Goal: Task Accomplishment & Management: Manage account settings

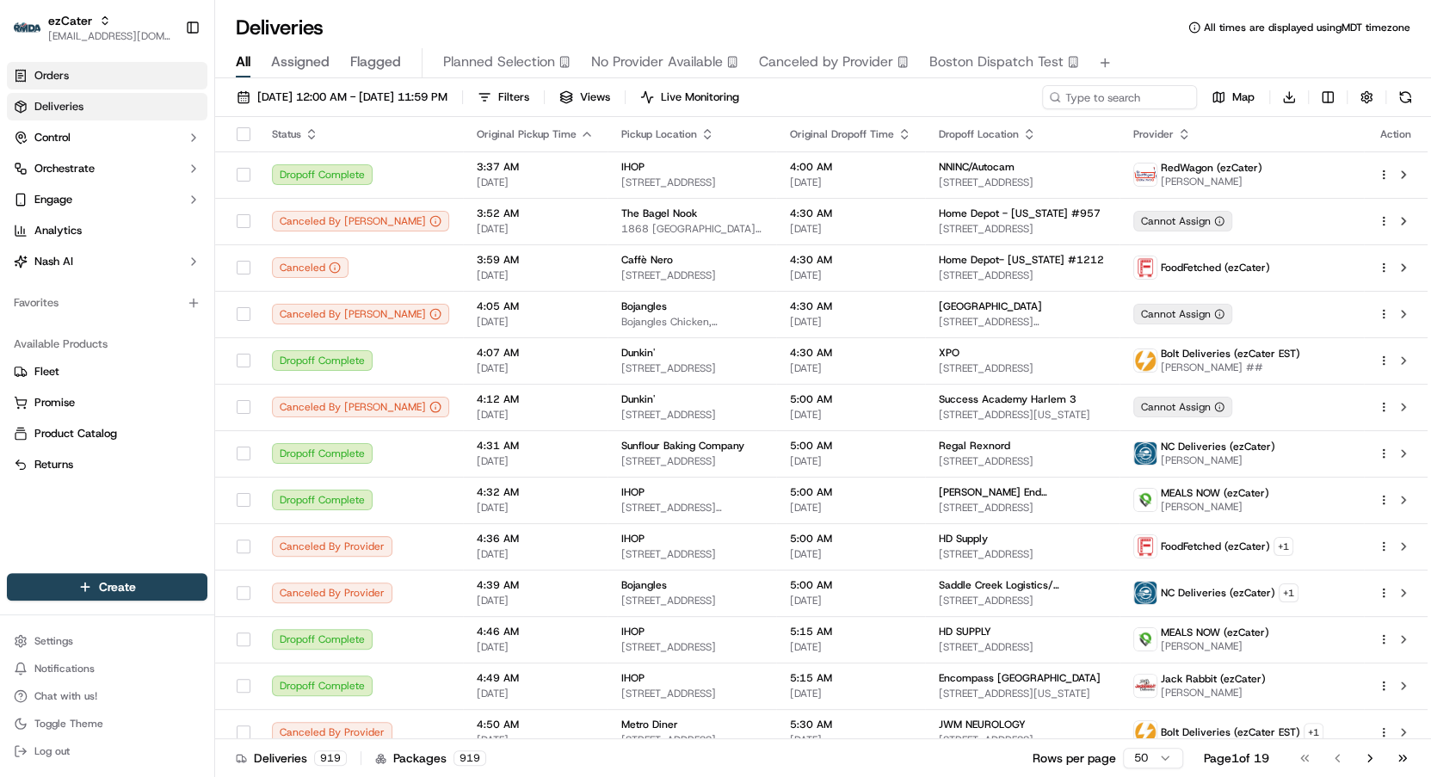
click at [107, 65] on link "Orders" at bounding box center [107, 76] width 200 height 28
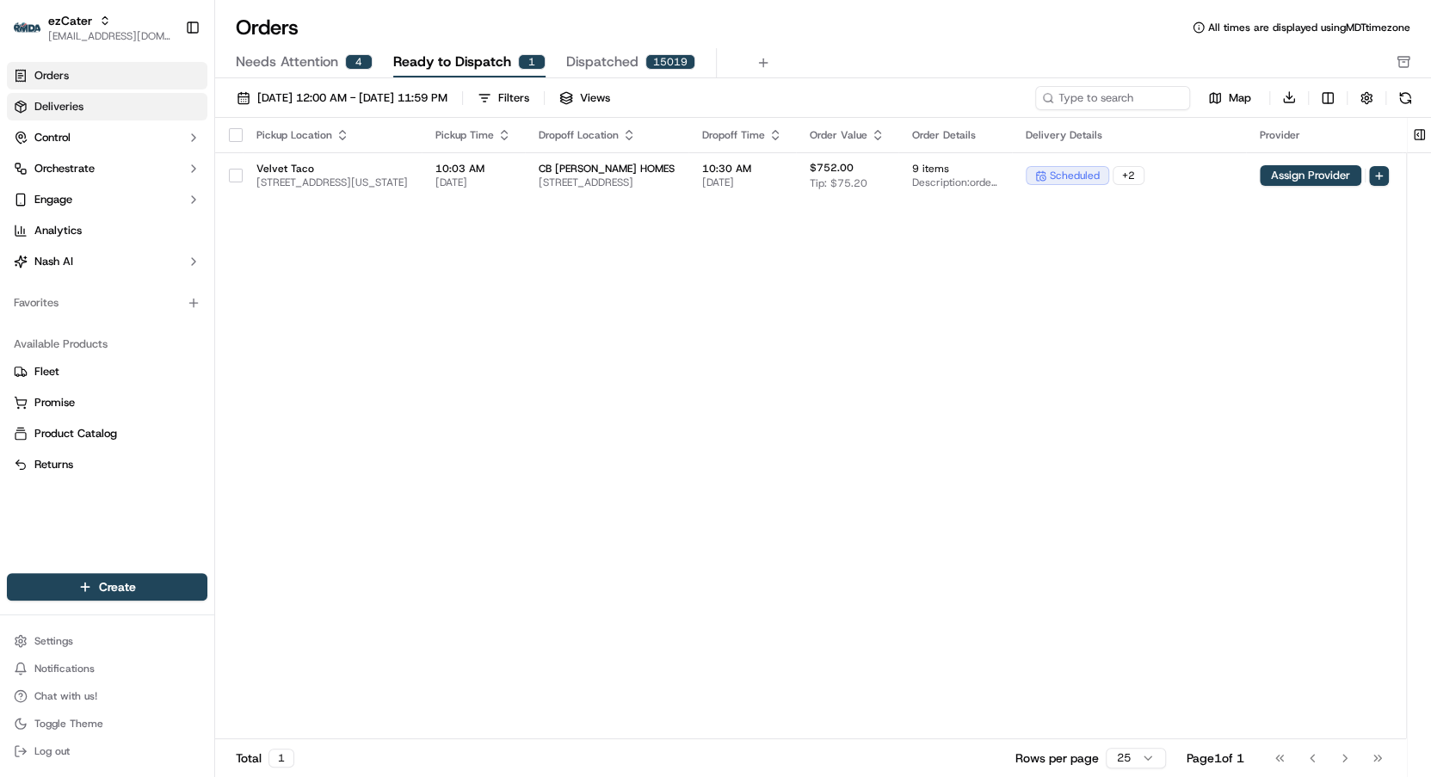
click at [91, 98] on link "Deliveries" at bounding box center [107, 107] width 200 height 28
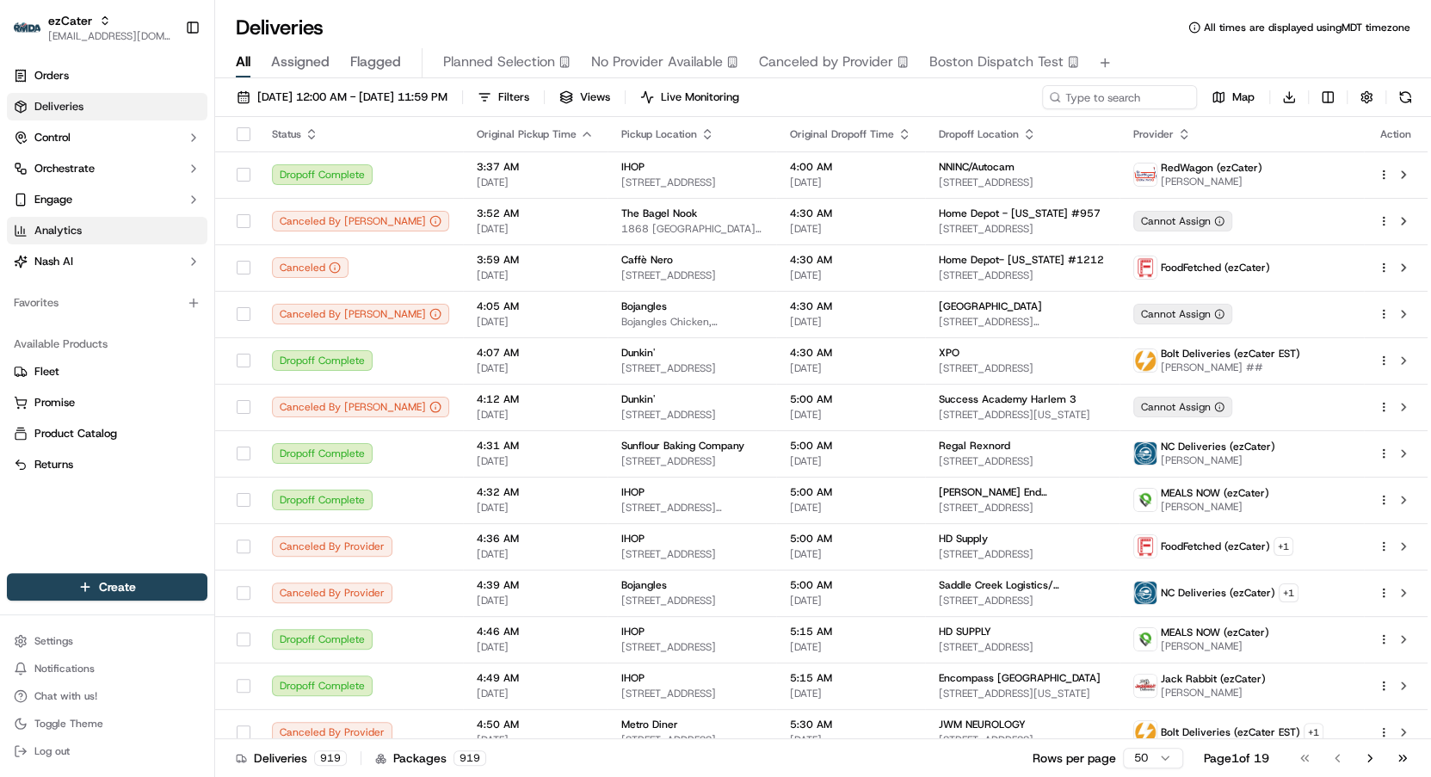
click at [63, 235] on span "Analytics" at bounding box center [57, 230] width 47 height 15
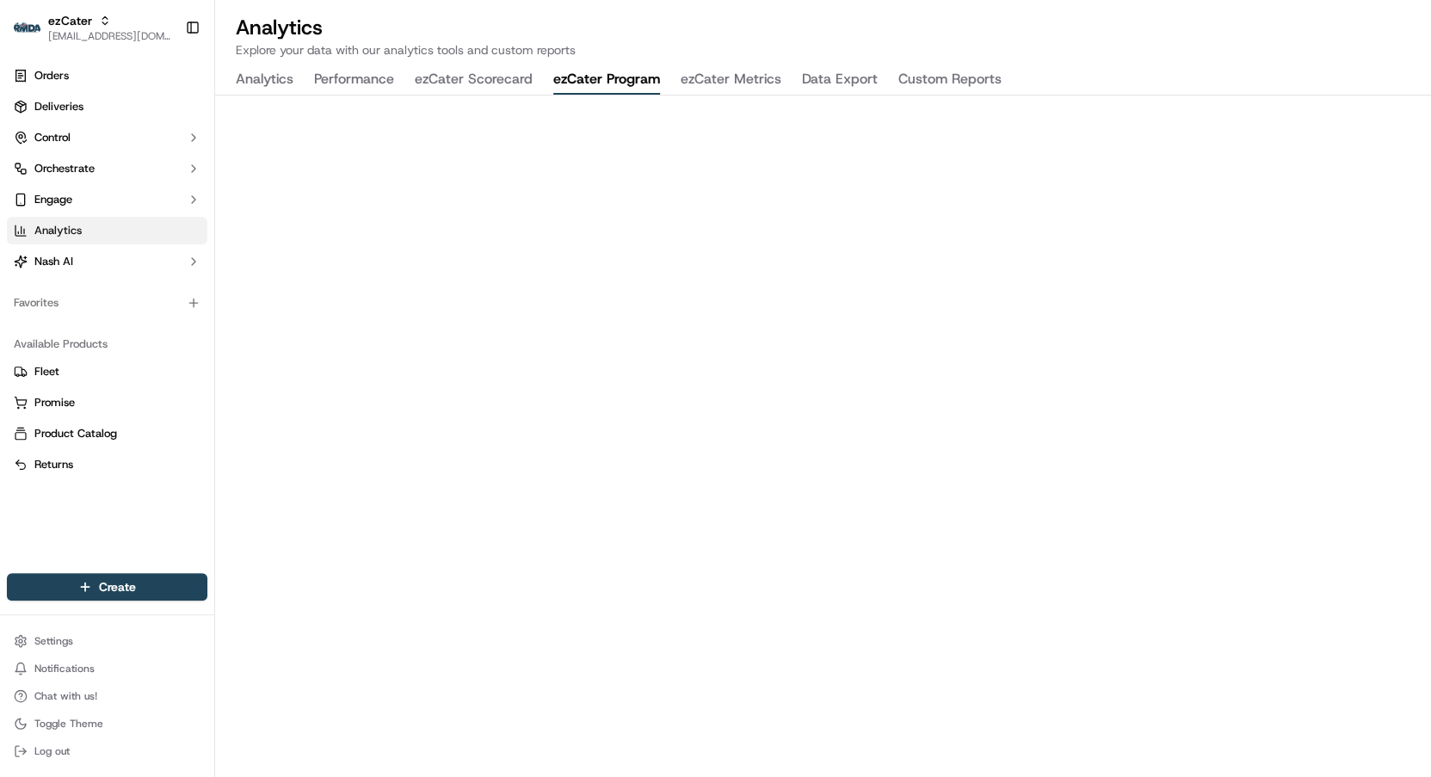
click at [621, 77] on button "ezCater Program" at bounding box center [606, 79] width 107 height 29
click at [737, 77] on button "ezCater Metrics" at bounding box center [731, 79] width 101 height 29
click at [59, 104] on span "Deliveries" at bounding box center [58, 106] width 49 height 15
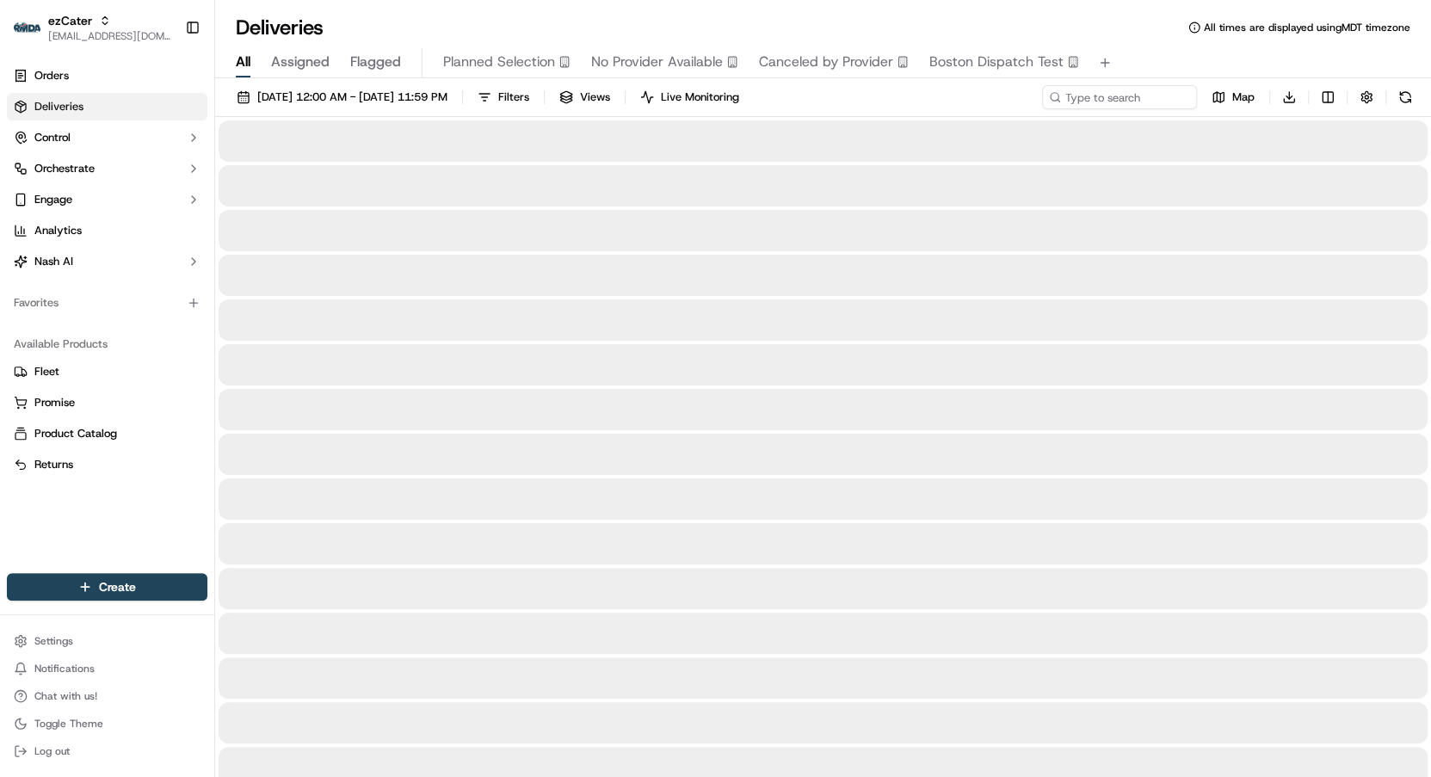
click at [59, 104] on span "Deliveries" at bounding box center [58, 106] width 49 height 15
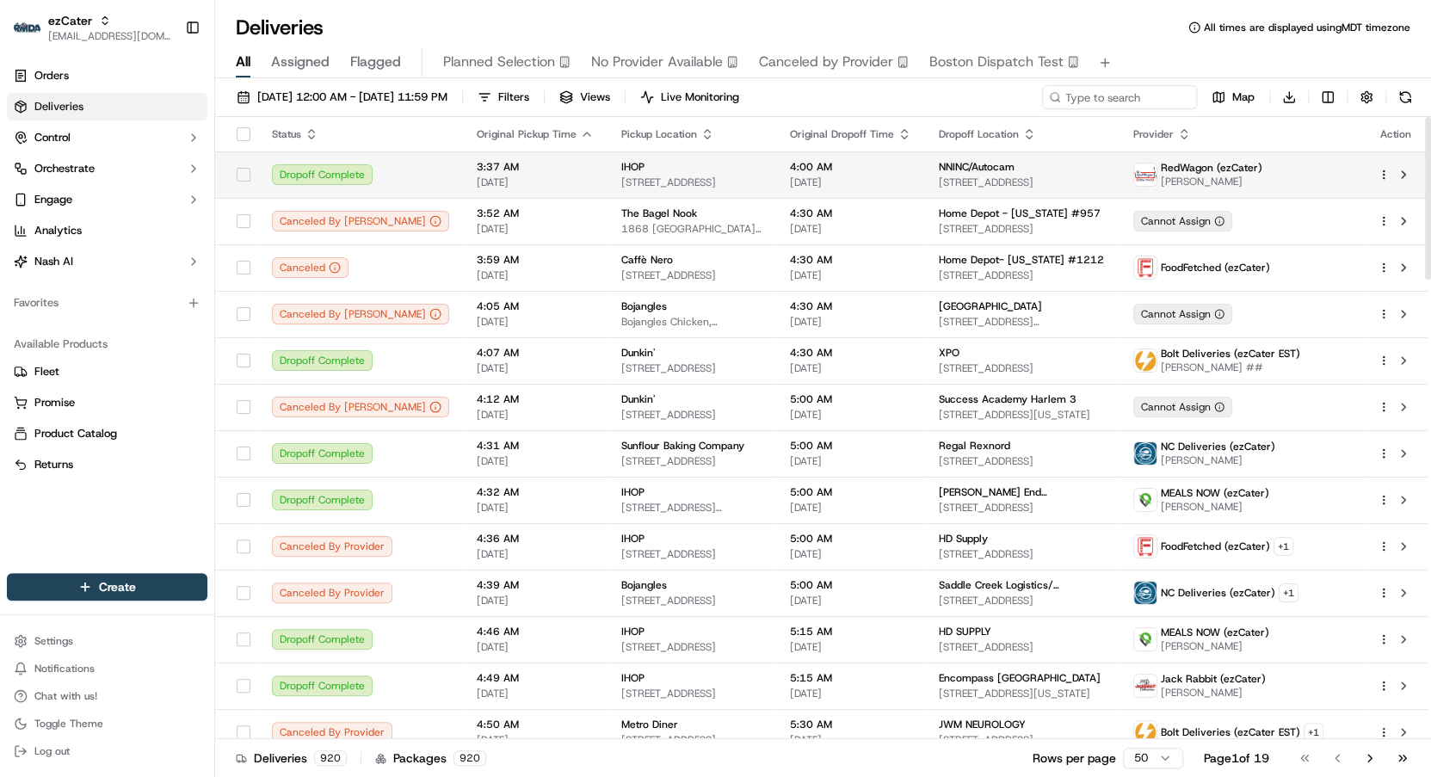
click at [386, 176] on div "Dropoff Complete" at bounding box center [360, 174] width 177 height 21
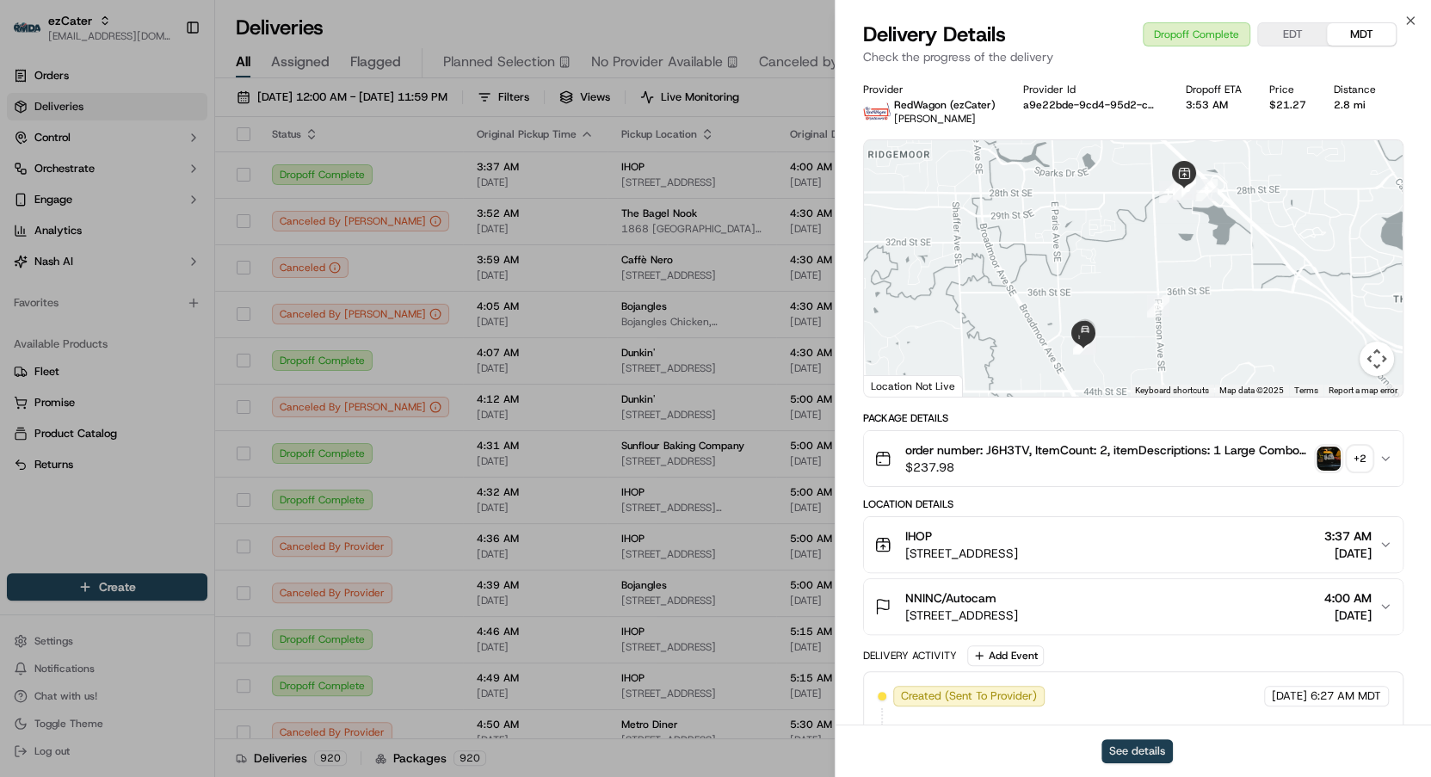
click at [1127, 740] on button "See details" at bounding box center [1136, 751] width 71 height 24
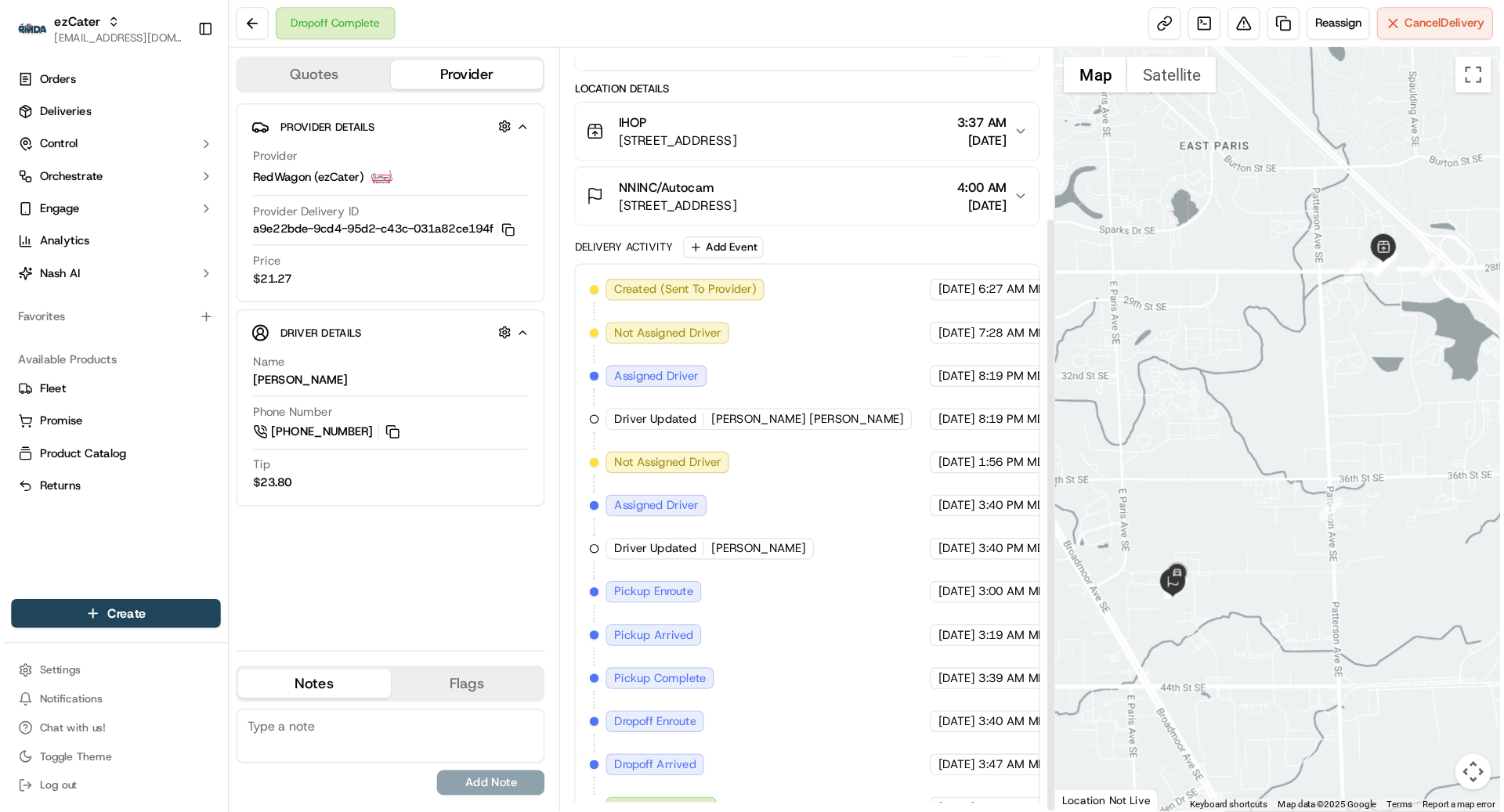
scroll to position [189, 0]
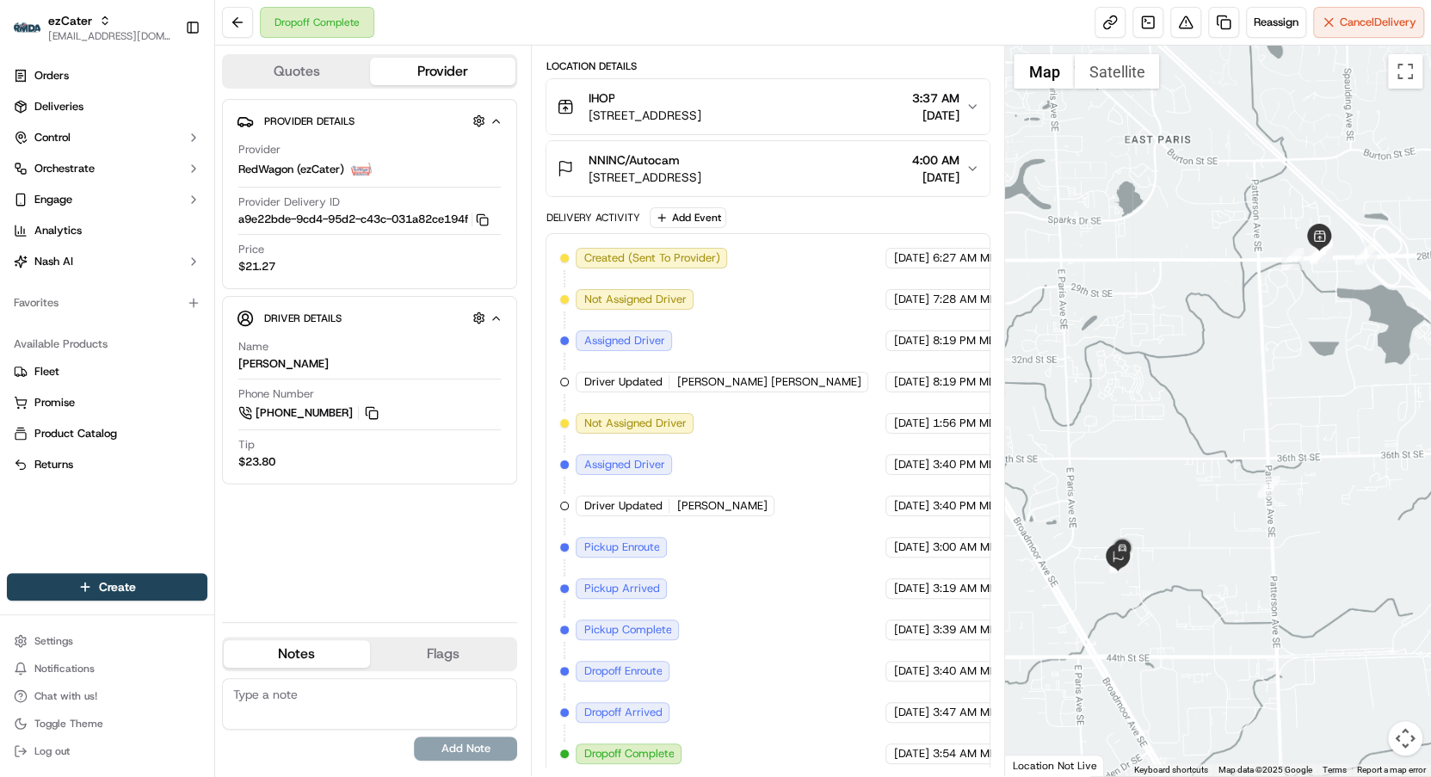
drag, startPoint x: 833, startPoint y: 578, endPoint x: 871, endPoint y: 637, distance: 69.7
click at [871, 637] on div "Created (Sent To Provider) RedWagon (ezCater) 09/12/2025 6:27 AM MDT Not Assign…" at bounding box center [768, 506] width 416 height 516
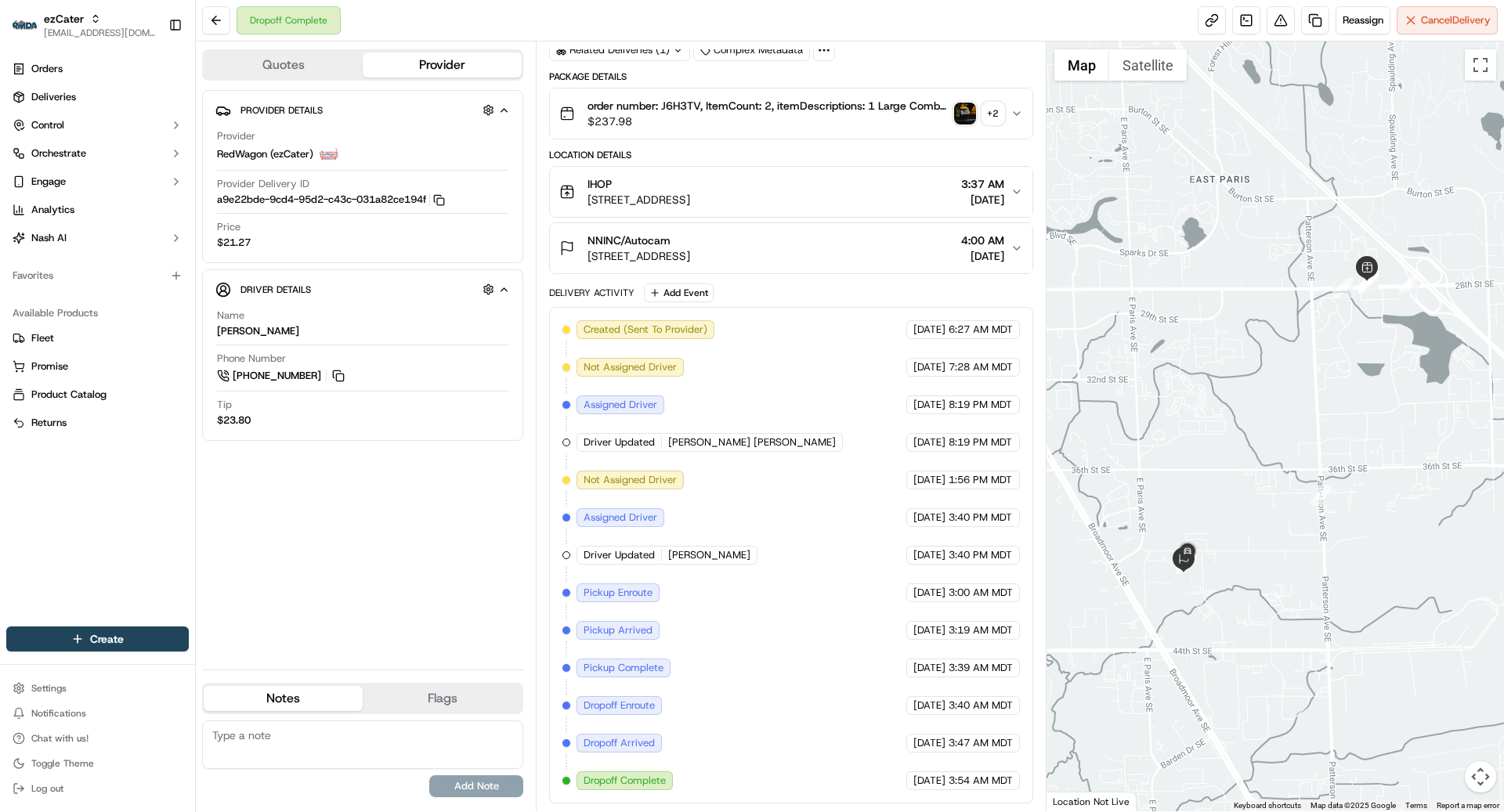
scroll to position [85, 0]
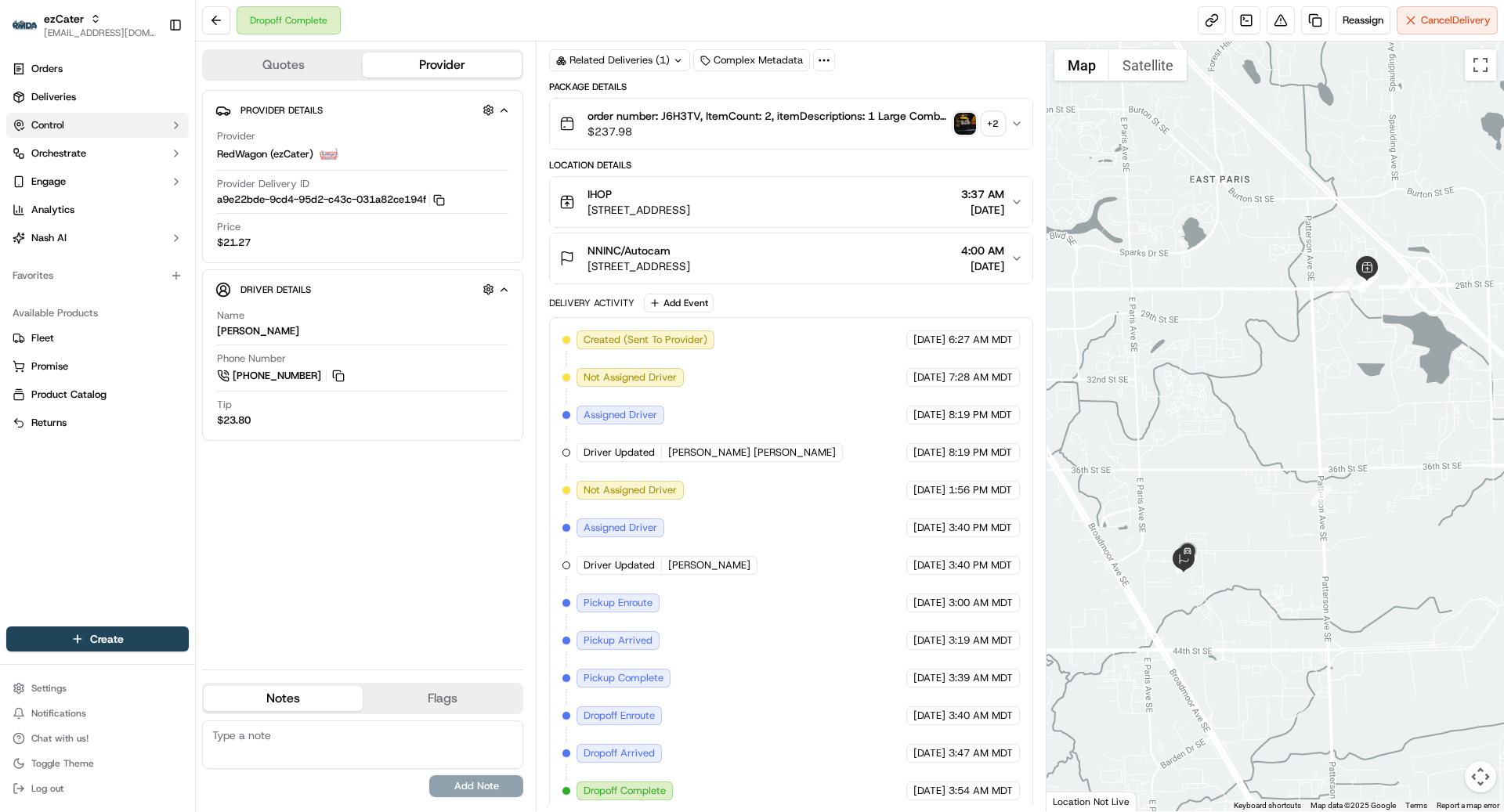
click at [59, 126] on span "Control" at bounding box center [47, 125] width 33 height 14
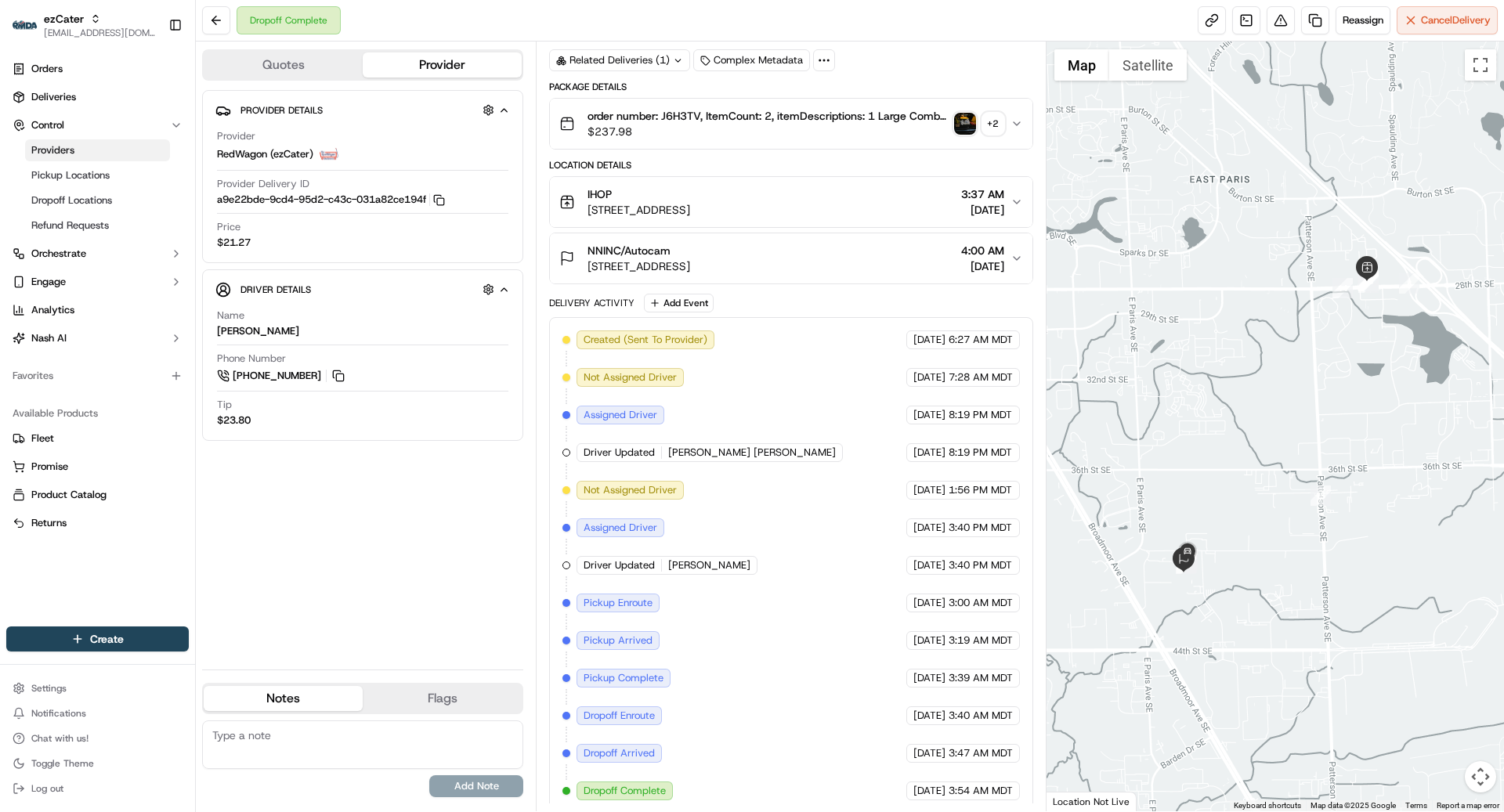
click at [53, 156] on span "Providers" at bounding box center [52, 149] width 43 height 14
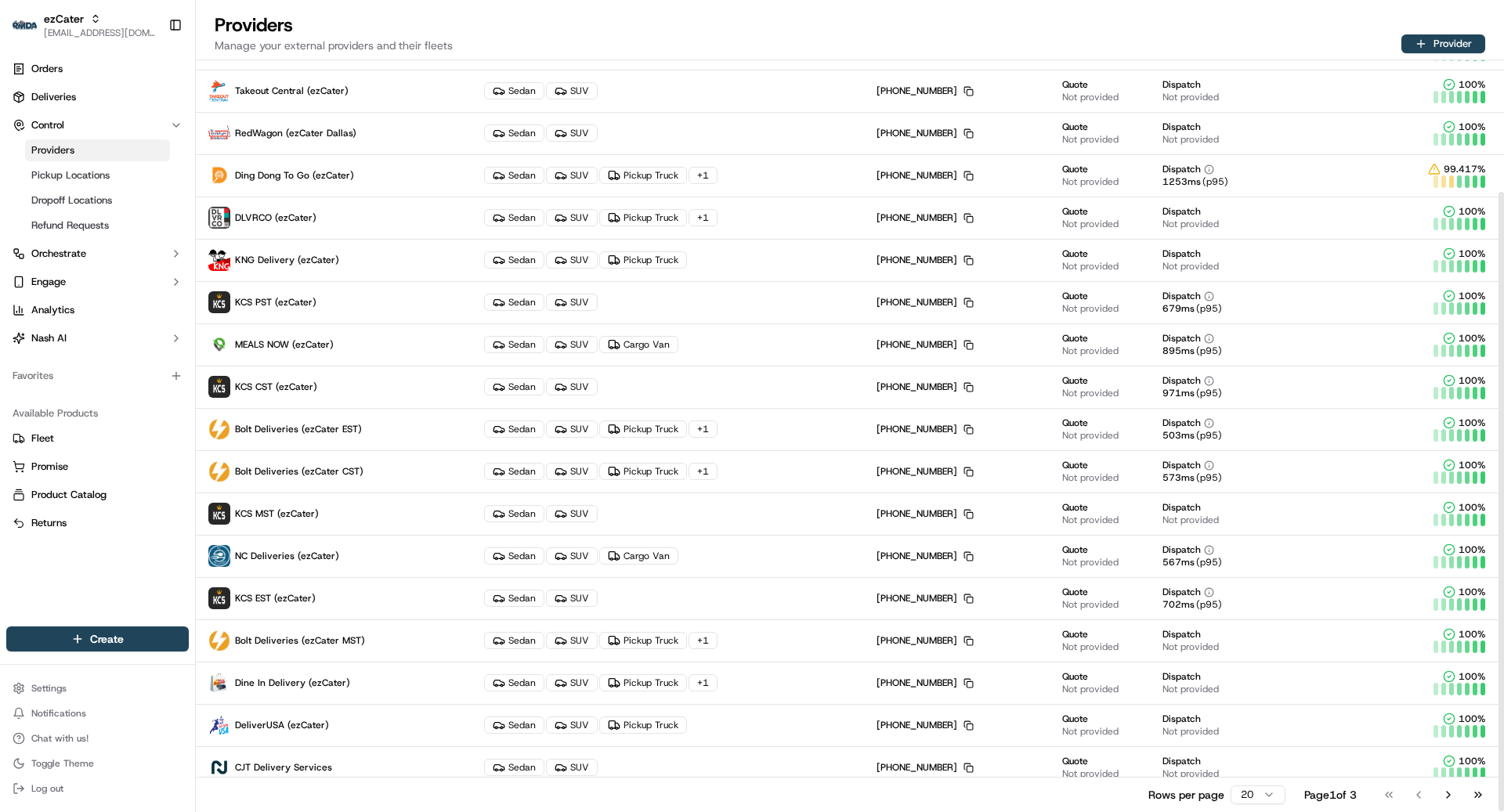
scroll to position [160, 0]
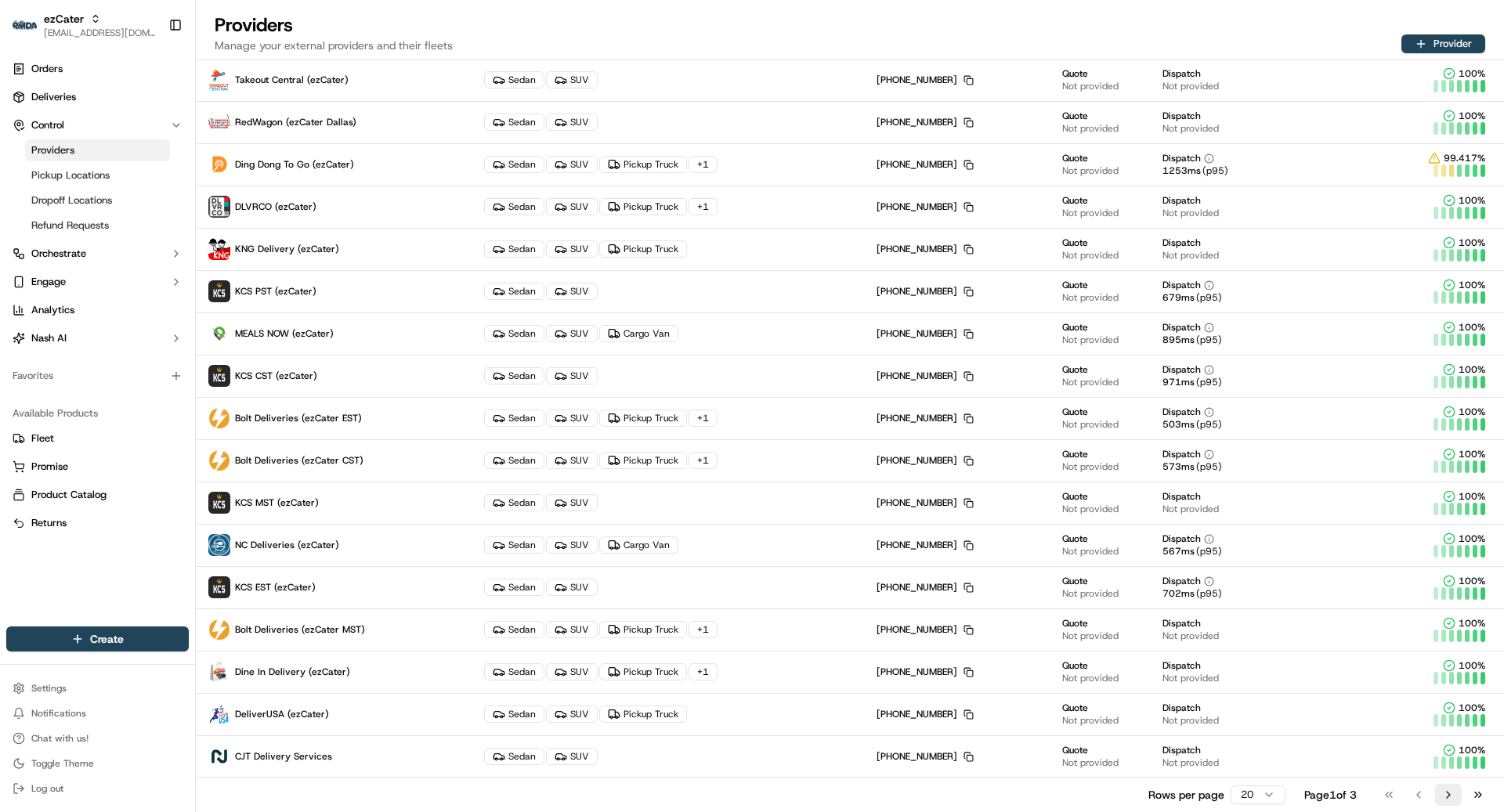
click at [1302, 706] on button "Go to next page" at bounding box center [1448, 795] width 26 height 22
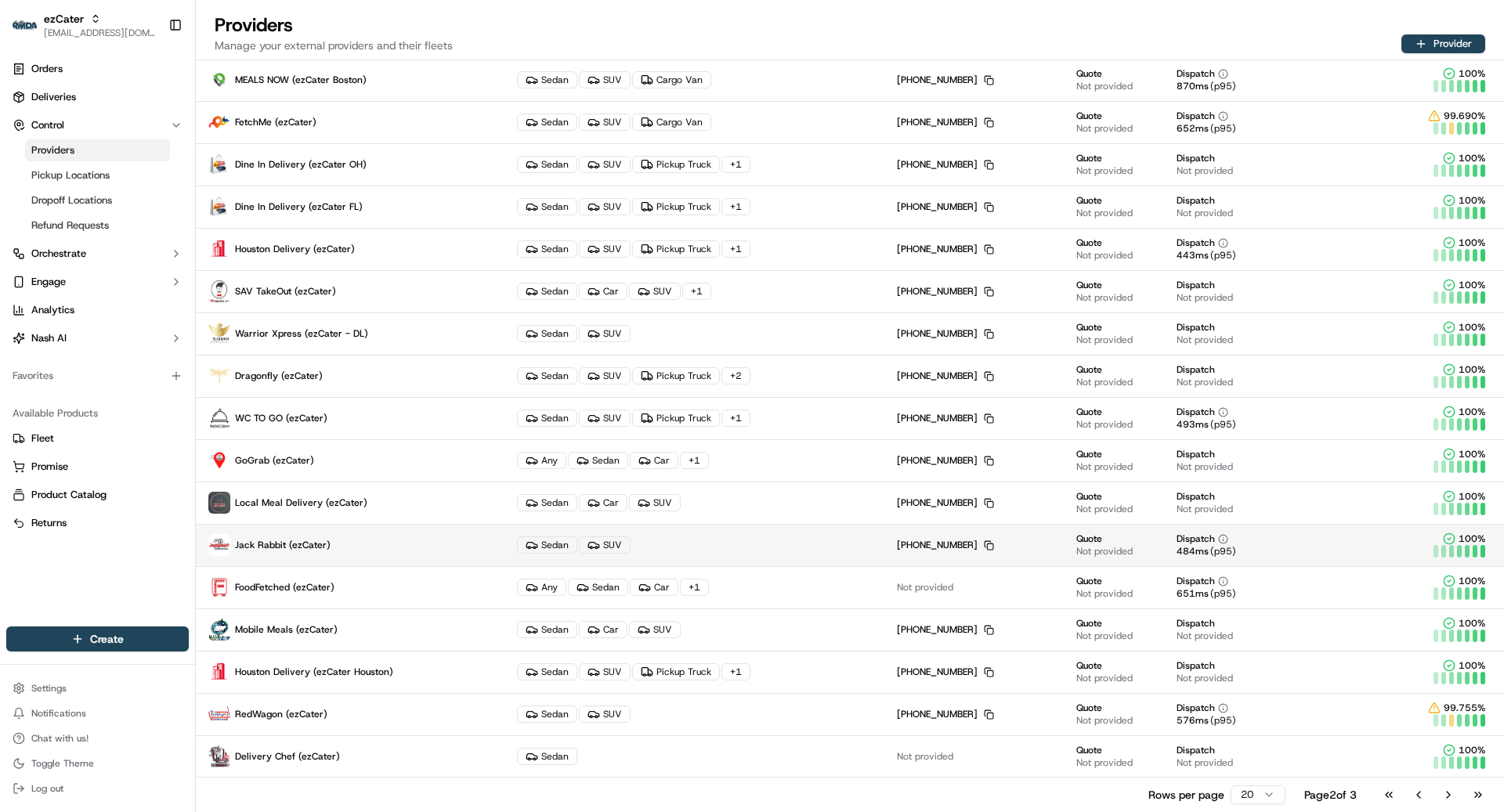
click at [286, 535] on p "Jack Rabbit (ezCater)" at bounding box center [351, 545] width 284 height 22
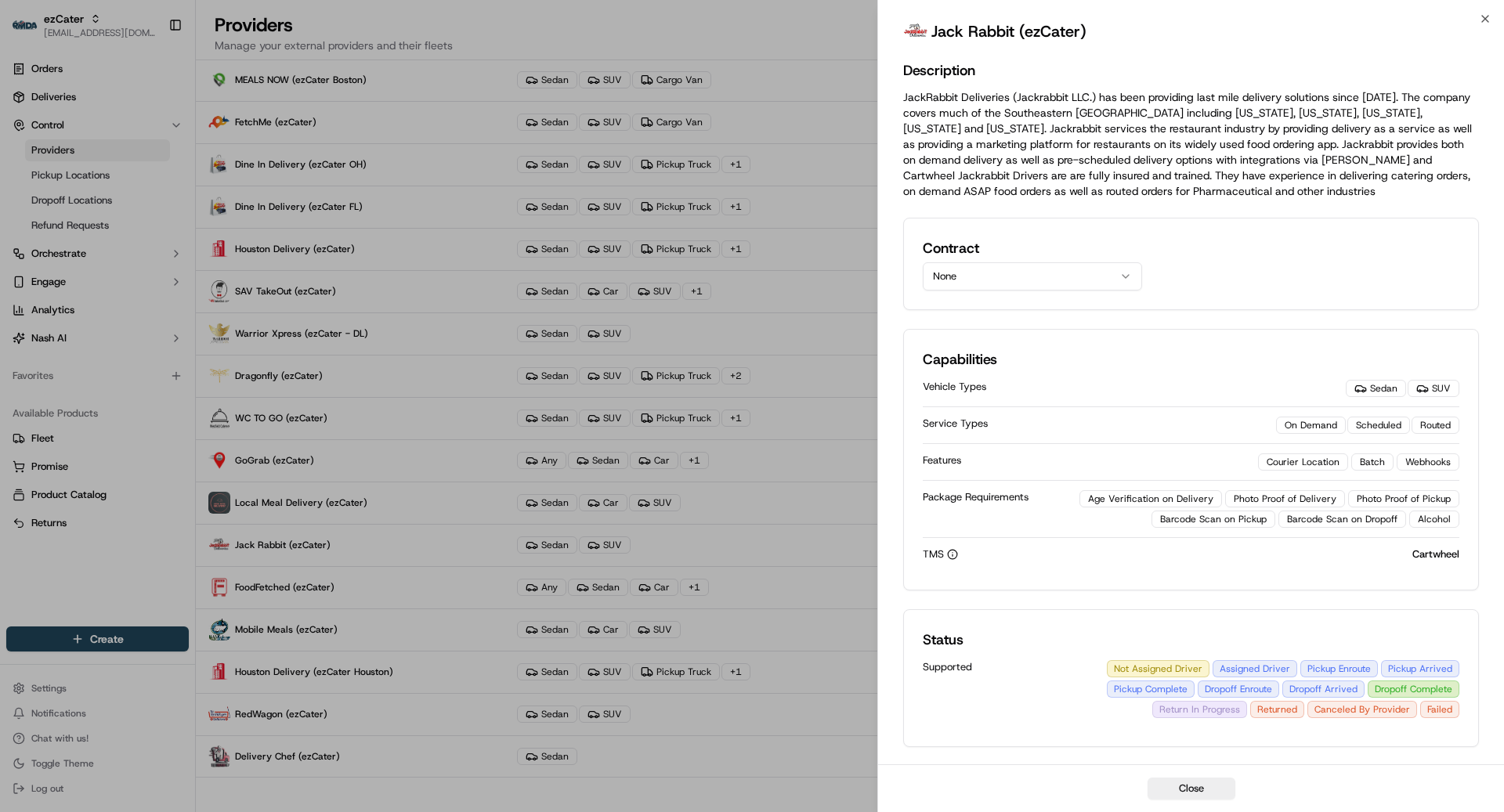
scroll to position [166, 0]
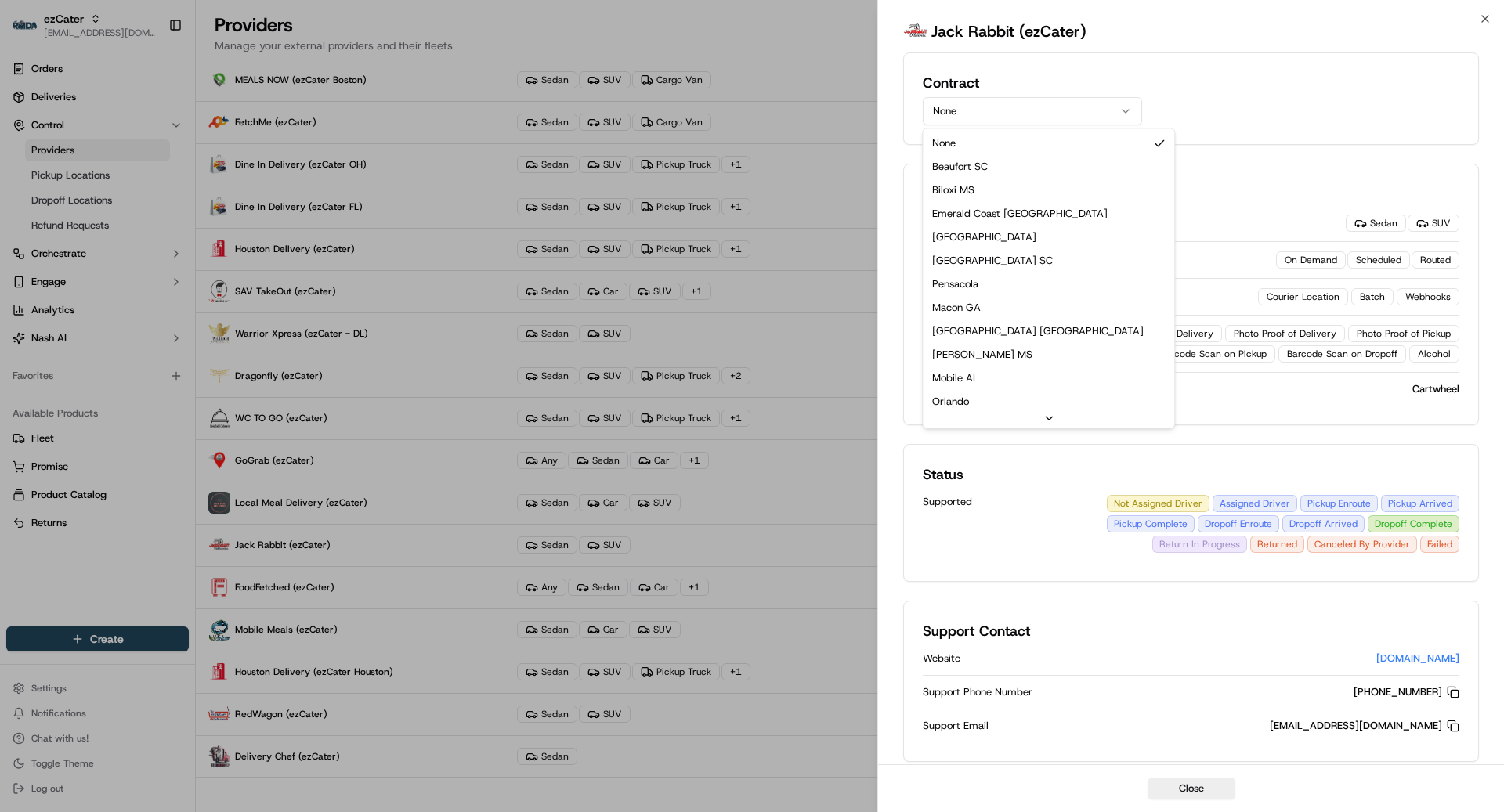
click at [1023, 105] on button "None" at bounding box center [1032, 111] width 219 height 28
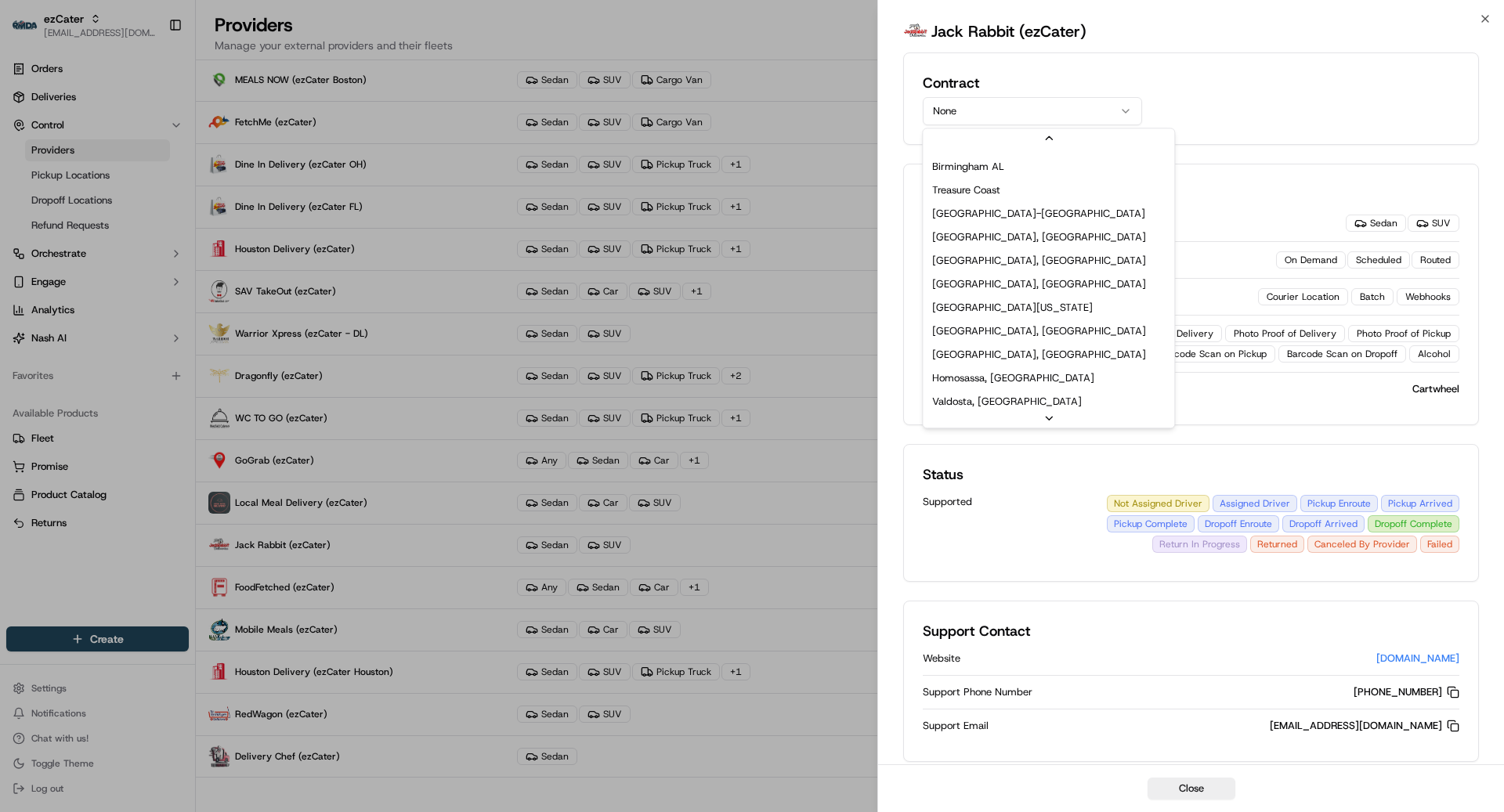
scroll to position [501, 0]
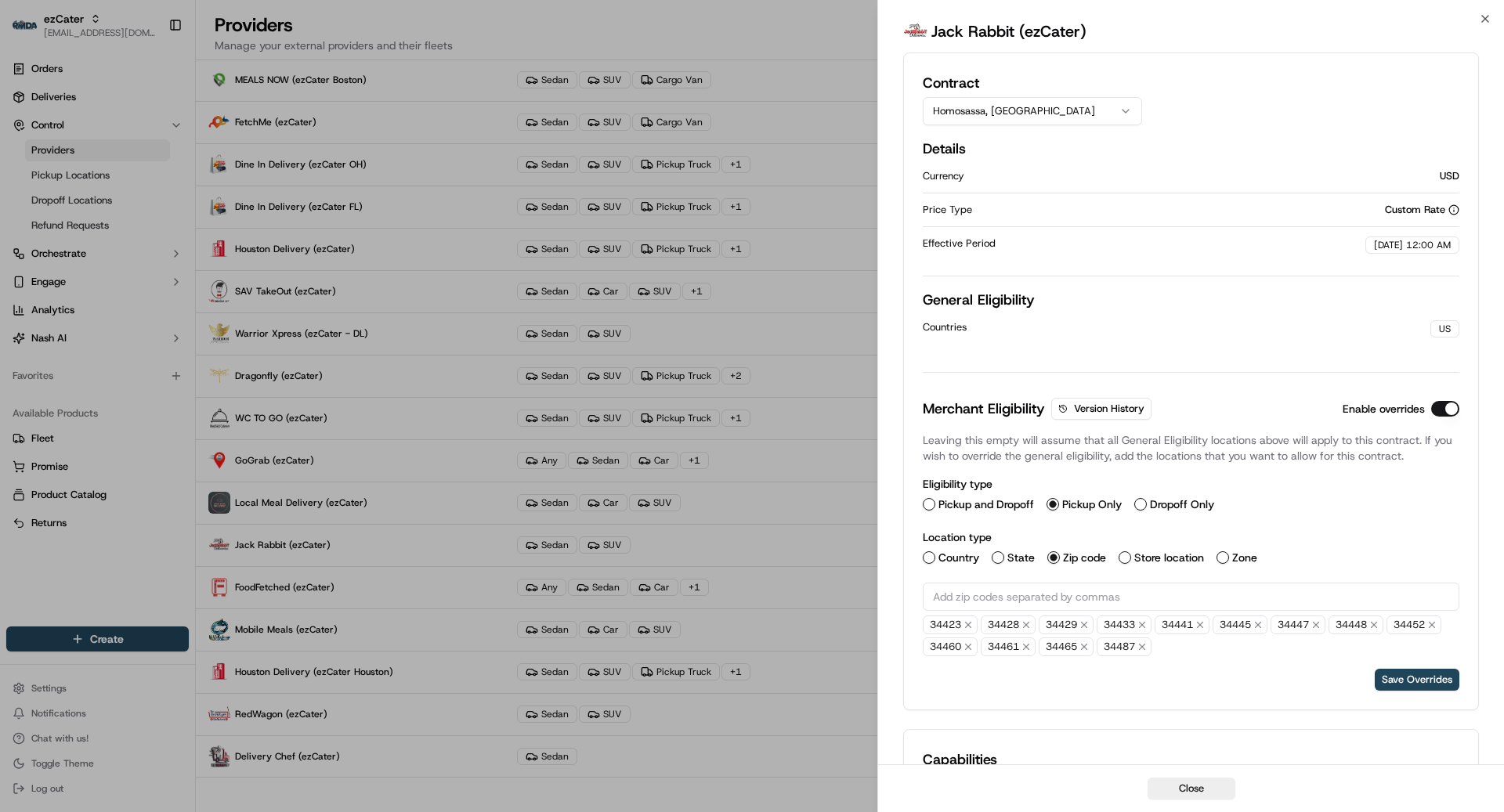
click at [1024, 109] on button "Homosassa, FL" at bounding box center [1032, 111] width 219 height 28
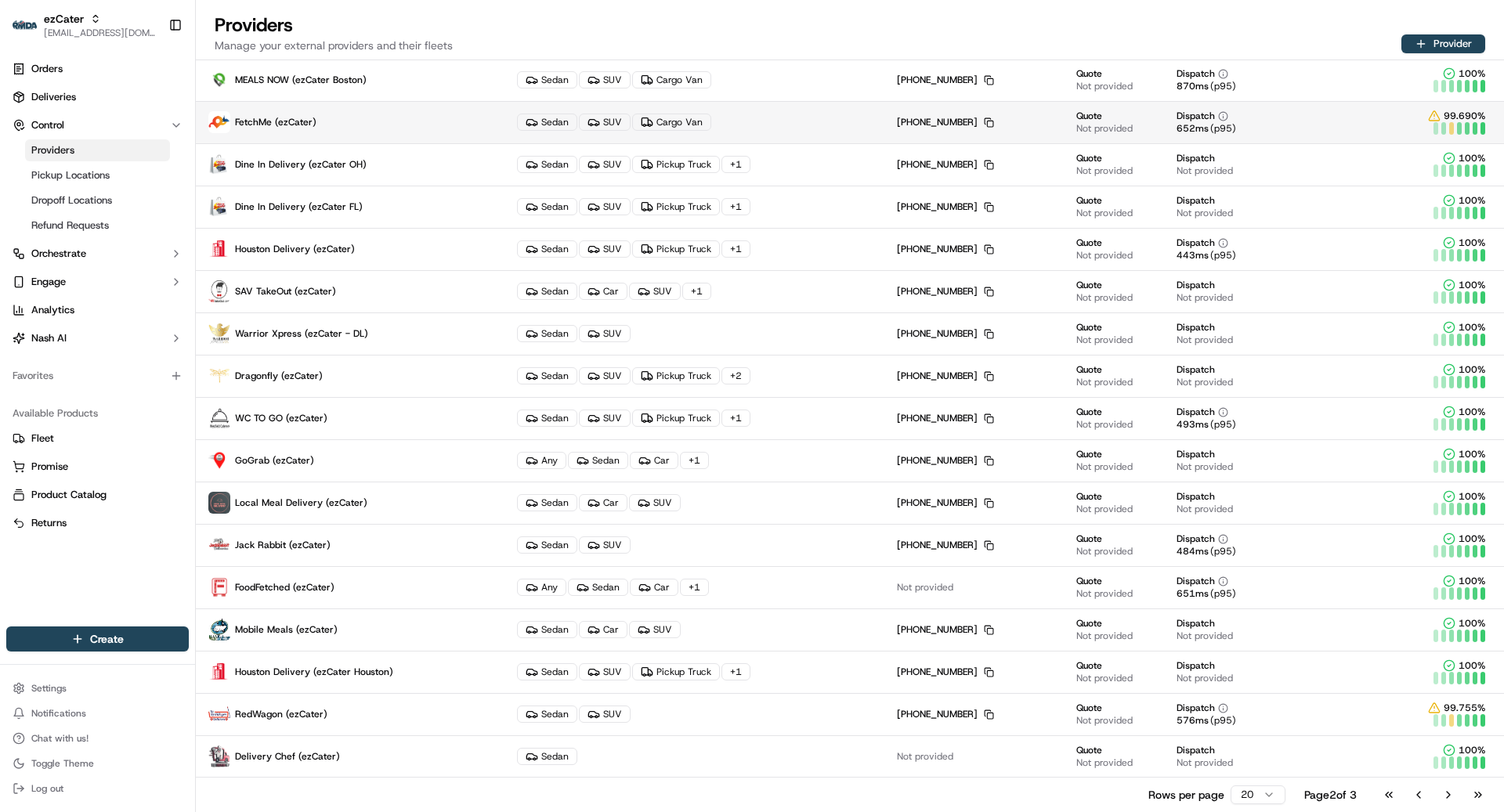
click at [405, 127] on p "FetchMe (ezCater)" at bounding box center [351, 122] width 284 height 22
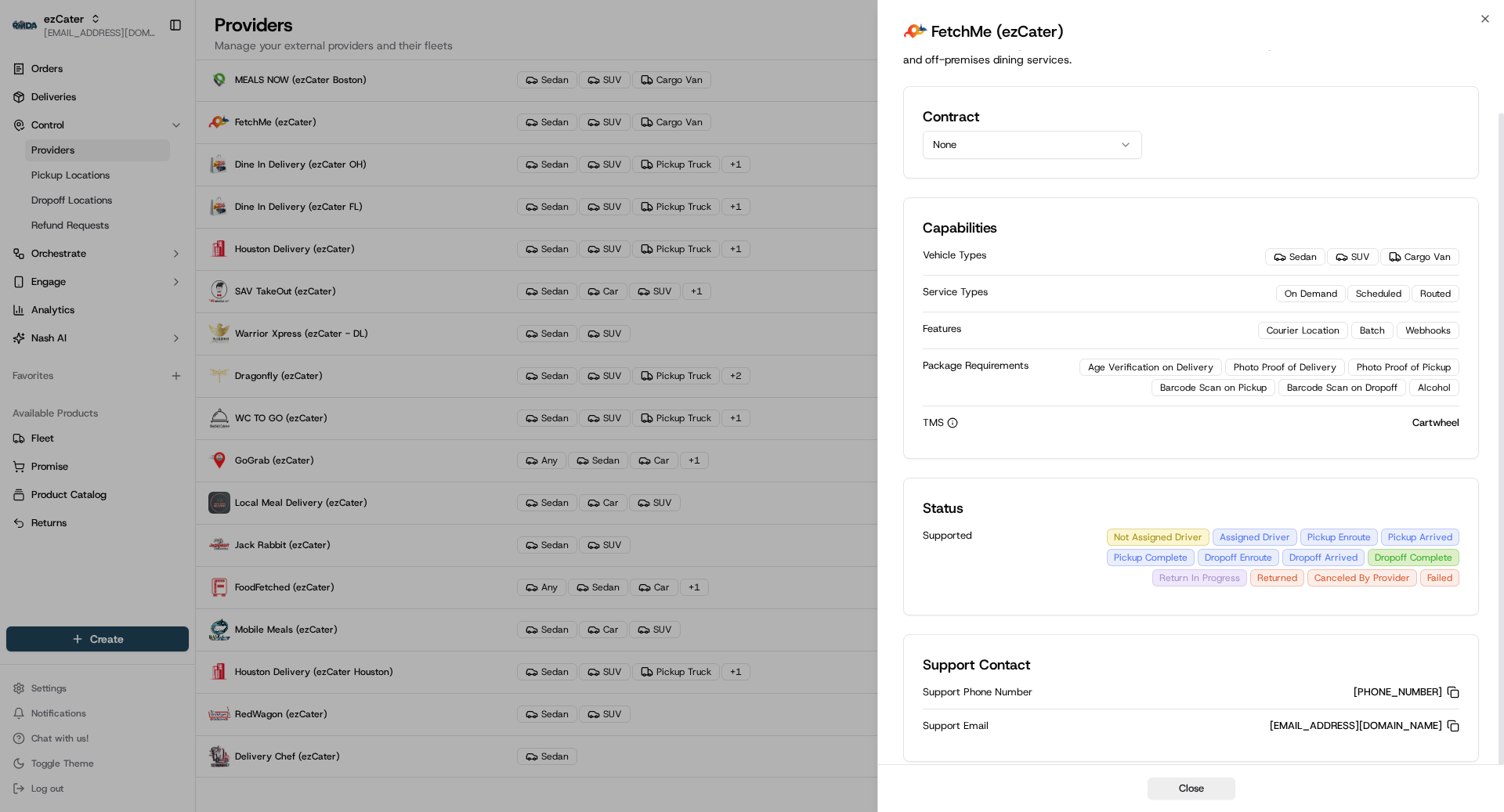
scroll to position [0, 0]
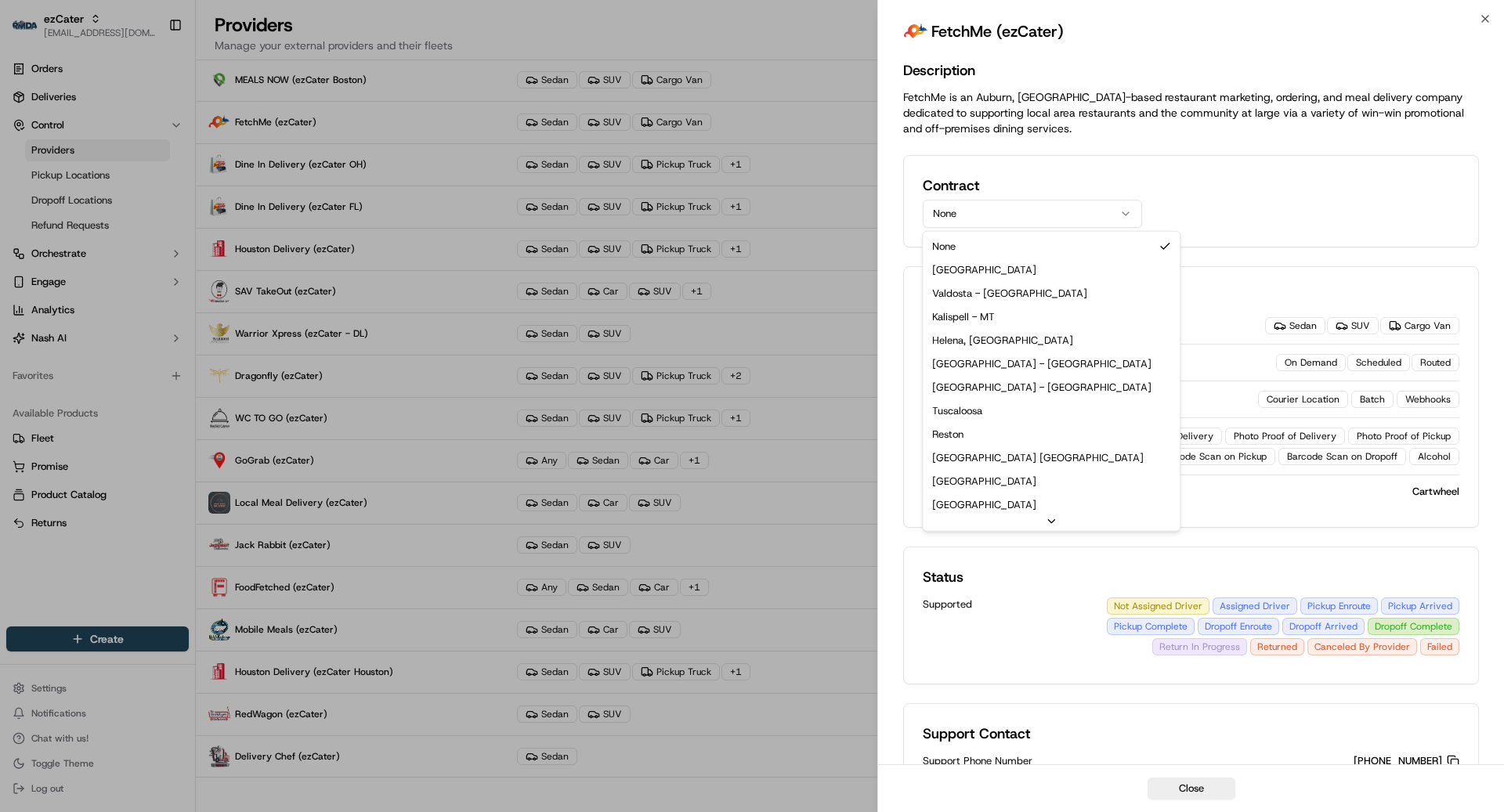
click at [1044, 207] on button "None" at bounding box center [1032, 213] width 219 height 28
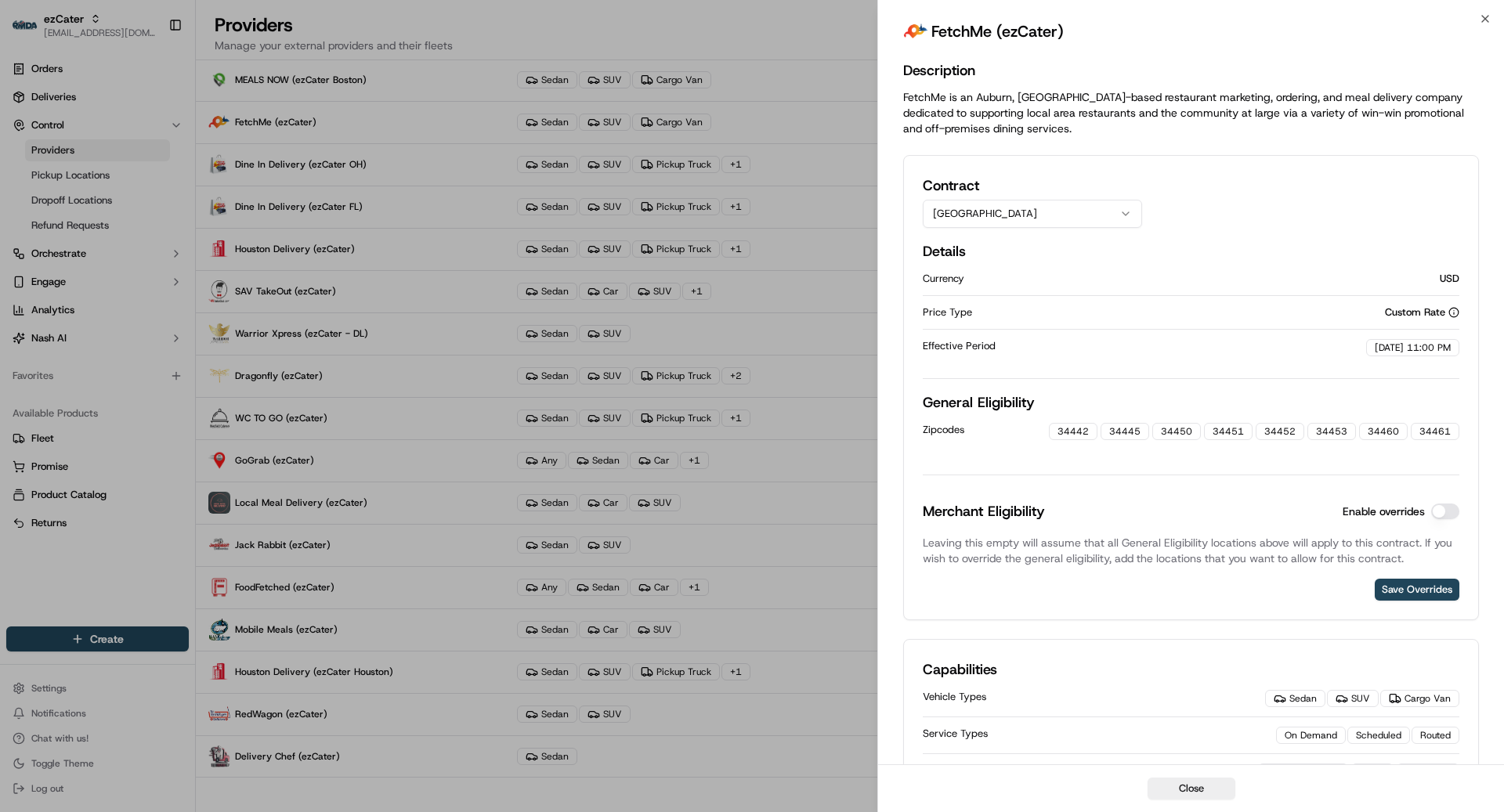
click at [1302, 507] on button "Enable overrides" at bounding box center [1445, 511] width 28 height 15
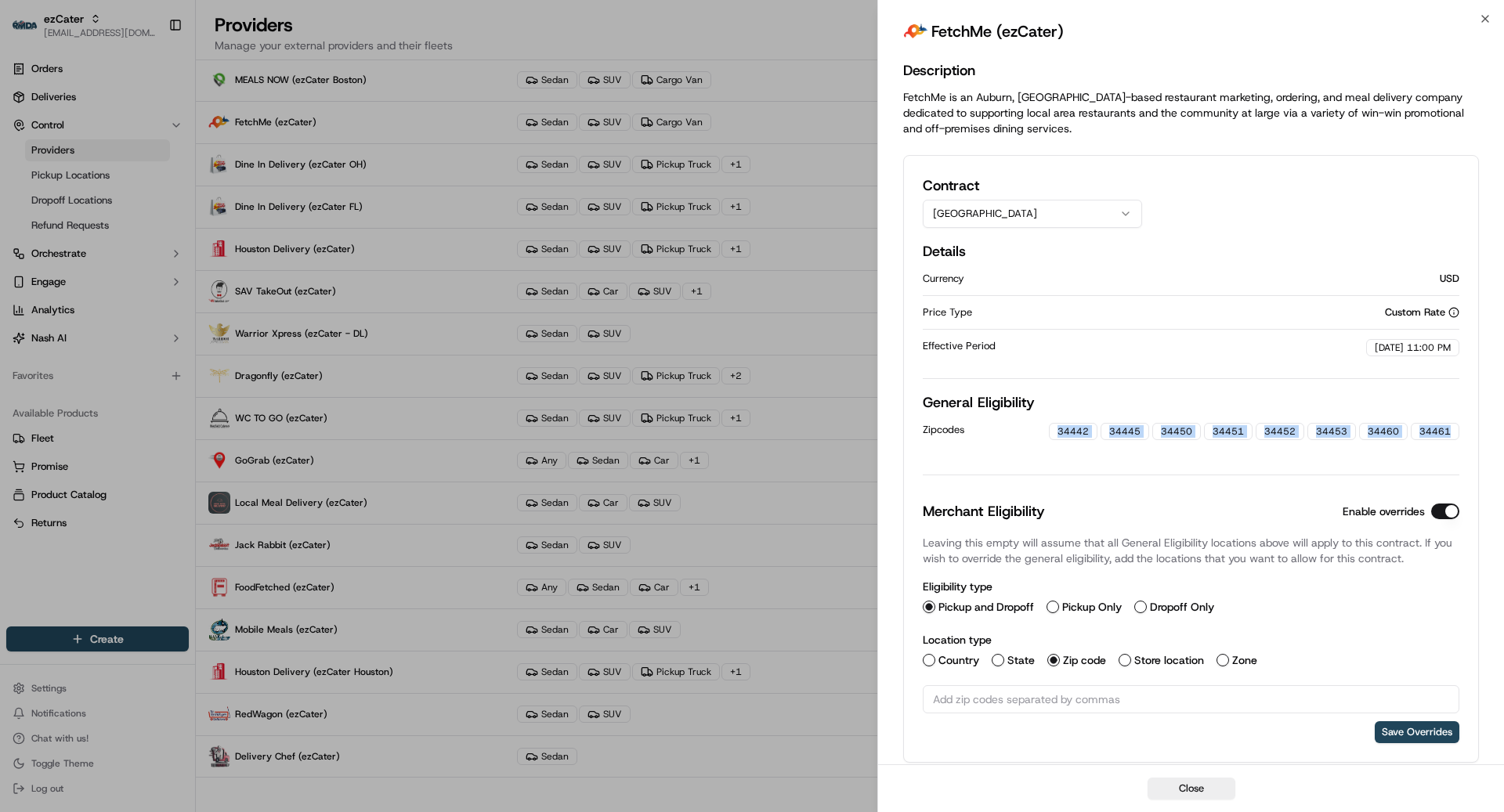
drag, startPoint x: 1070, startPoint y: 434, endPoint x: 1502, endPoint y: 447, distance: 432.2
click at [1302, 448] on div "Description FetchMe is an Auburn, AL-based restaurant marketing, ordering, and …" at bounding box center [1192, 703] width 626 height 1305
copy div "34442 34445 34450 34451 34452 34453 34460 34461"
click at [1179, 699] on input "text" at bounding box center [1191, 699] width 536 height 28
paste input "34442 34445 34450 34451 34452 34453 34460 34461"
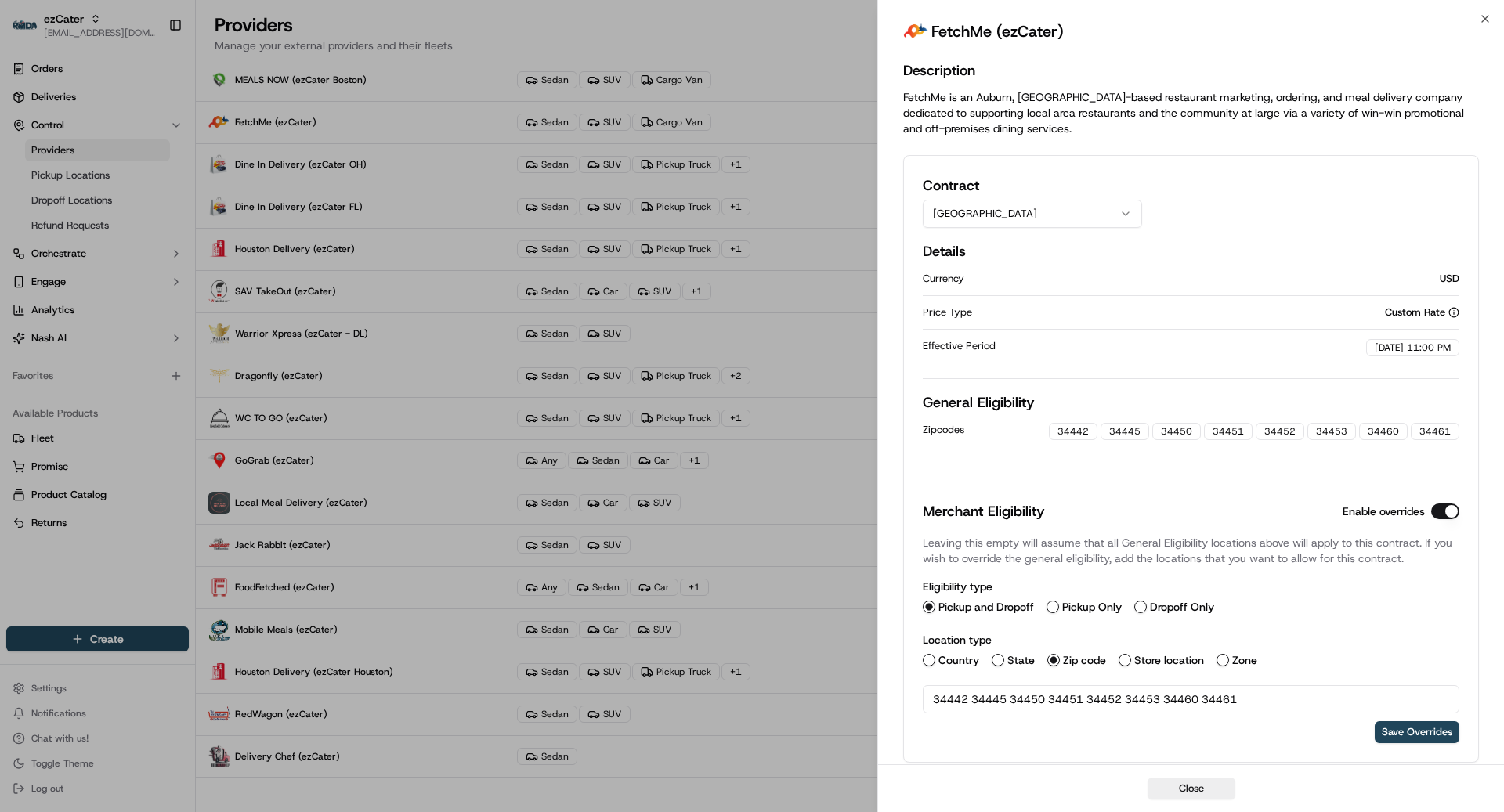
type input "34442 34445 34450 34451 34452 34453 34460 34461"
click at [965, 706] on div "Save Overrides" at bounding box center [1191, 733] width 536 height 22
click at [969, 701] on input "34442 34445 34450 34451 34452 34453 34460 34461" at bounding box center [1191, 699] width 536 height 28
click at [1070, 706] on div "34442 34445 34450 34451 34452 34453 34460 34461" at bounding box center [1191, 711] width 536 height 52
click at [1213, 706] on icon "button" at bounding box center [1210, 728] width 5 height 5
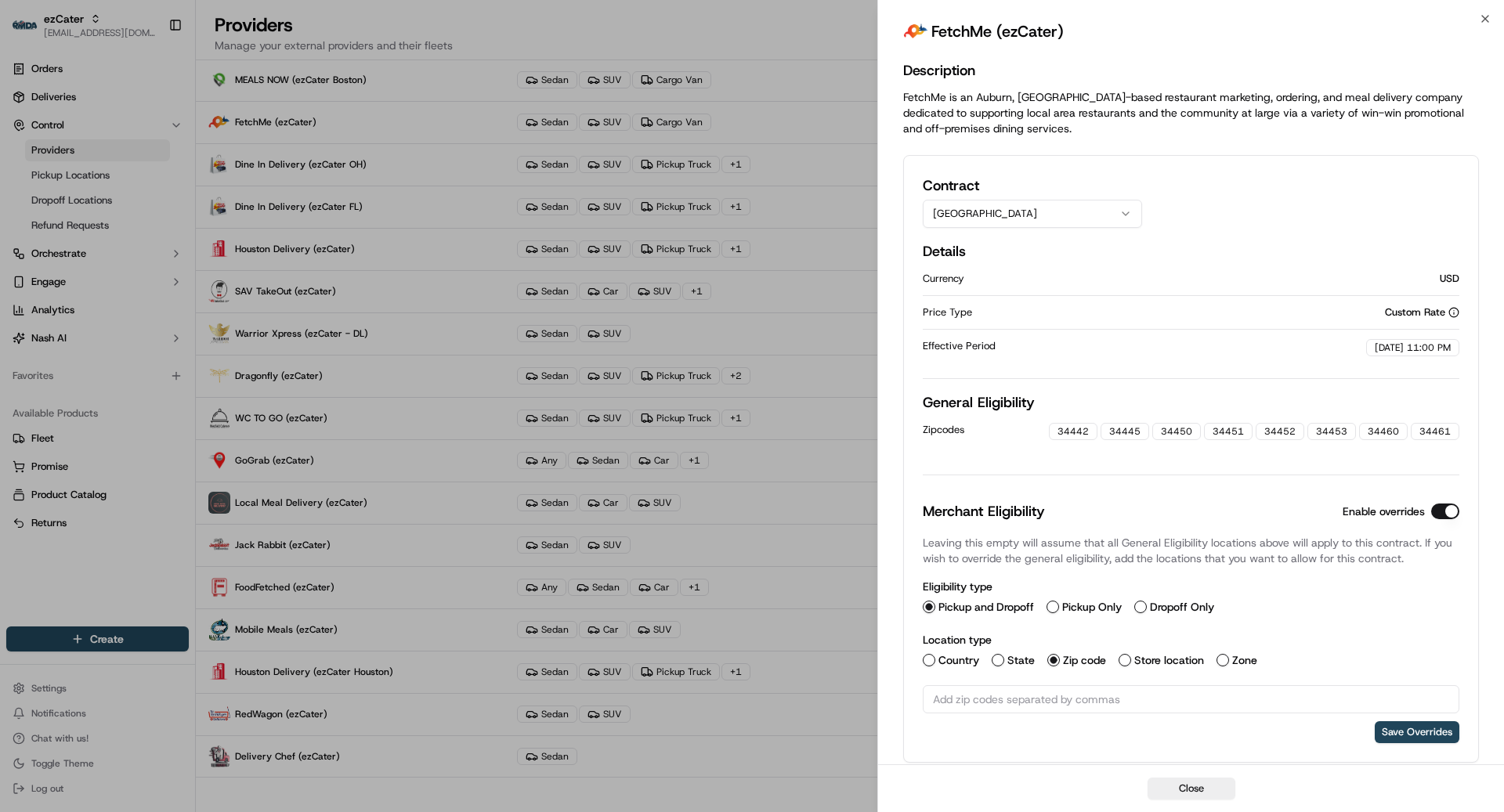
click at [1113, 695] on input "text" at bounding box center [1191, 699] width 536 height 28
paste input "34442 34445 34450 34451 34452 34453 34460 34461"
type input "34442 34445 34450 34451 34452 34453 34460 34461"
click at [970, 698] on input "34442 34445 34450 34451 34452 34453 34460 34461" at bounding box center [1191, 699] width 536 height 28
click at [1215, 706] on icon "button" at bounding box center [1210, 727] width 11 height 11
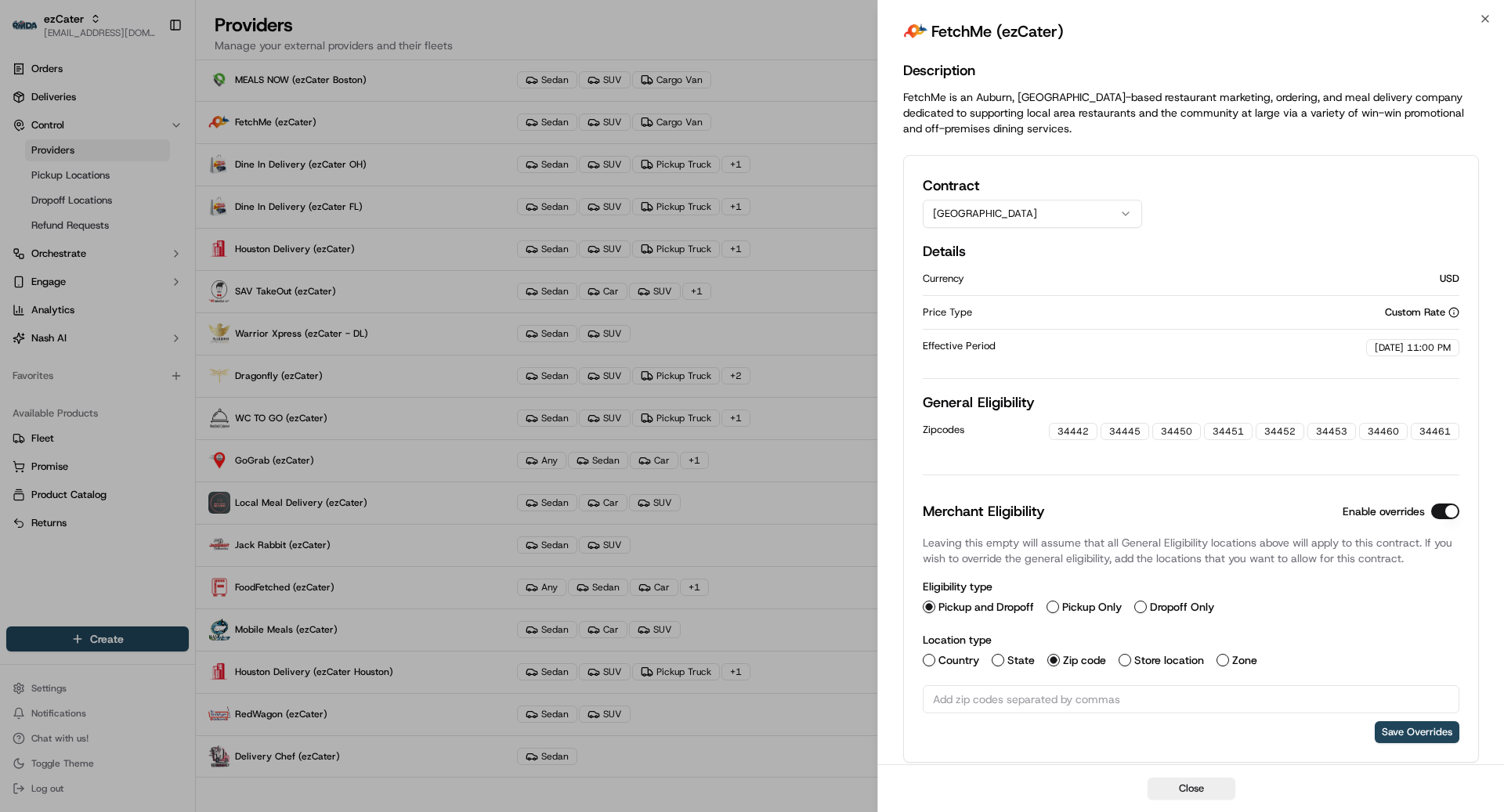
click at [1118, 694] on input "text" at bounding box center [1191, 699] width 536 height 28
paste input "text"
click at [1302, 706] on button "Save Overrides" at bounding box center [1417, 760] width 85 height 22
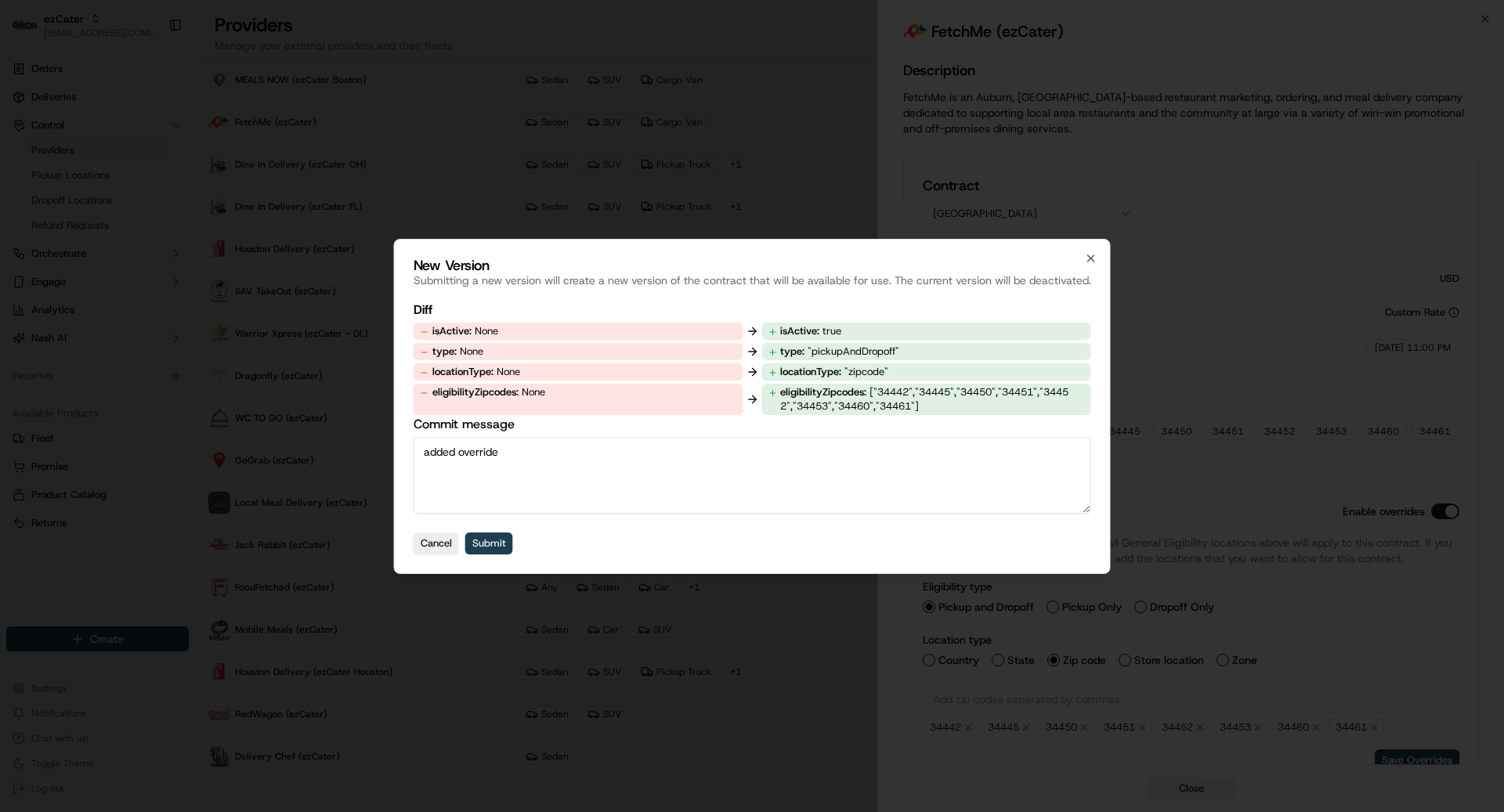
type textarea "added override"
click at [489, 542] on button "Submit" at bounding box center [489, 543] width 47 height 22
click at [492, 547] on button "Submit" at bounding box center [489, 543] width 47 height 22
click at [637, 515] on div "Commit message added override Cancel Submit" at bounding box center [752, 484] width 677 height 139
click at [569, 489] on textarea "added override" at bounding box center [752, 475] width 677 height 76
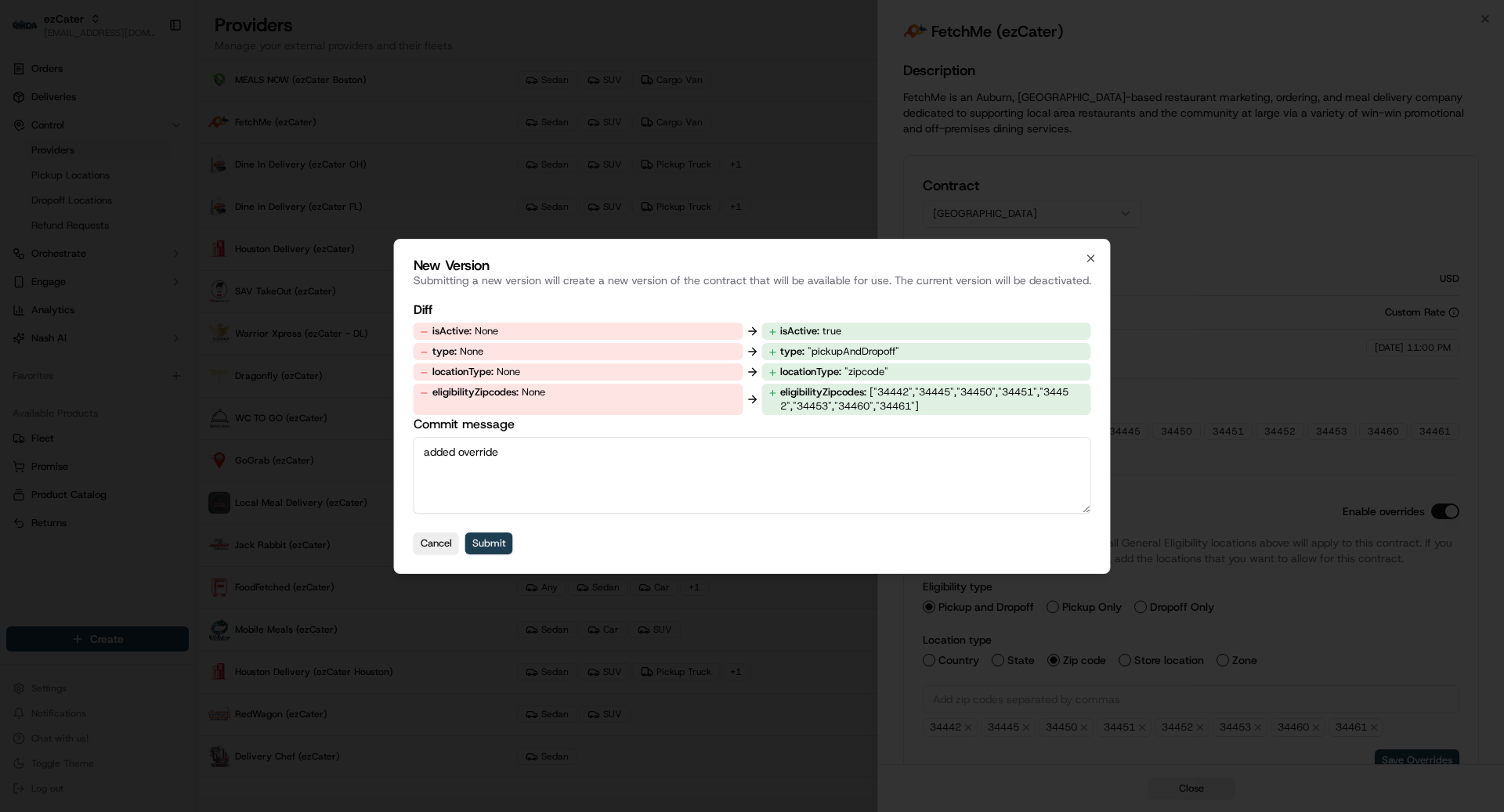
click at [502, 540] on button "Submit" at bounding box center [489, 543] width 47 height 22
click at [1096, 259] on icon "button" at bounding box center [1092, 259] width 13 height 13
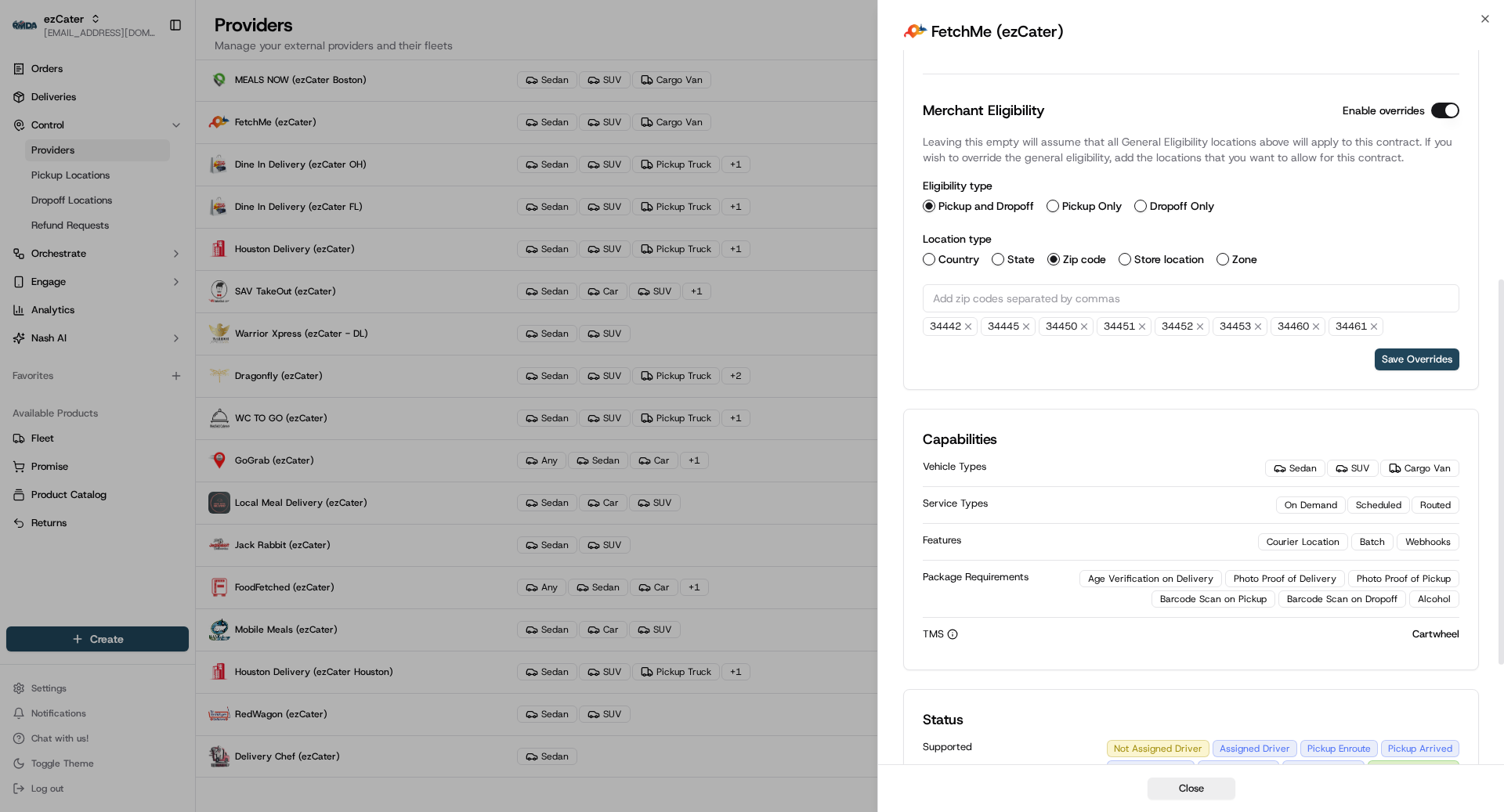
scroll to position [435, 0]
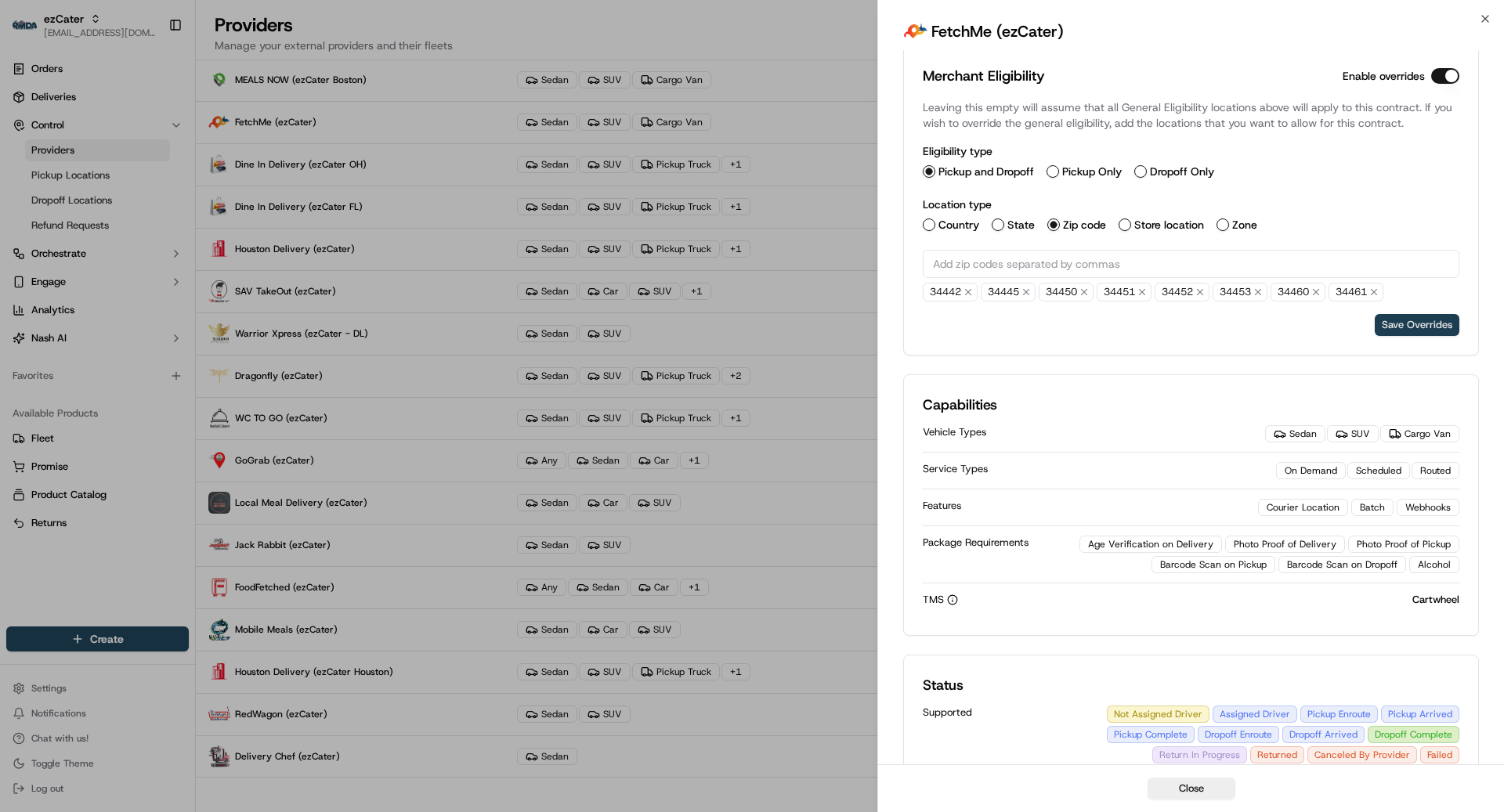
click at [1302, 319] on button "Save Overrides" at bounding box center [1417, 325] width 85 height 22
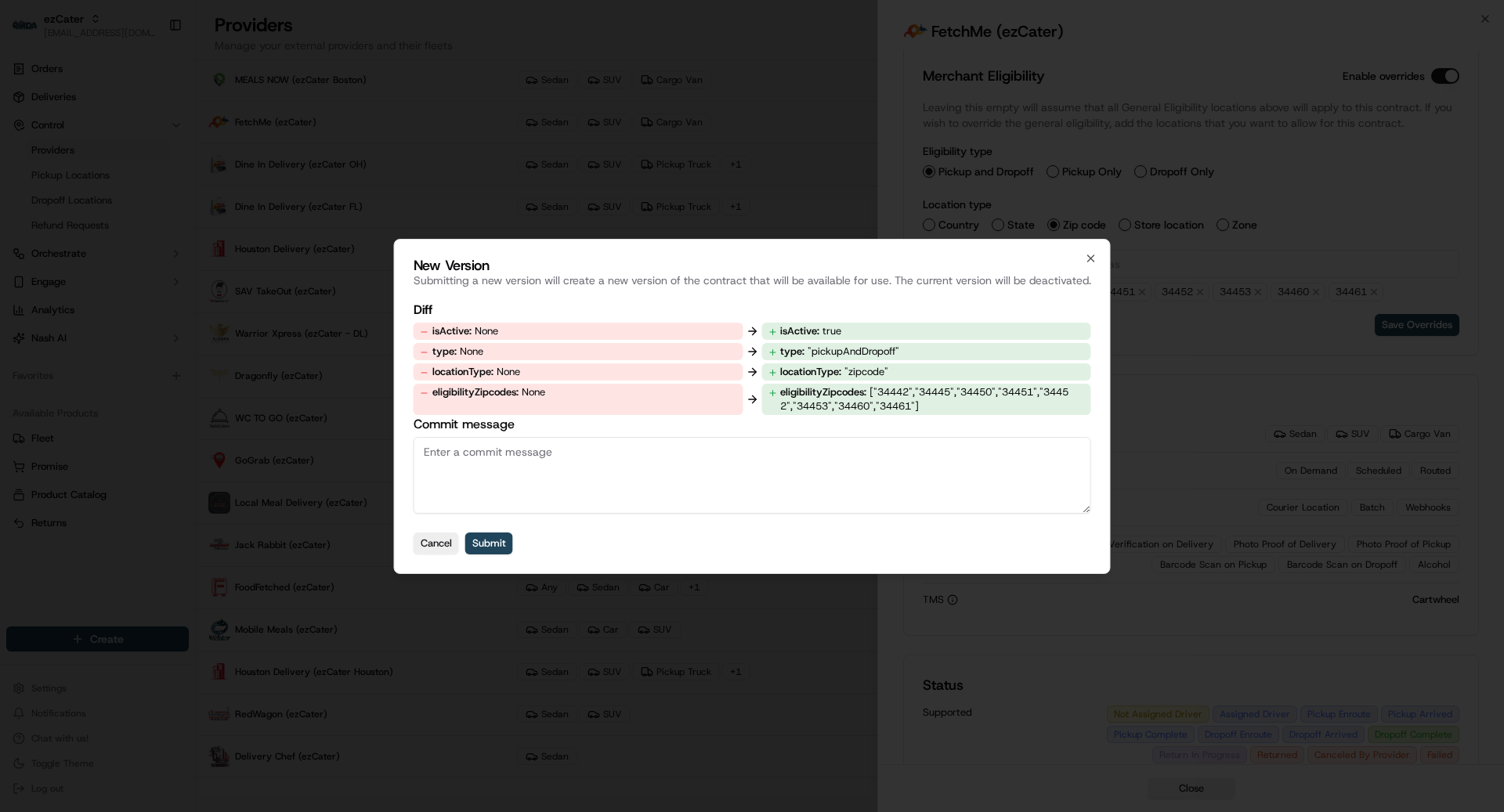
click at [845, 471] on textarea "Commit message" at bounding box center [752, 475] width 677 height 76
type textarea "added override"
click at [487, 553] on button "Submit" at bounding box center [489, 543] width 47 height 22
click at [489, 546] on button "Submit" at bounding box center [489, 543] width 47 height 22
click at [480, 617] on div at bounding box center [752, 406] width 1504 height 812
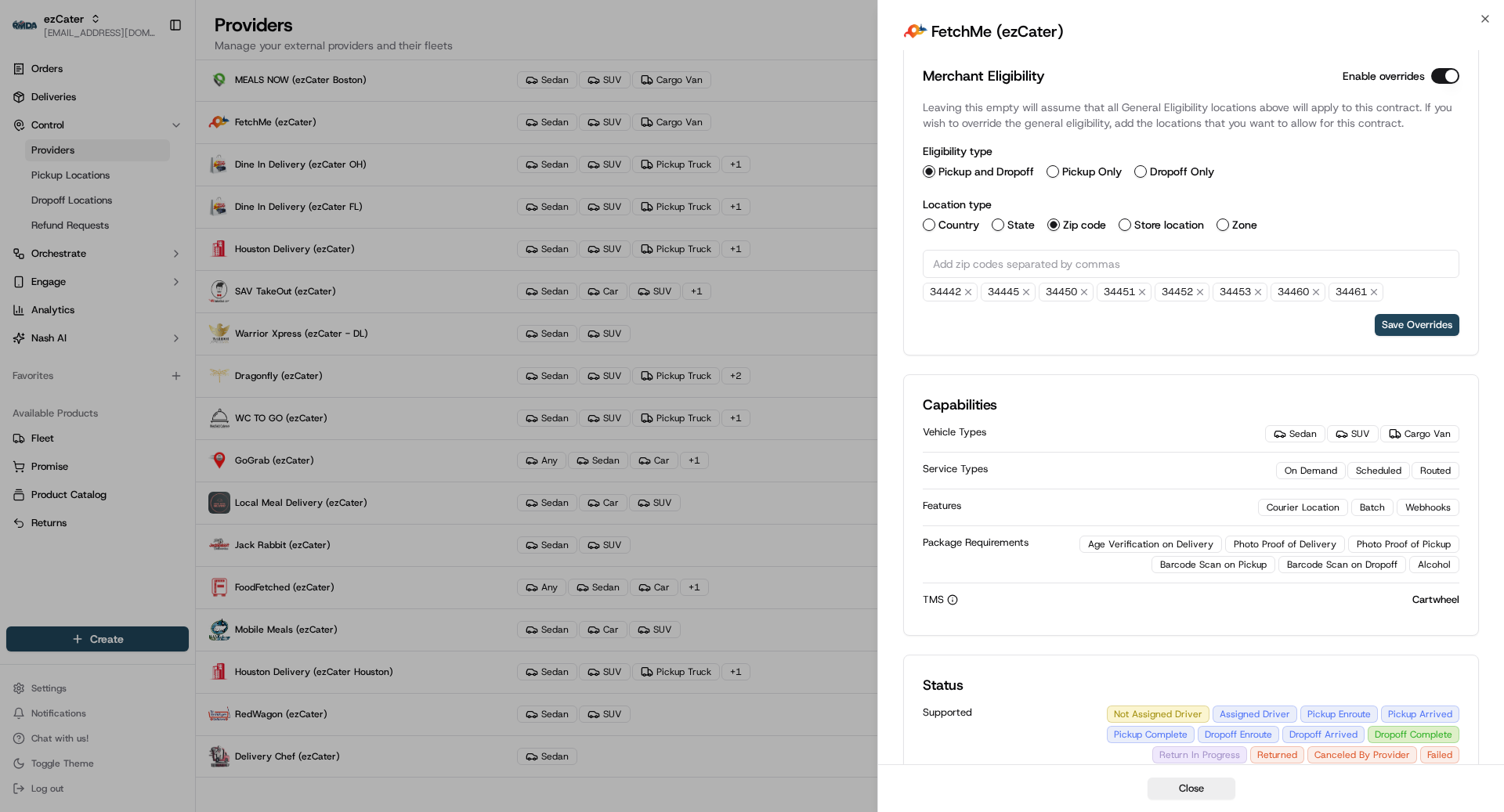
click at [1302, 15] on div "Close FetchMe (ezCater) Description FetchMe is an Auburn, [GEOGRAPHIC_DATA]-bas…" at bounding box center [1191, 406] width 626 height 812
click at [1302, 15] on icon "button" at bounding box center [1485, 18] width 6 height 6
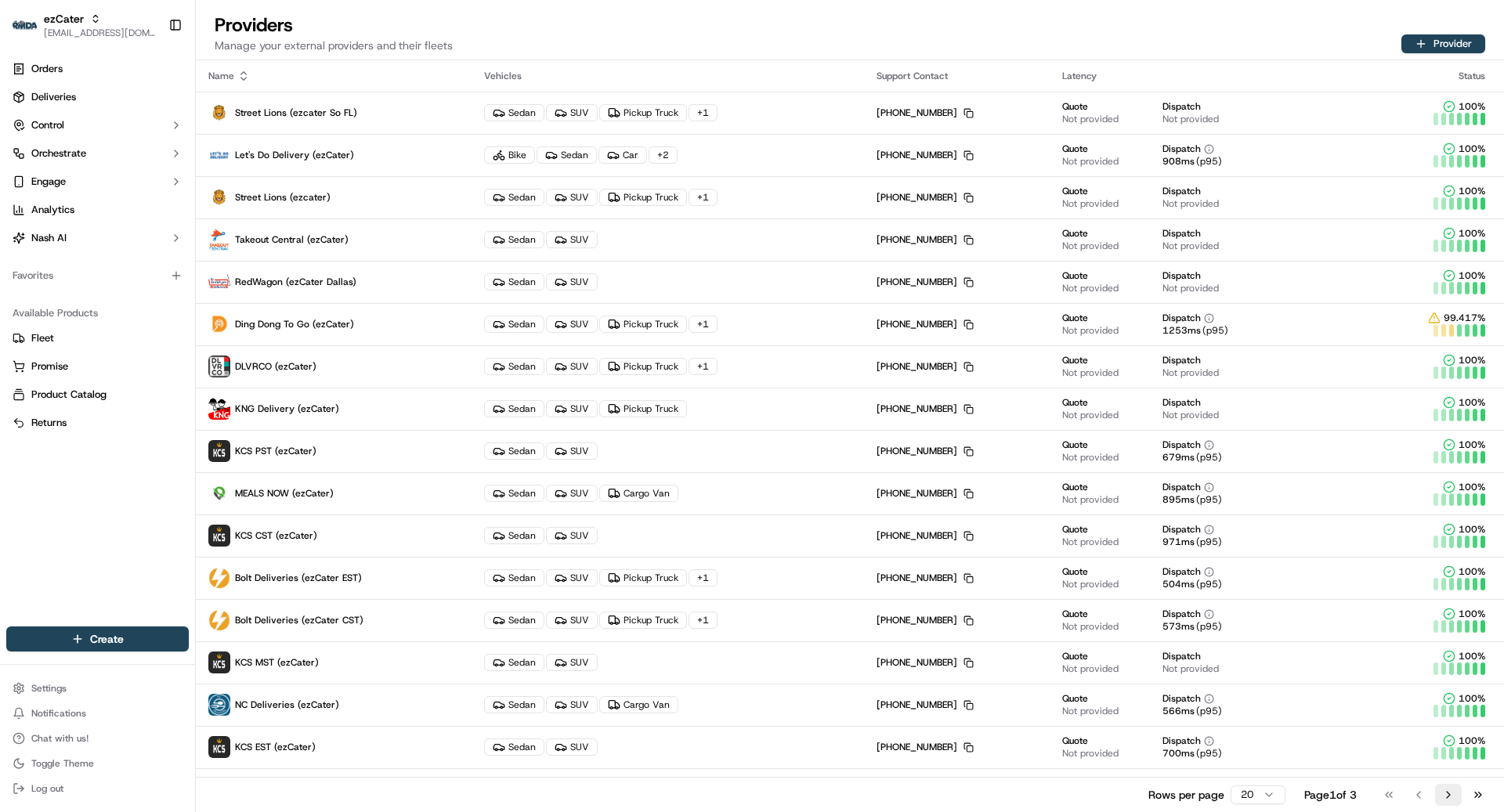
click at [1448, 795] on button "Go to next page" at bounding box center [1448, 795] width 26 height 22
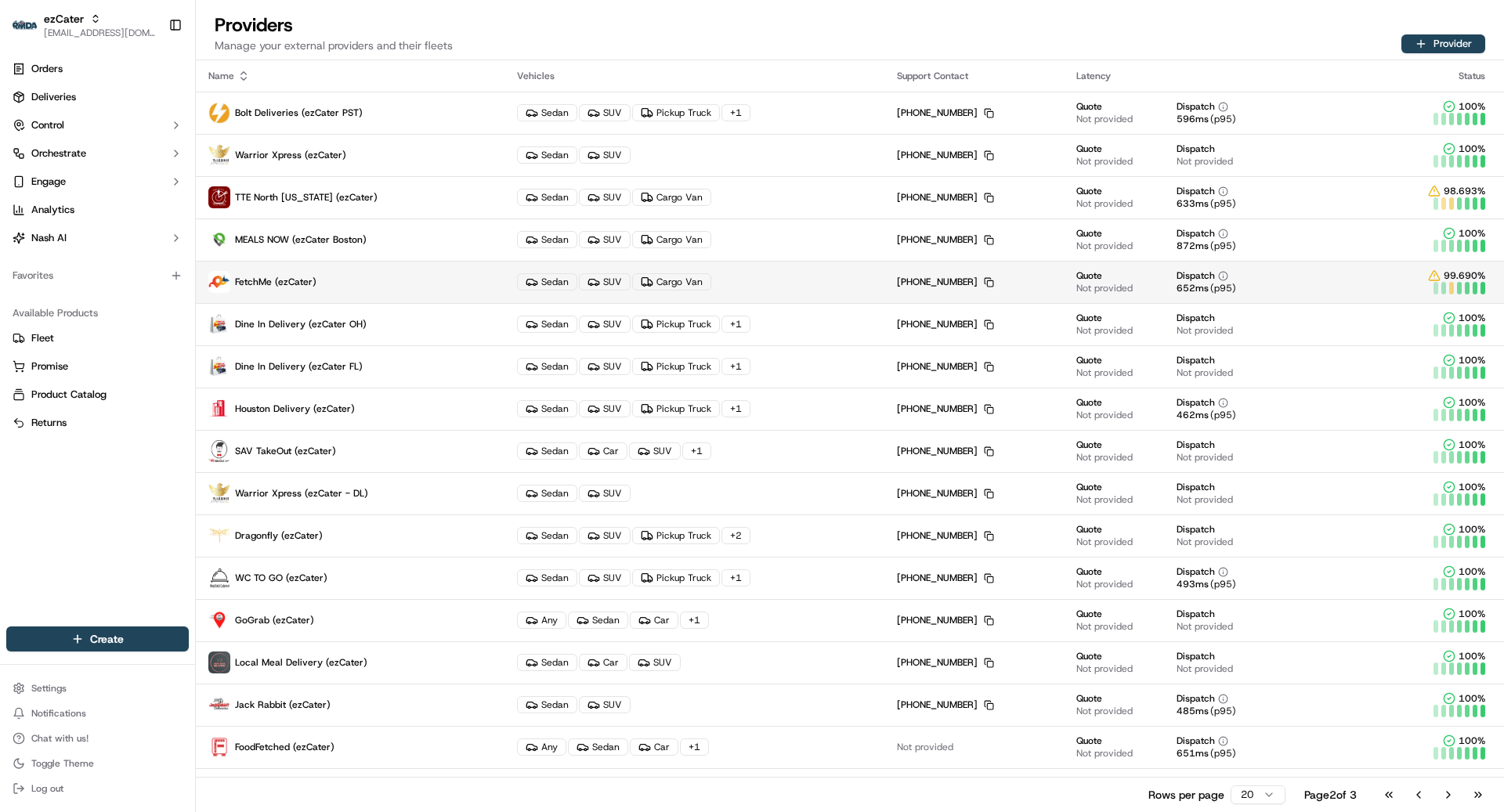
click at [444, 276] on p "FetchMe (ezCater)" at bounding box center [351, 282] width 284 height 22
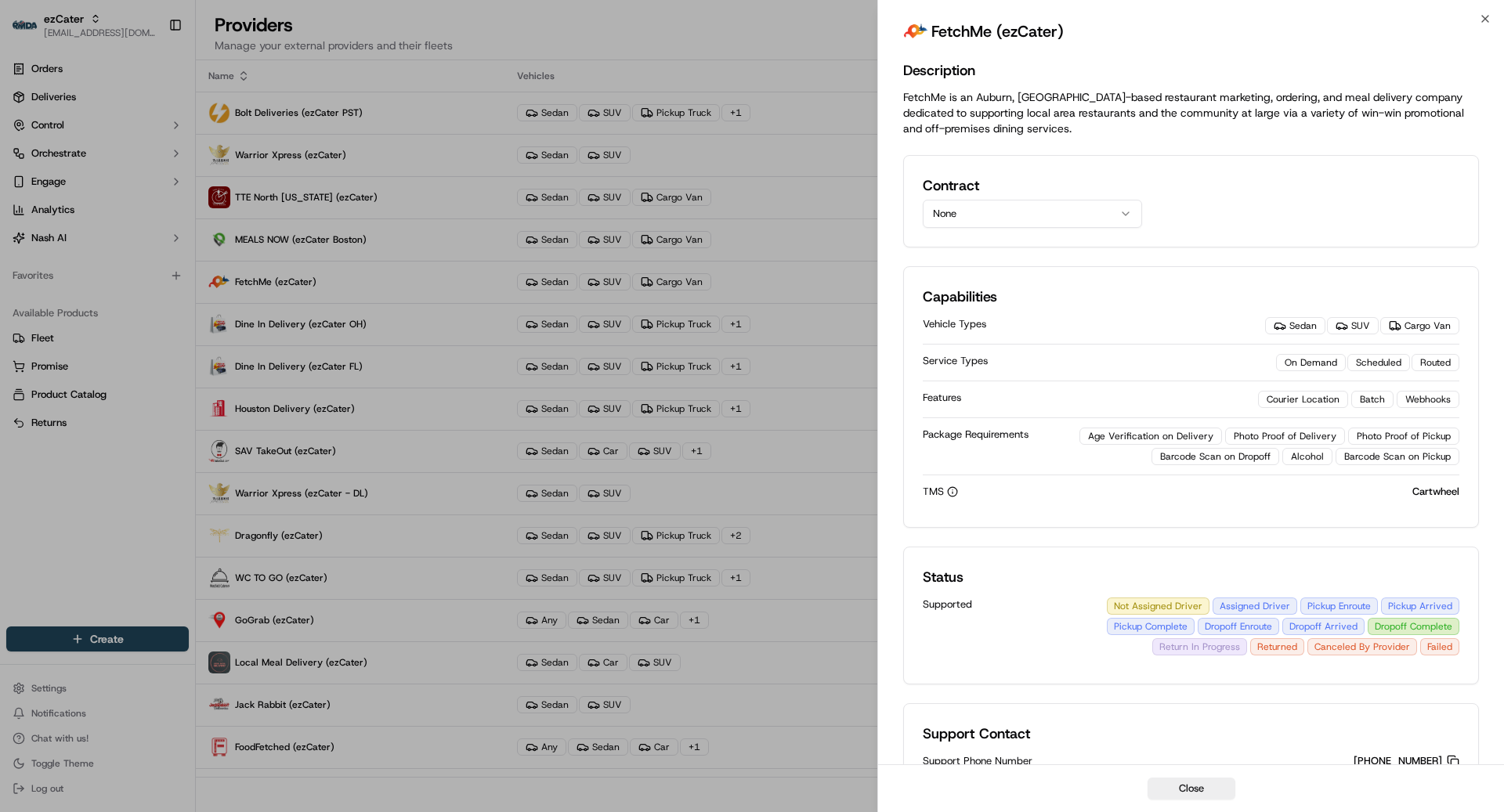
click at [1058, 221] on button "None" at bounding box center [1032, 213] width 219 height 28
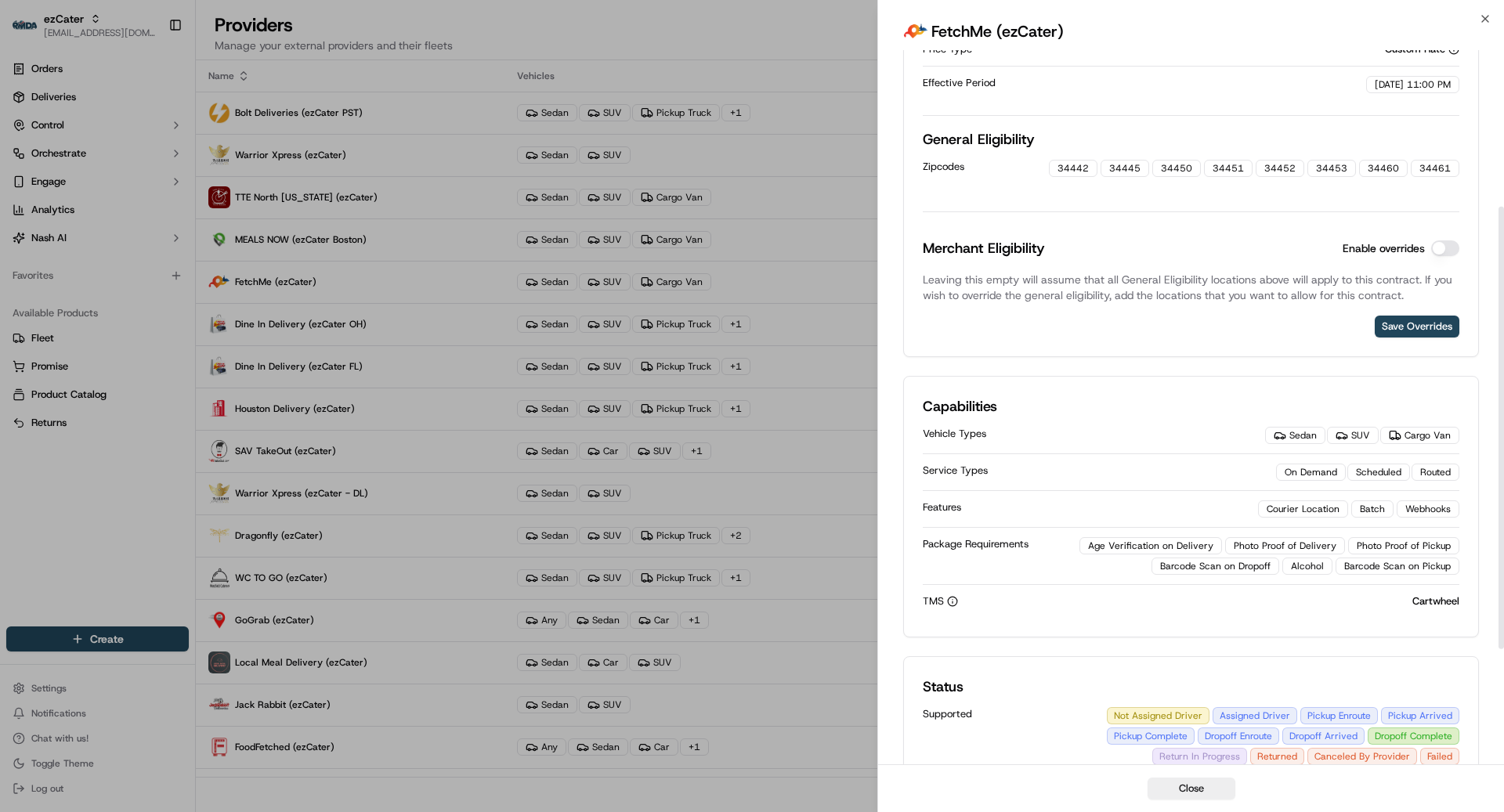
scroll to position [265, 0]
click at [1457, 247] on button "Enable overrides" at bounding box center [1445, 246] width 28 height 15
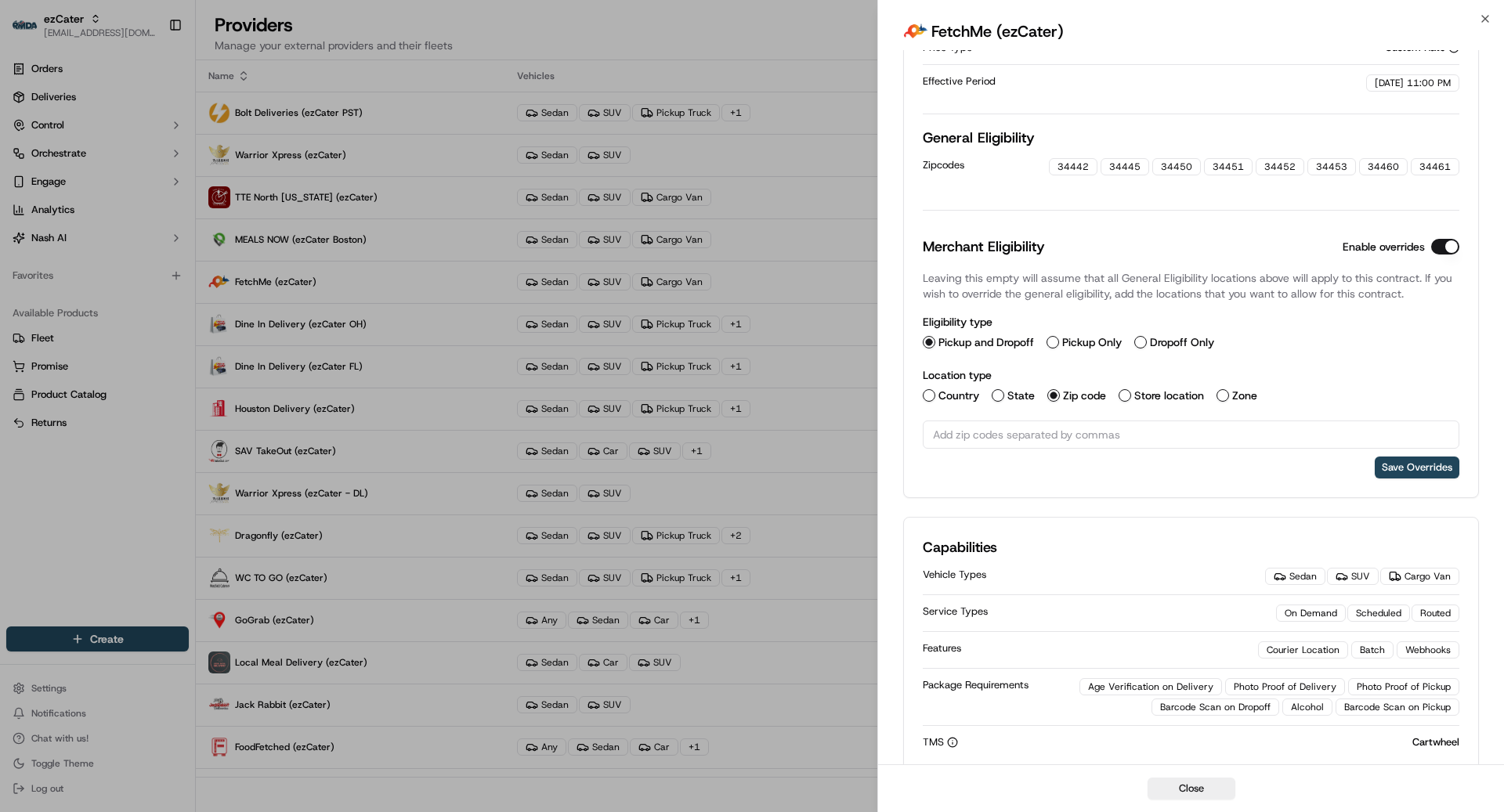
click at [1182, 435] on input "text" at bounding box center [1191, 434] width 536 height 28
paste input "text"
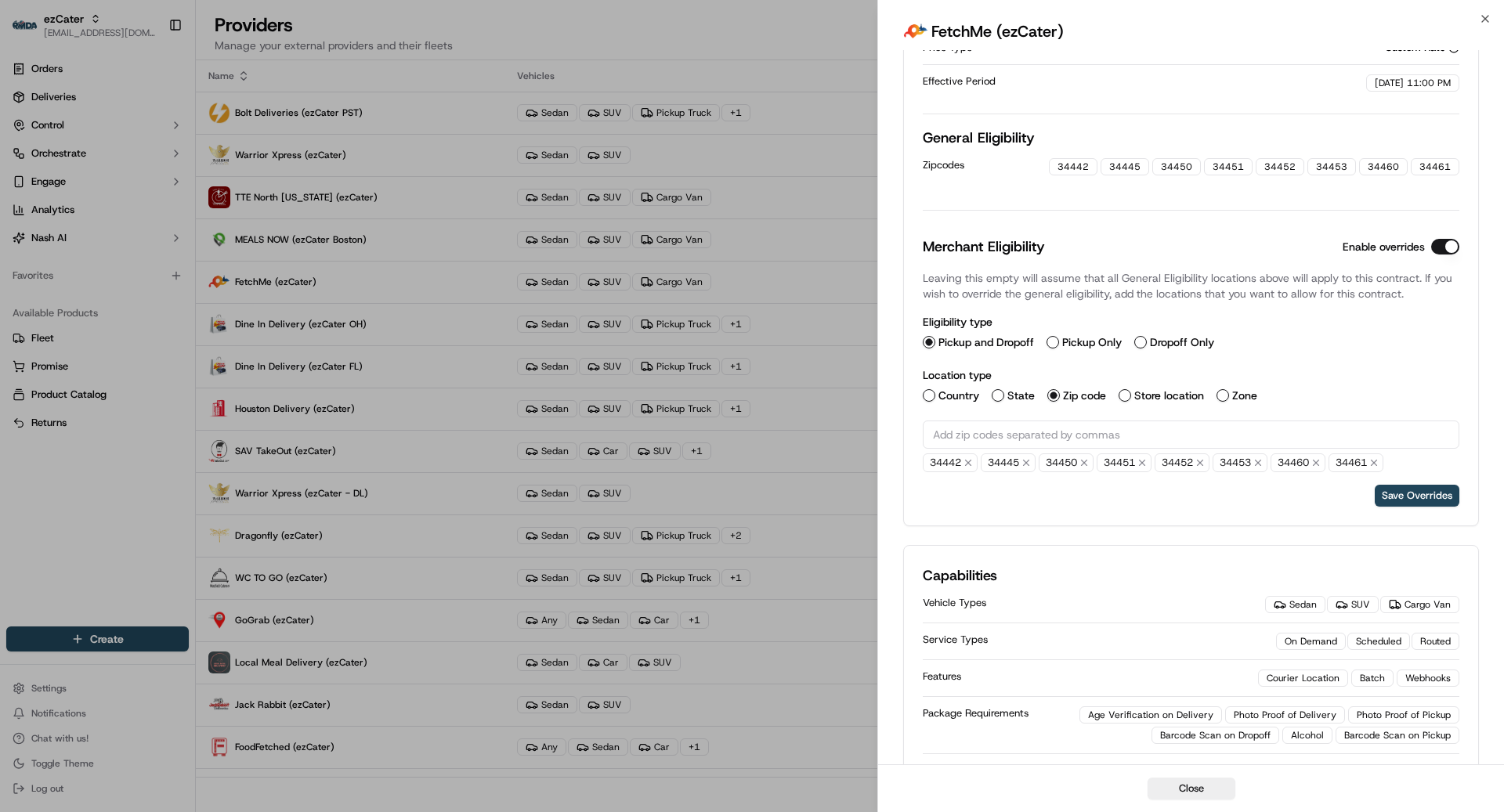
click at [1254, 497] on div "Save Overrides" at bounding box center [1191, 496] width 536 height 22
click at [1426, 492] on button "Save Overrides" at bounding box center [1417, 496] width 85 height 22
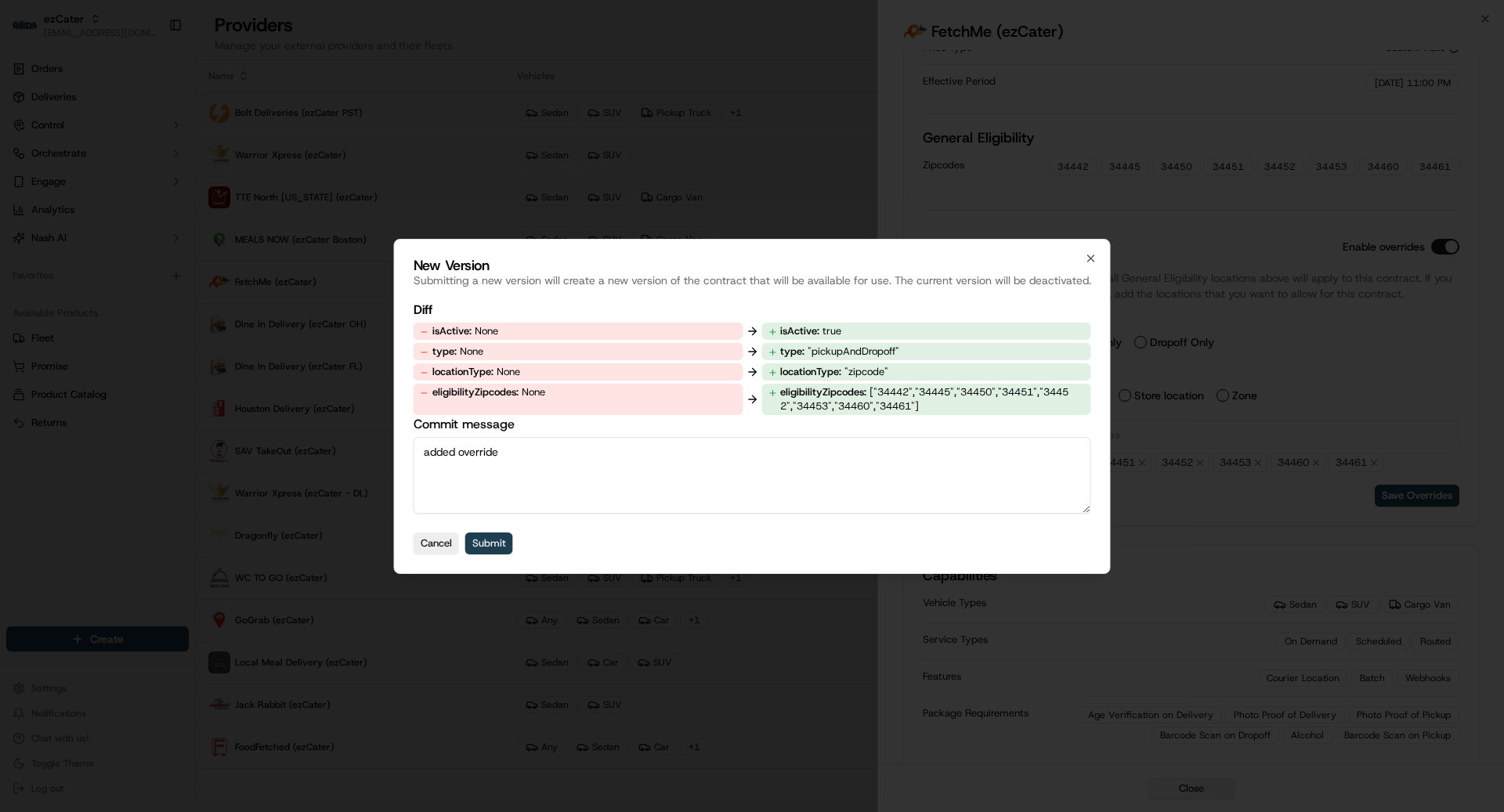
type textarea "added override"
click at [487, 540] on button "Submit" at bounding box center [489, 543] width 47 height 22
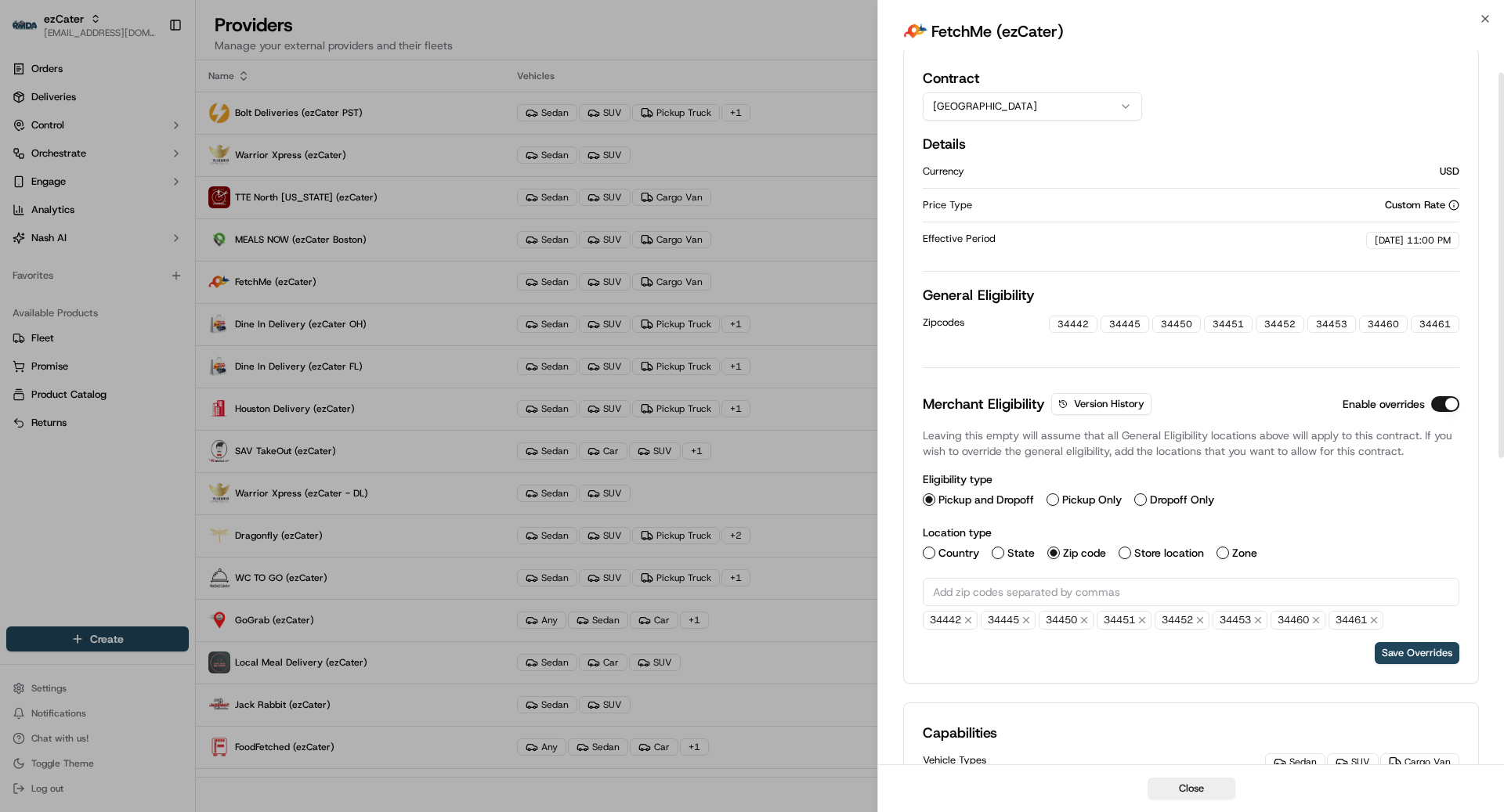
scroll to position [0, 0]
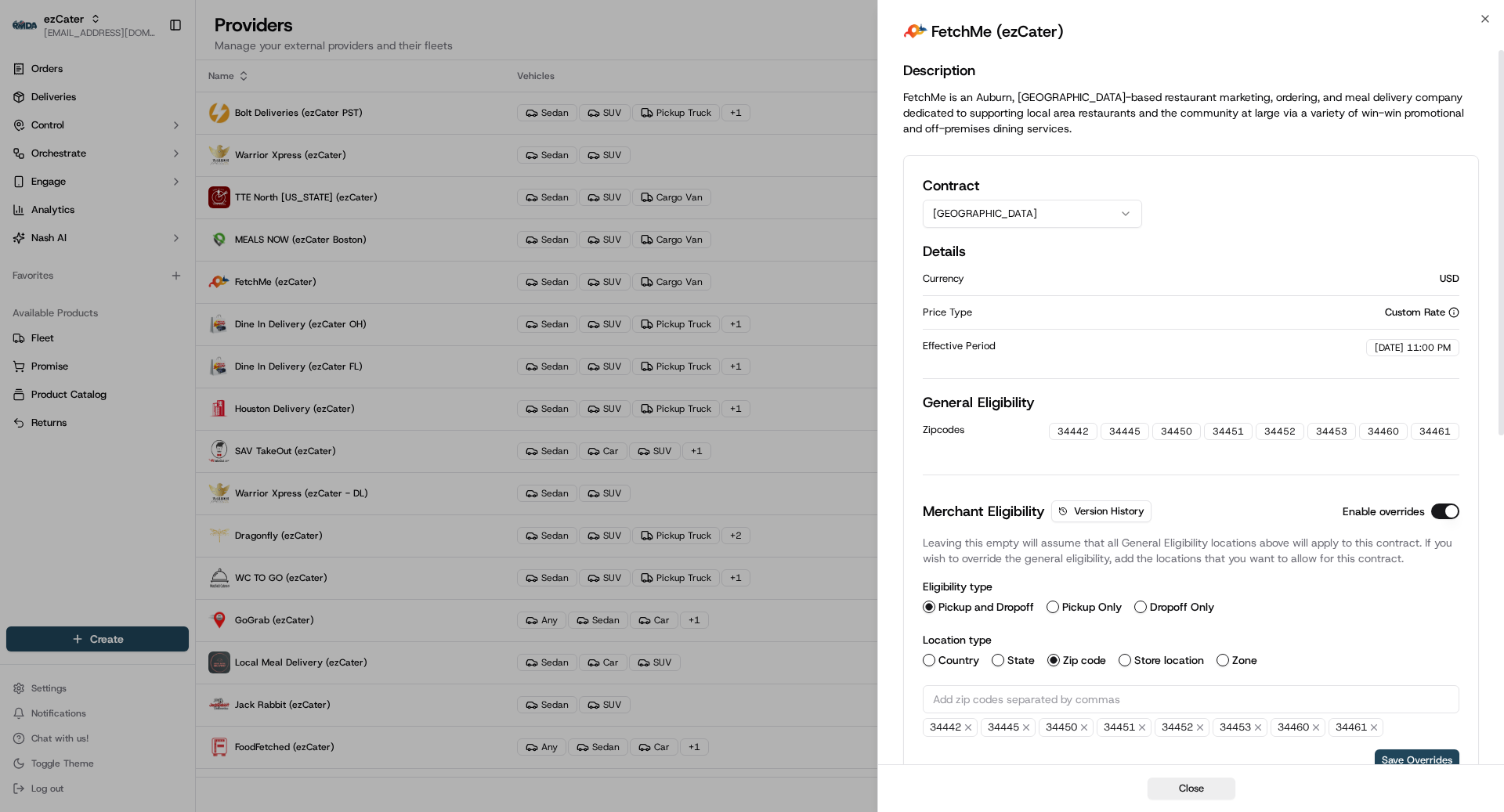
click at [1007, 204] on button "[GEOGRAPHIC_DATA]" at bounding box center [1032, 213] width 219 height 28
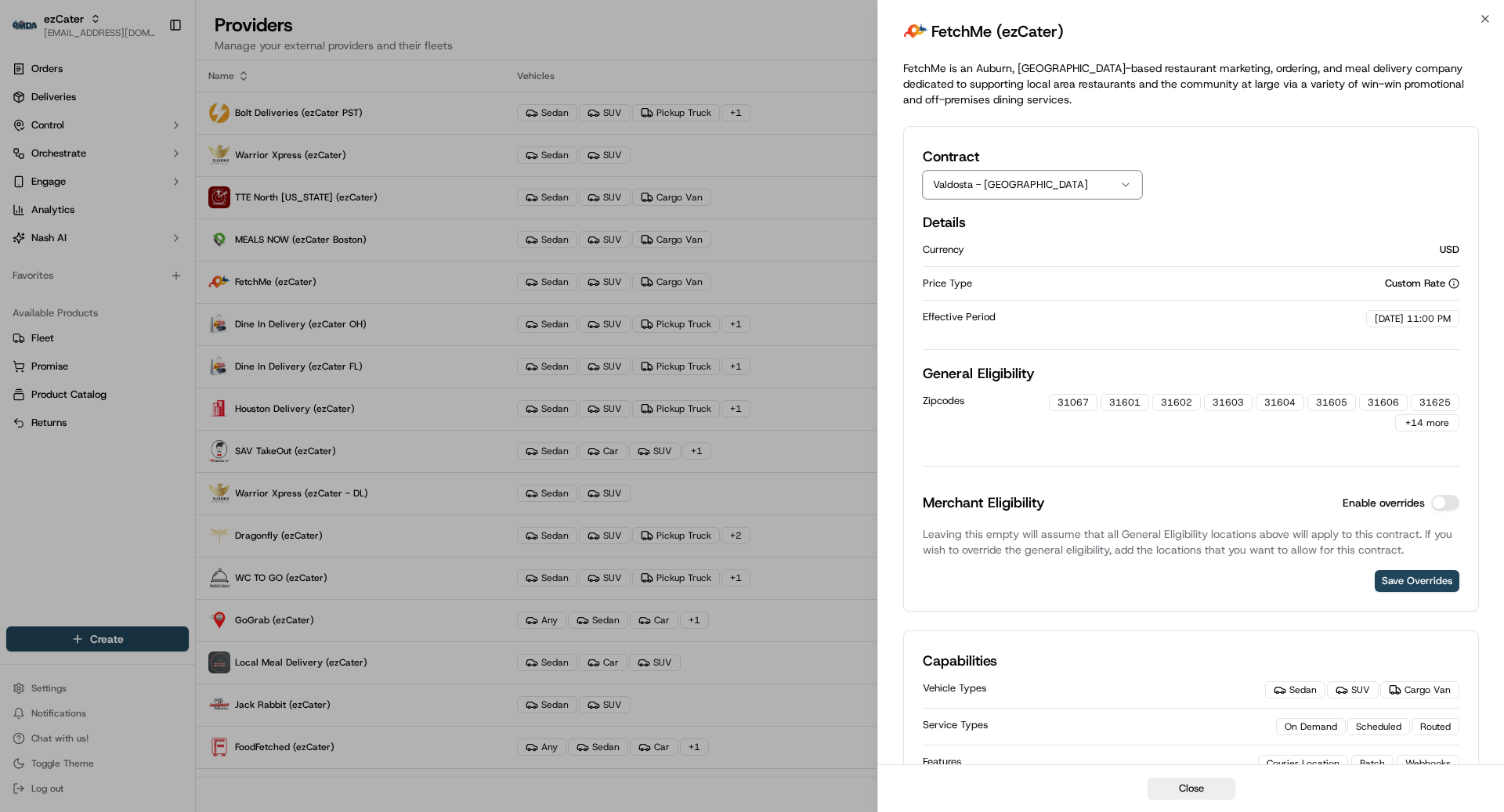
scroll to position [72, 0]
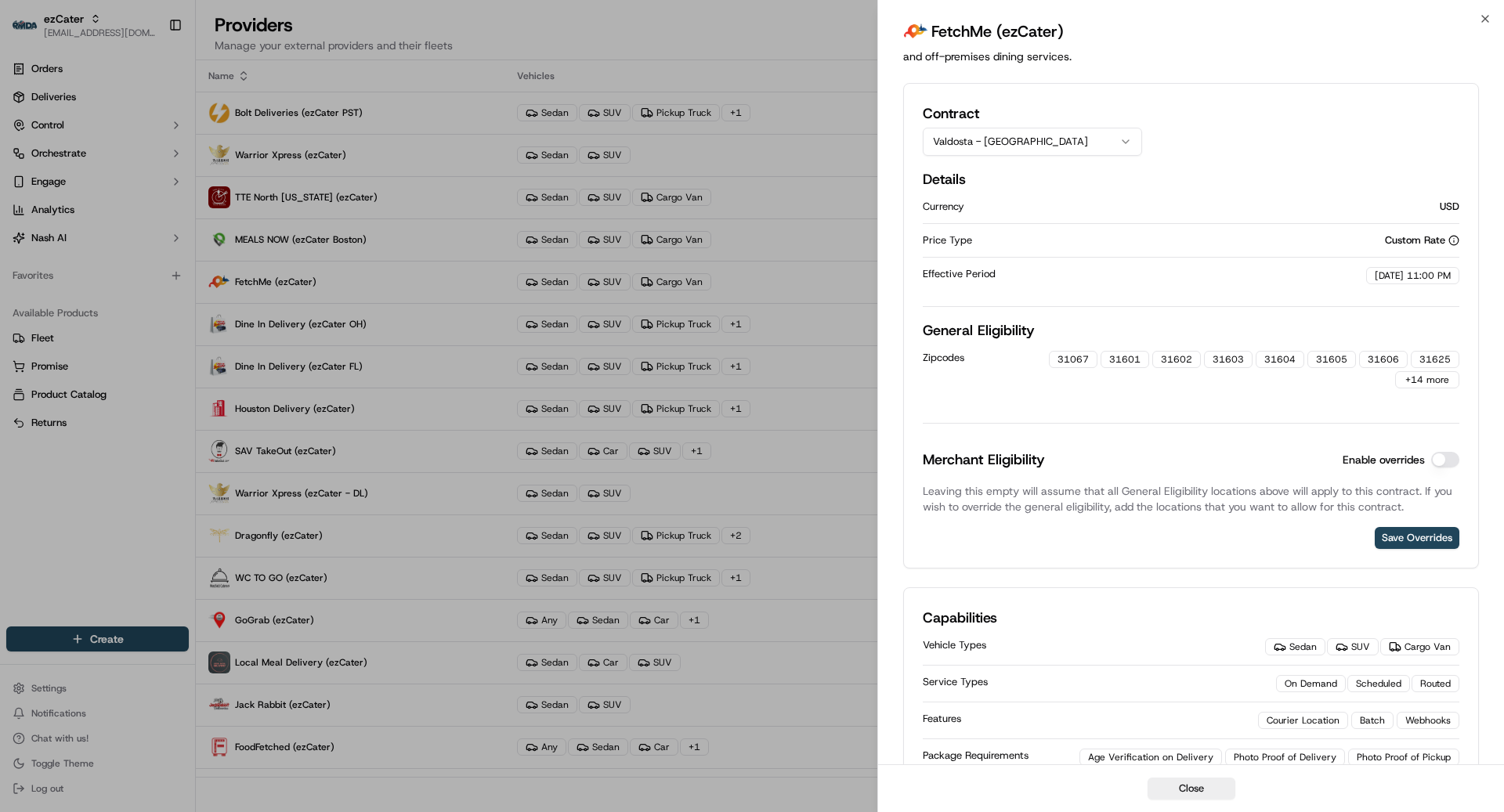
click at [1453, 457] on button "Enable overrides" at bounding box center [1445, 460] width 28 height 15
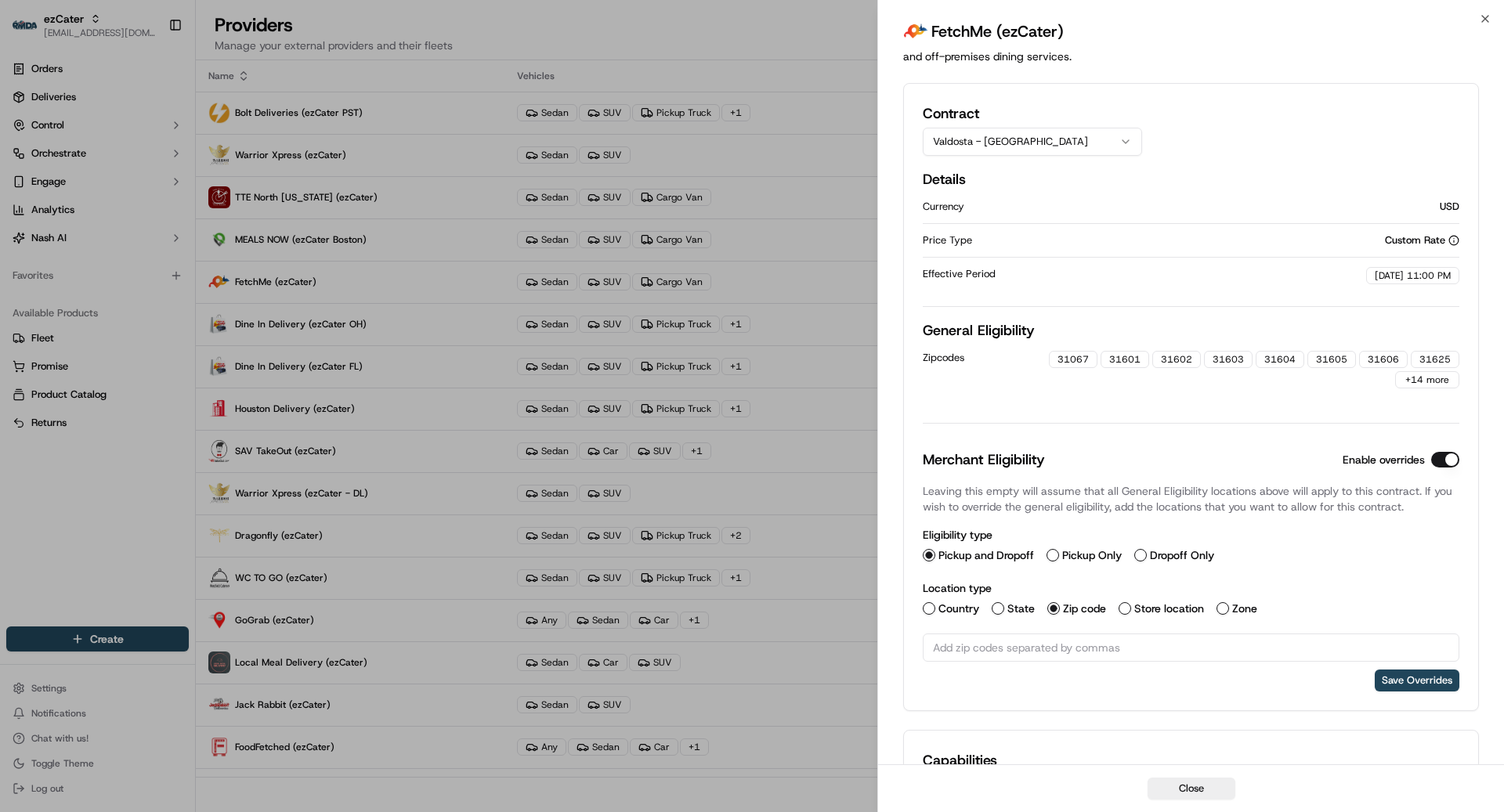
click at [1324, 652] on input "text" at bounding box center [1191, 647] width 536 height 28
paste input "text"
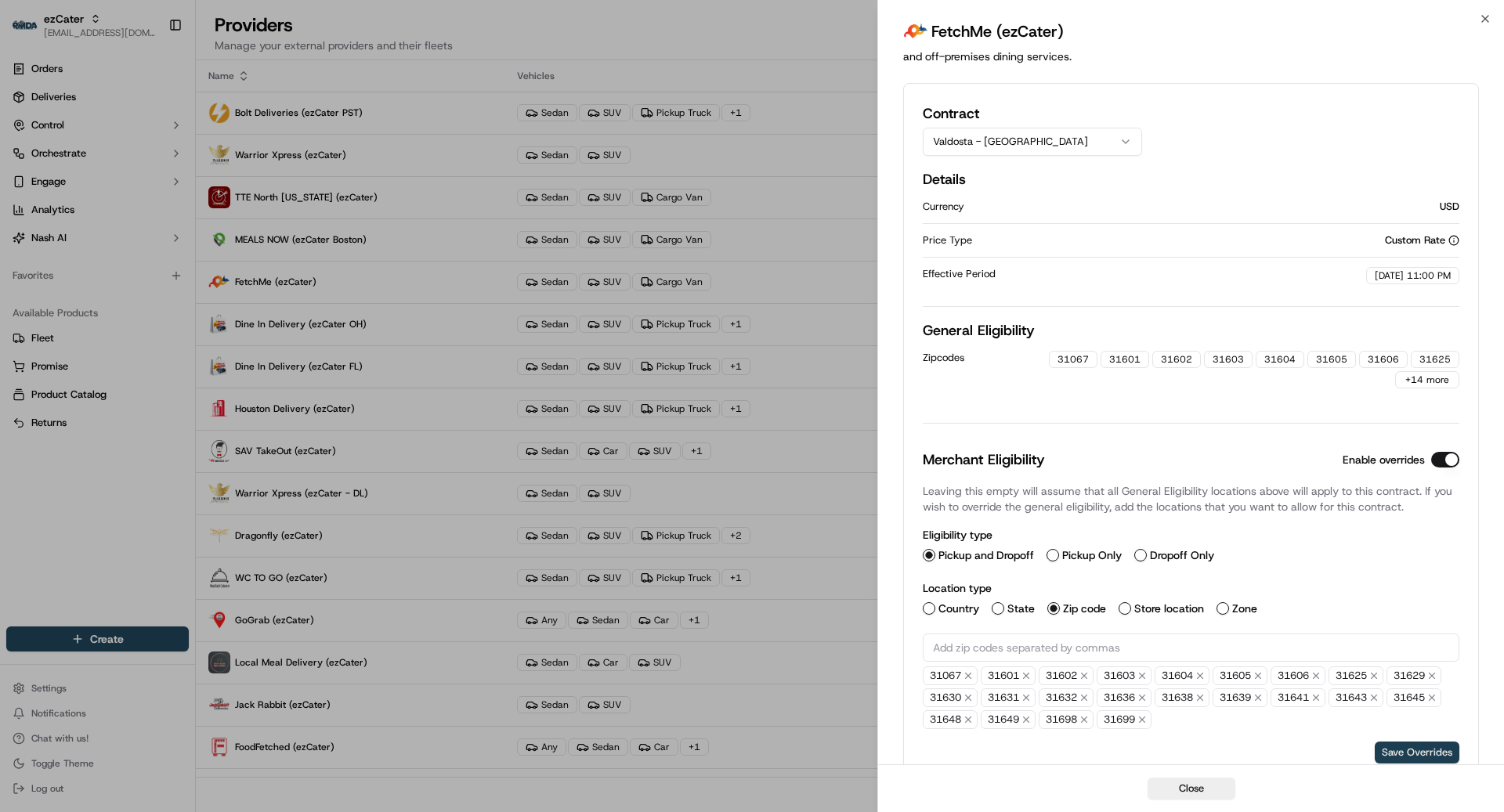
click at [1405, 749] on button "Save Overrides" at bounding box center [1417, 753] width 85 height 22
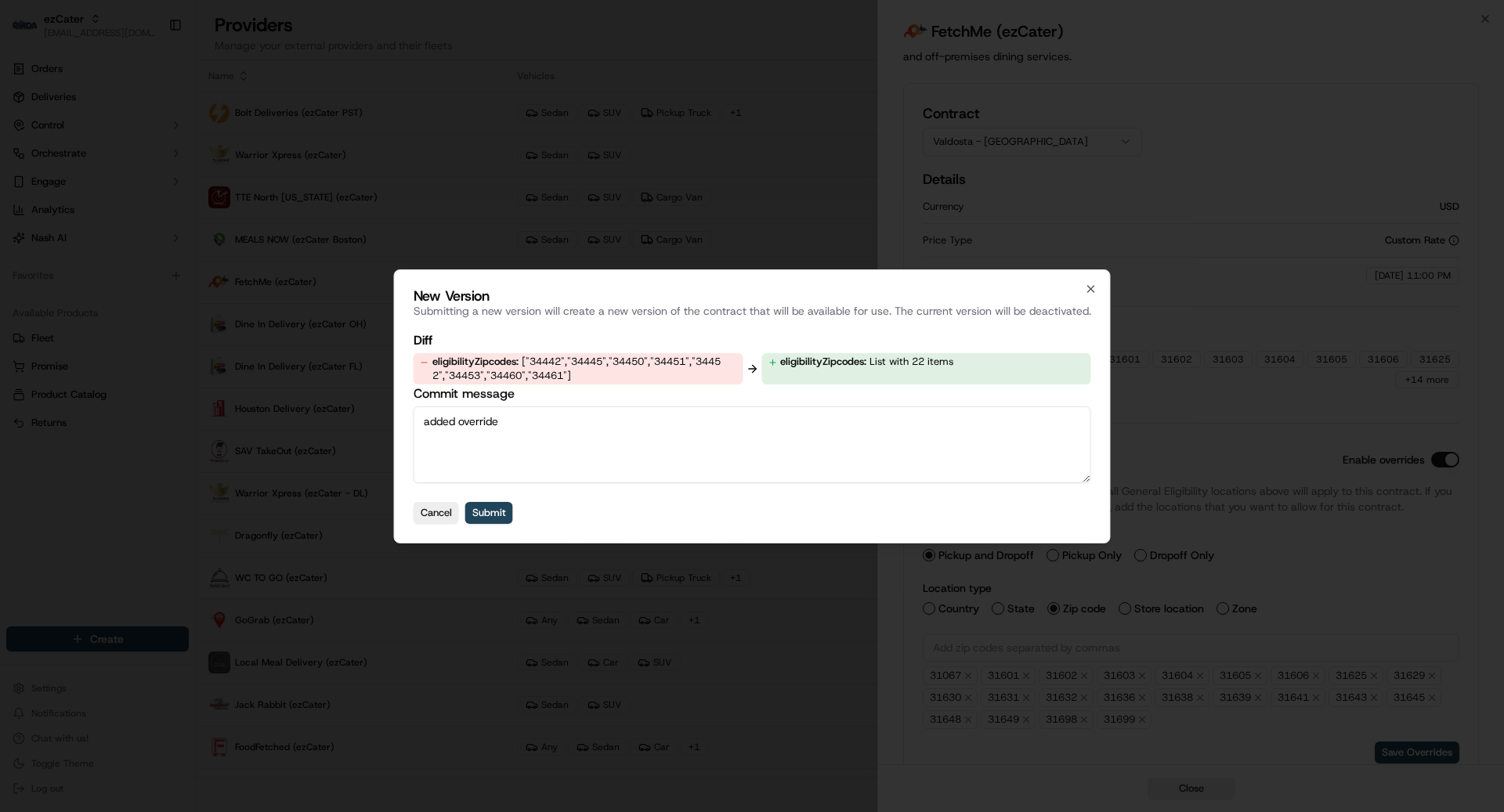
click at [728, 452] on textarea "added override" at bounding box center [752, 445] width 677 height 76
click at [488, 513] on button "Submit" at bounding box center [489, 513] width 47 height 22
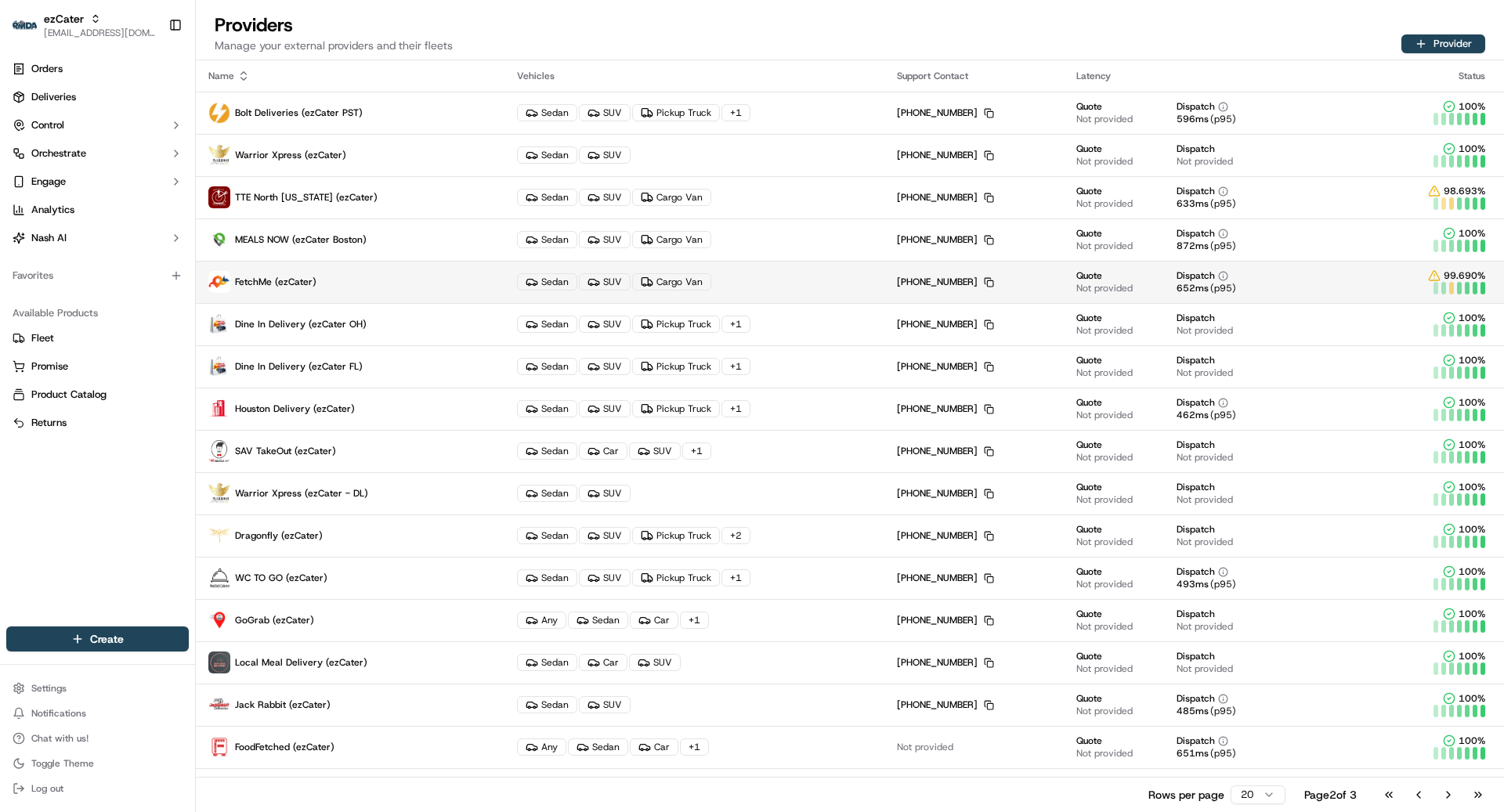
click at [361, 285] on p "FetchMe (ezCater)" at bounding box center [351, 282] width 284 height 22
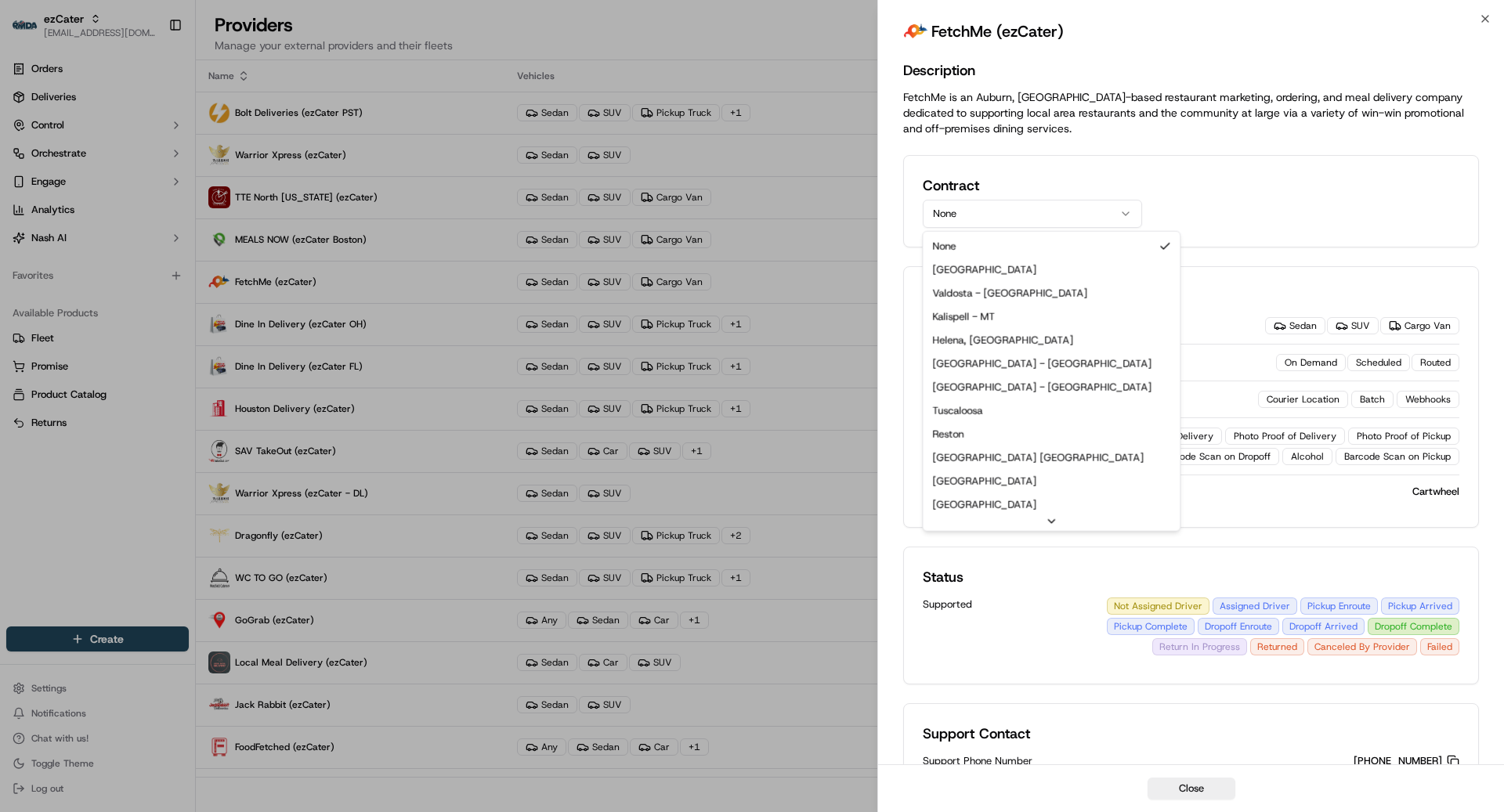
click at [1084, 205] on button "None" at bounding box center [1032, 213] width 219 height 28
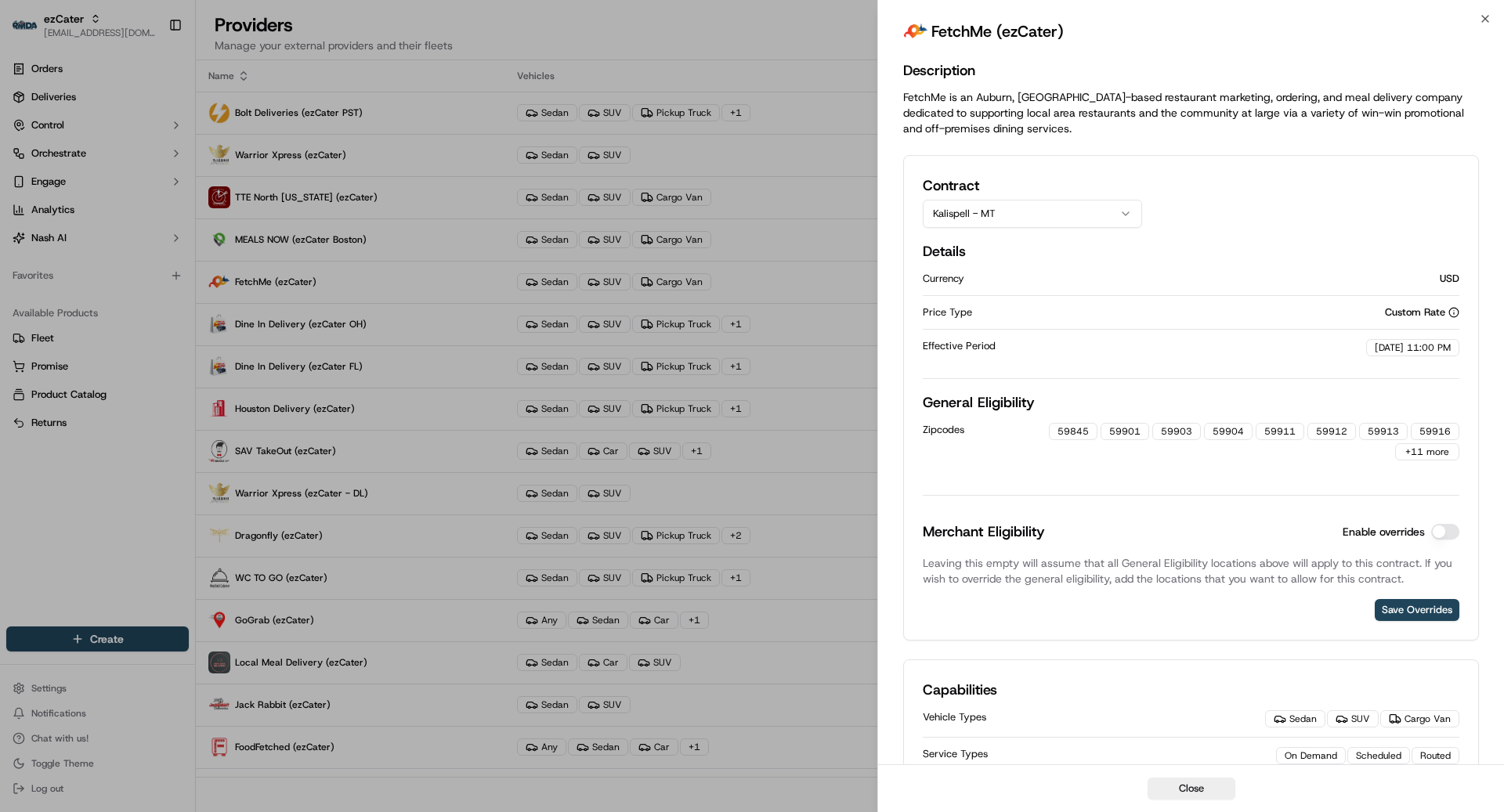
click at [1449, 531] on button "Enable overrides" at bounding box center [1445, 532] width 28 height 15
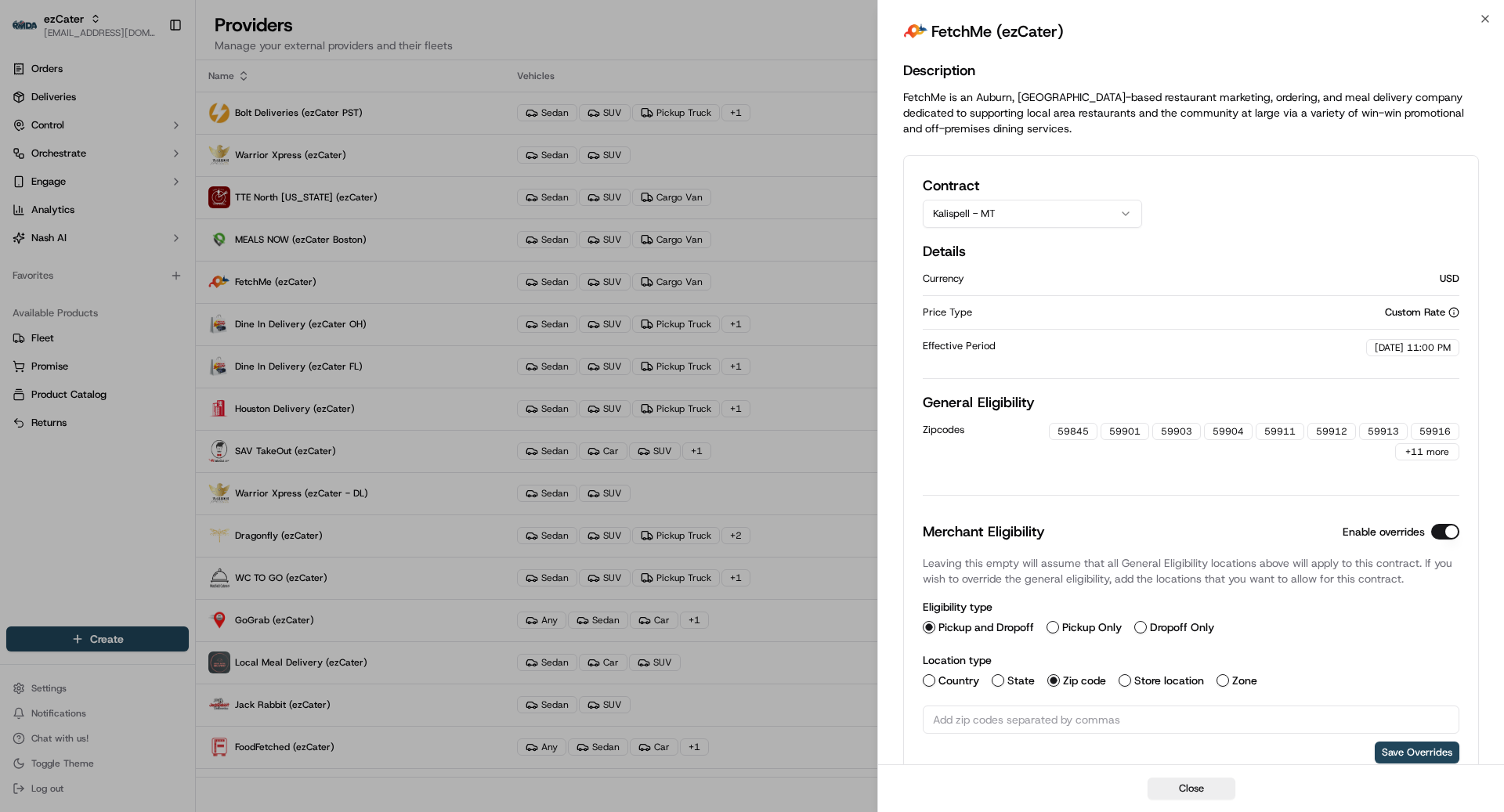
click at [1049, 716] on input "text" at bounding box center [1191, 719] width 536 height 28
paste input "text"
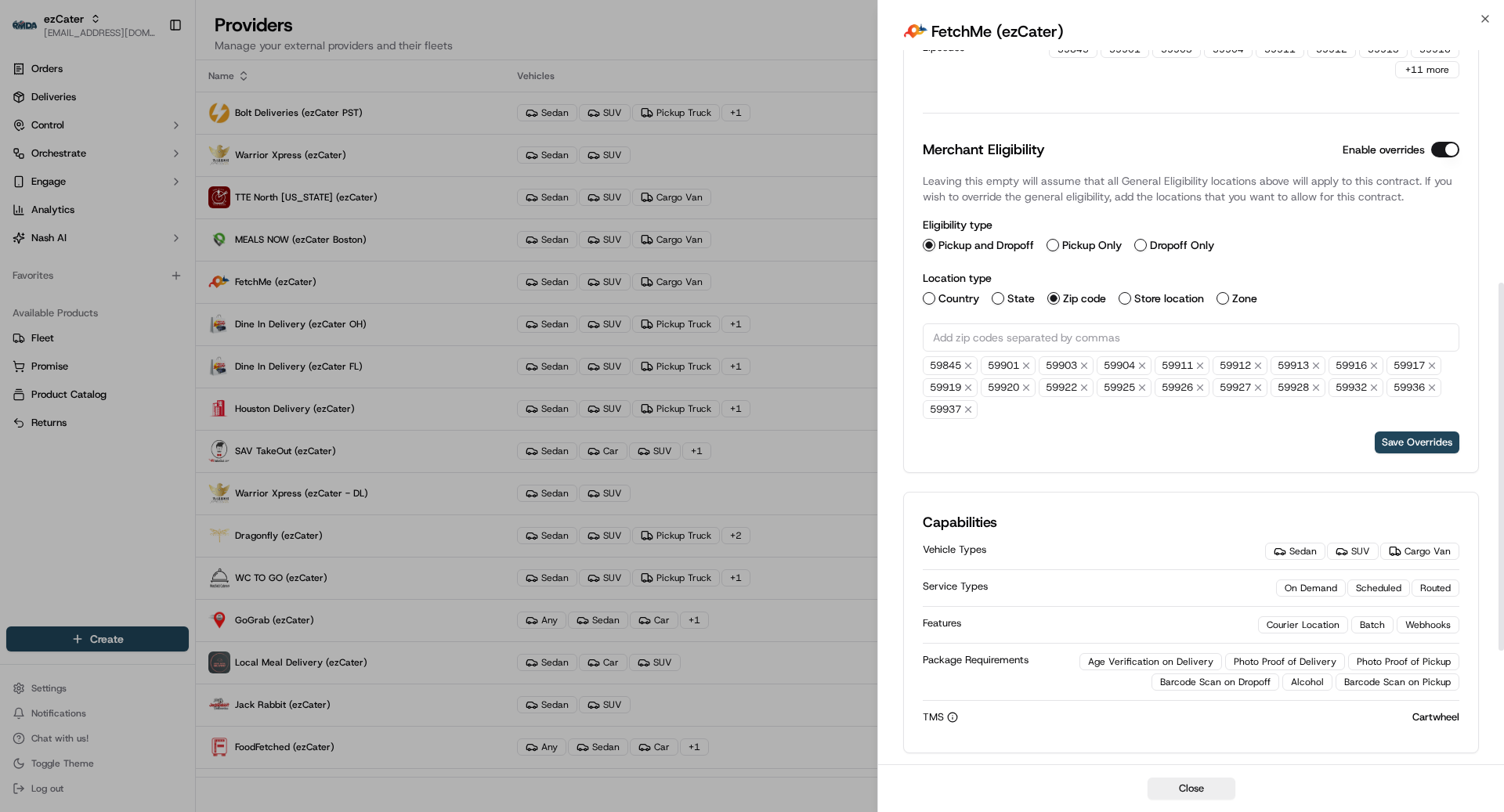
scroll to position [647, 0]
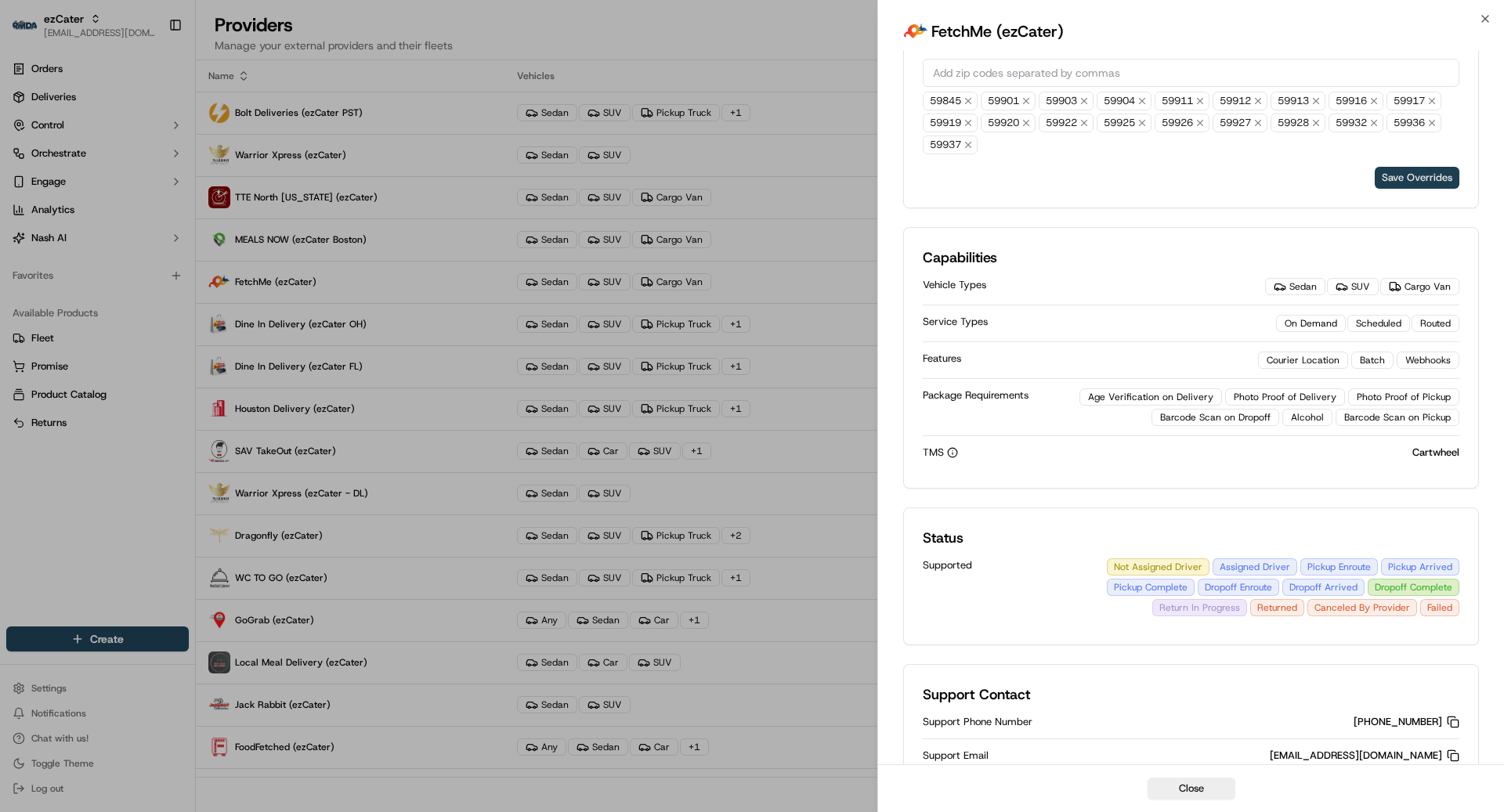
click at [1426, 167] on button "Save Overrides" at bounding box center [1417, 178] width 85 height 22
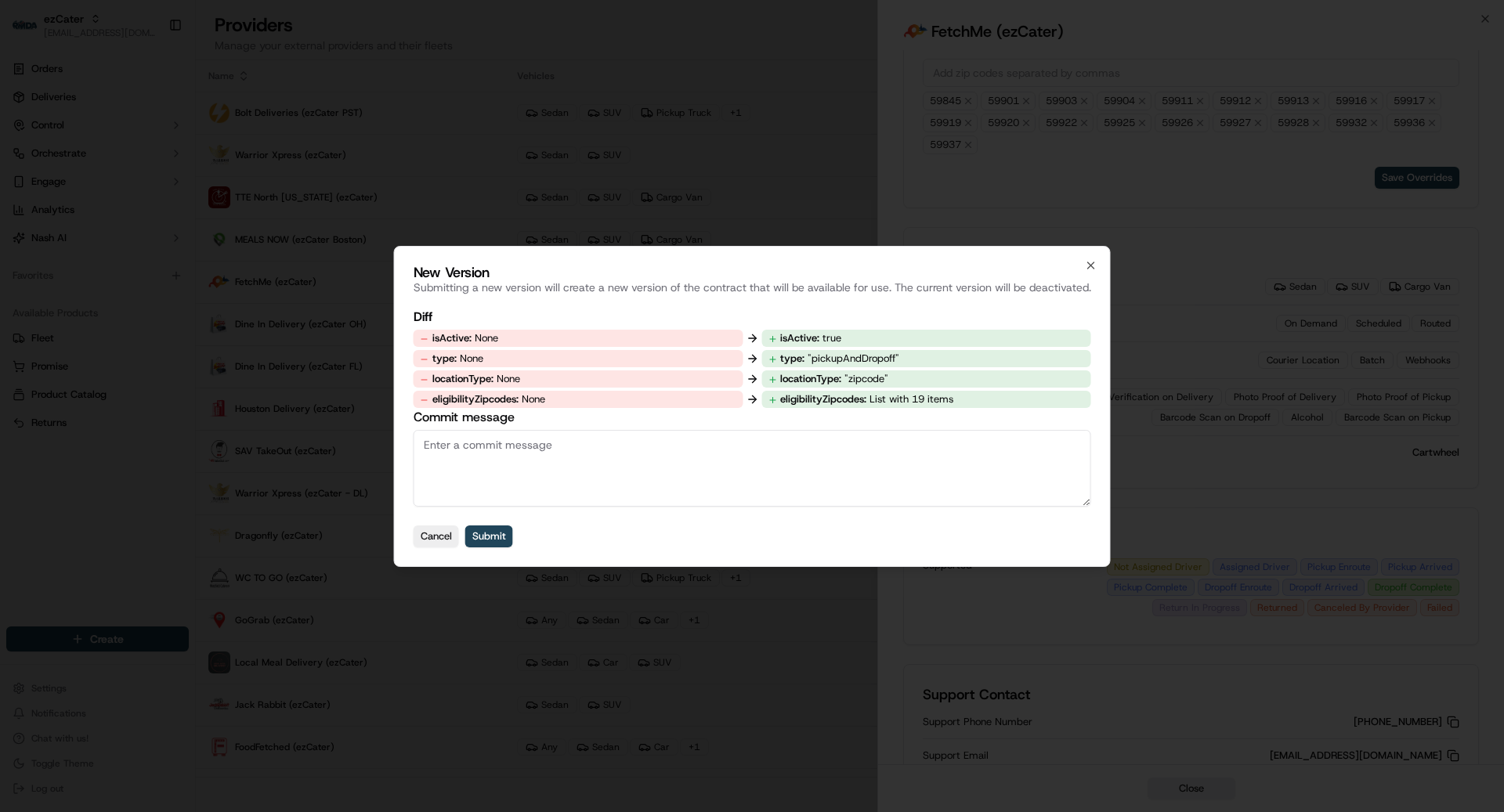
click at [782, 456] on textarea "Commit message" at bounding box center [752, 468] width 677 height 76
type textarea "added override"
click at [500, 536] on button "Submit" at bounding box center [489, 536] width 47 height 22
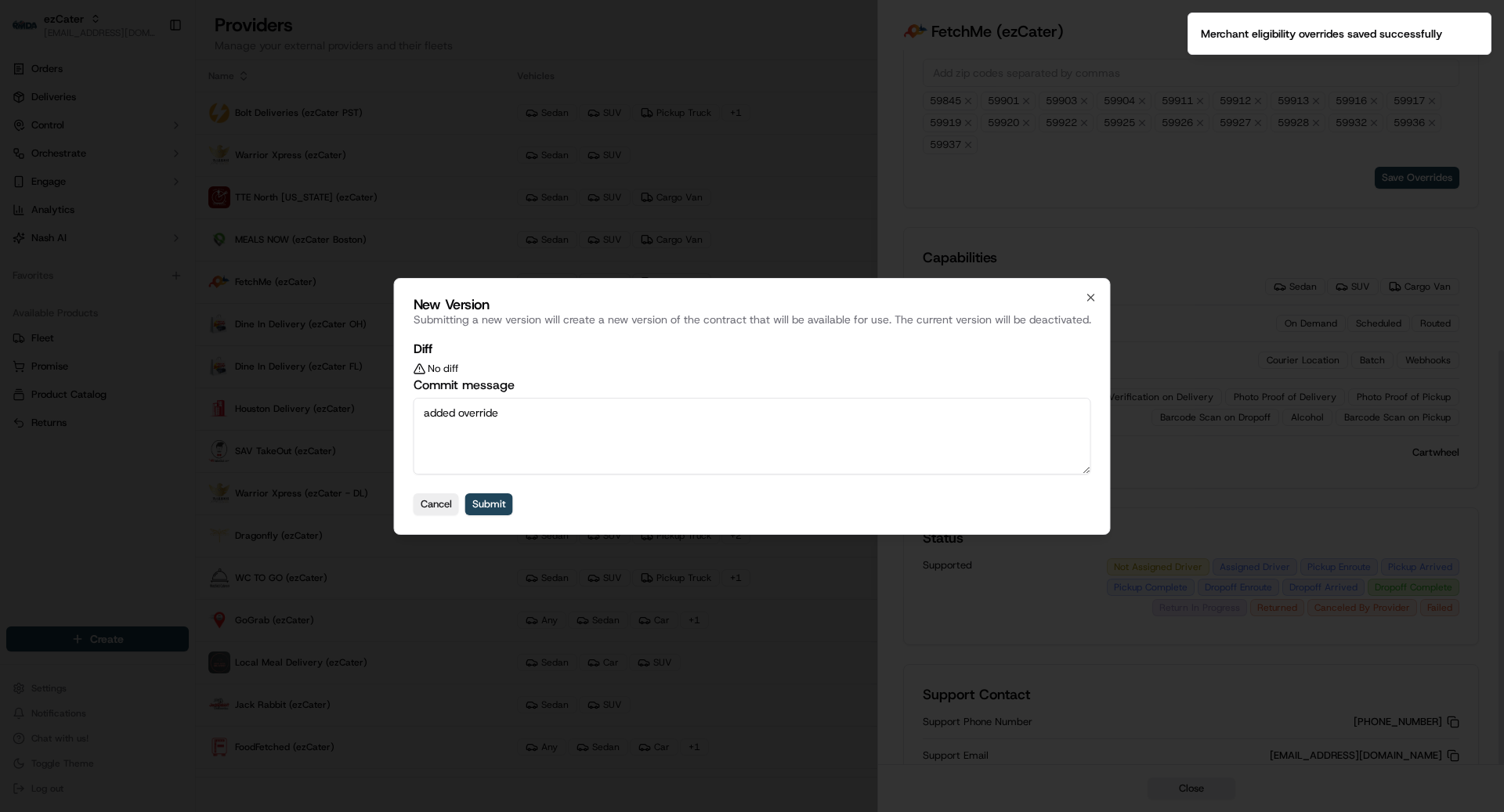
scroll to position [517, 0]
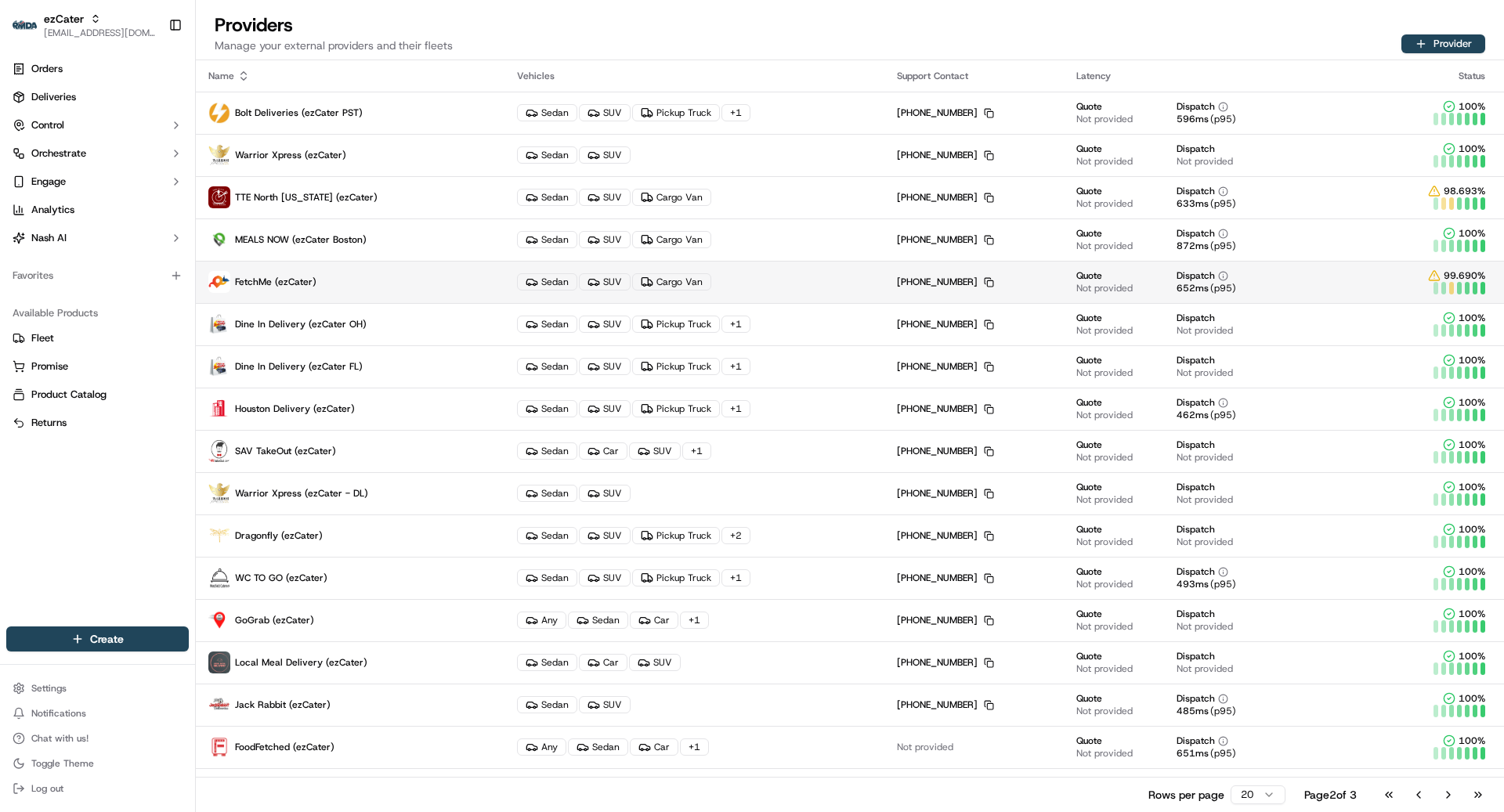
click at [534, 265] on td "Sedan SUV Cargo Van" at bounding box center [694, 282] width 380 height 42
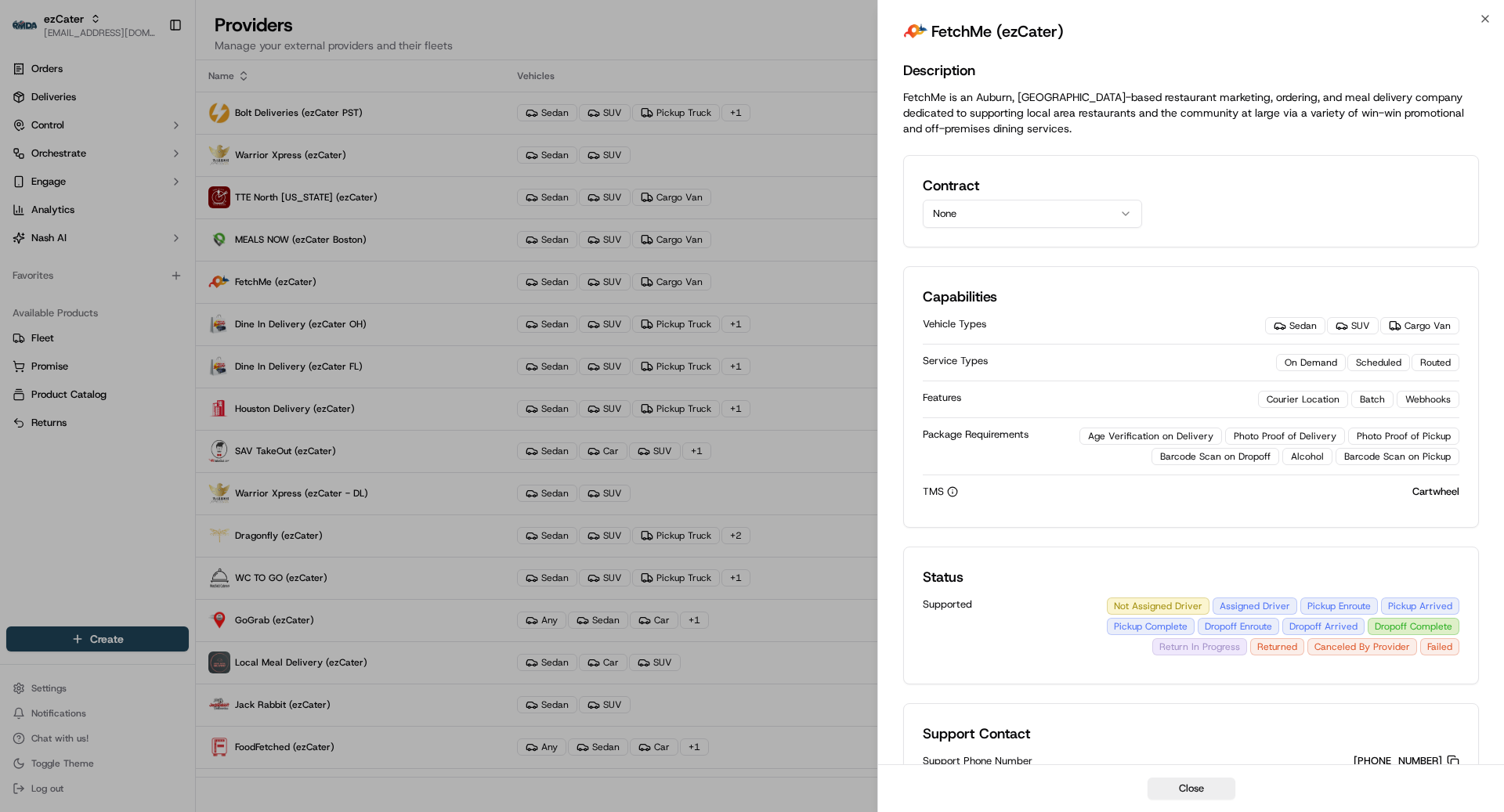
click at [1043, 214] on button "None" at bounding box center [1032, 213] width 219 height 28
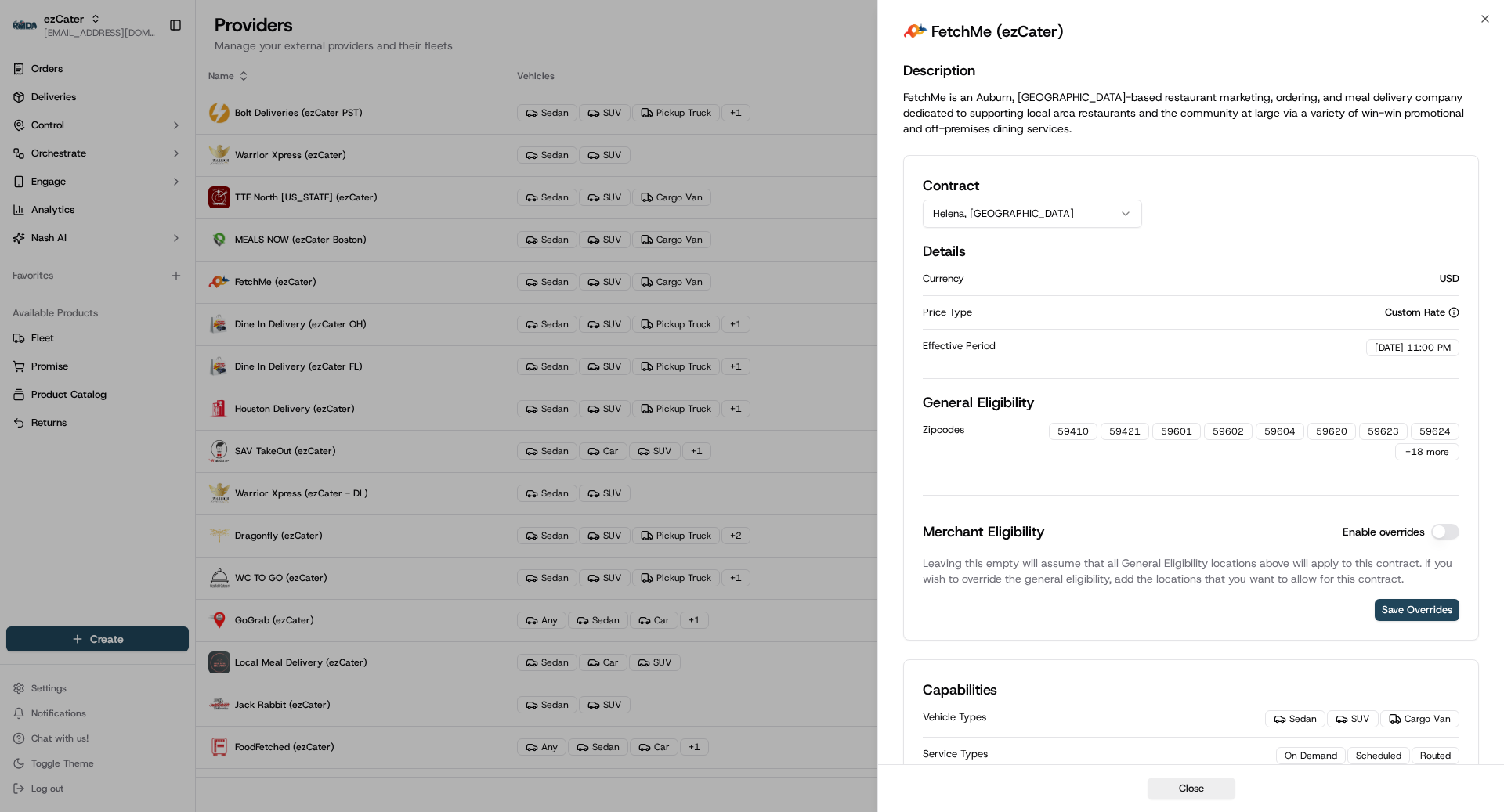
click at [1448, 526] on button "Enable overrides" at bounding box center [1445, 532] width 28 height 15
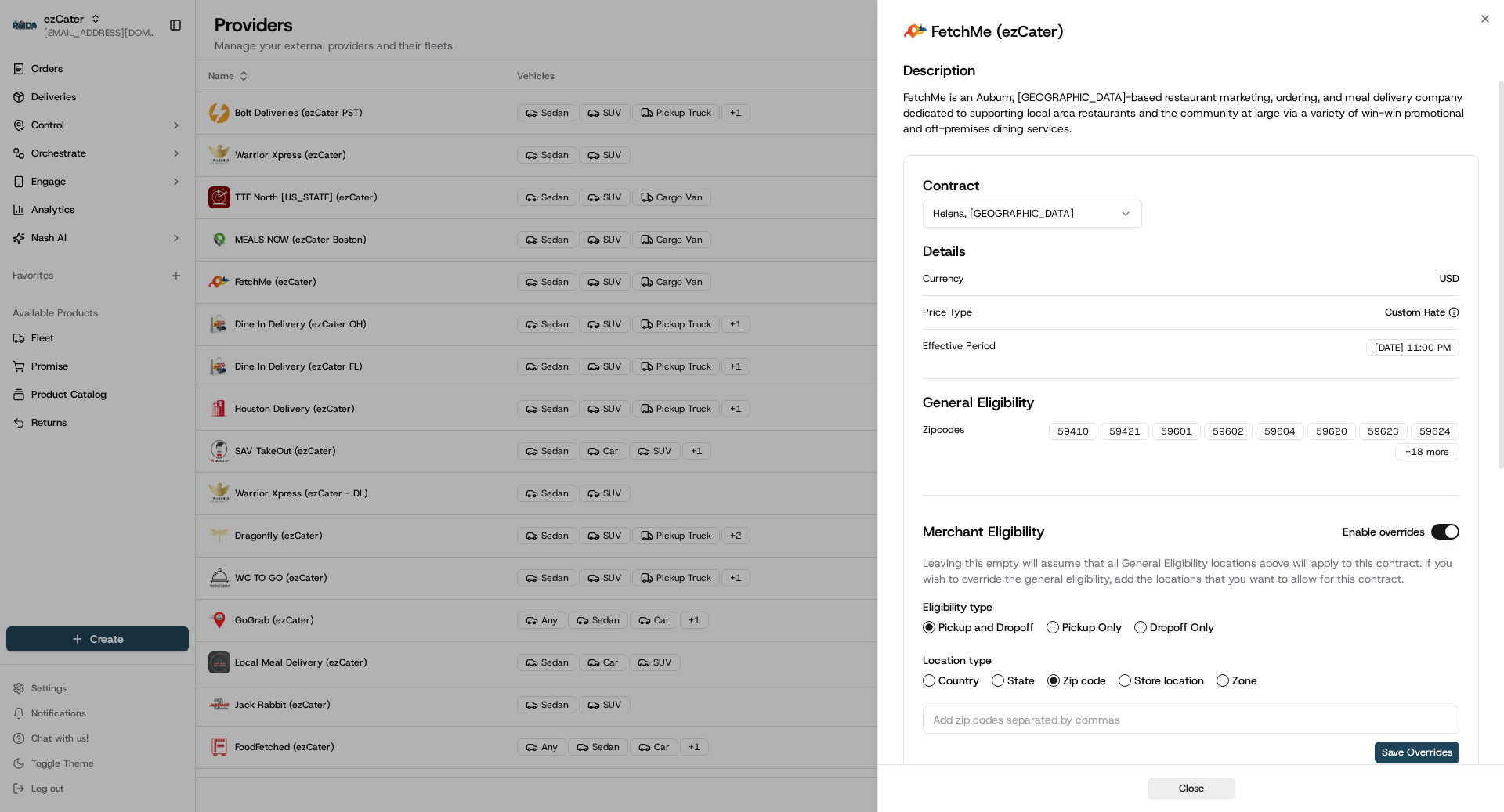
scroll to position [216, 0]
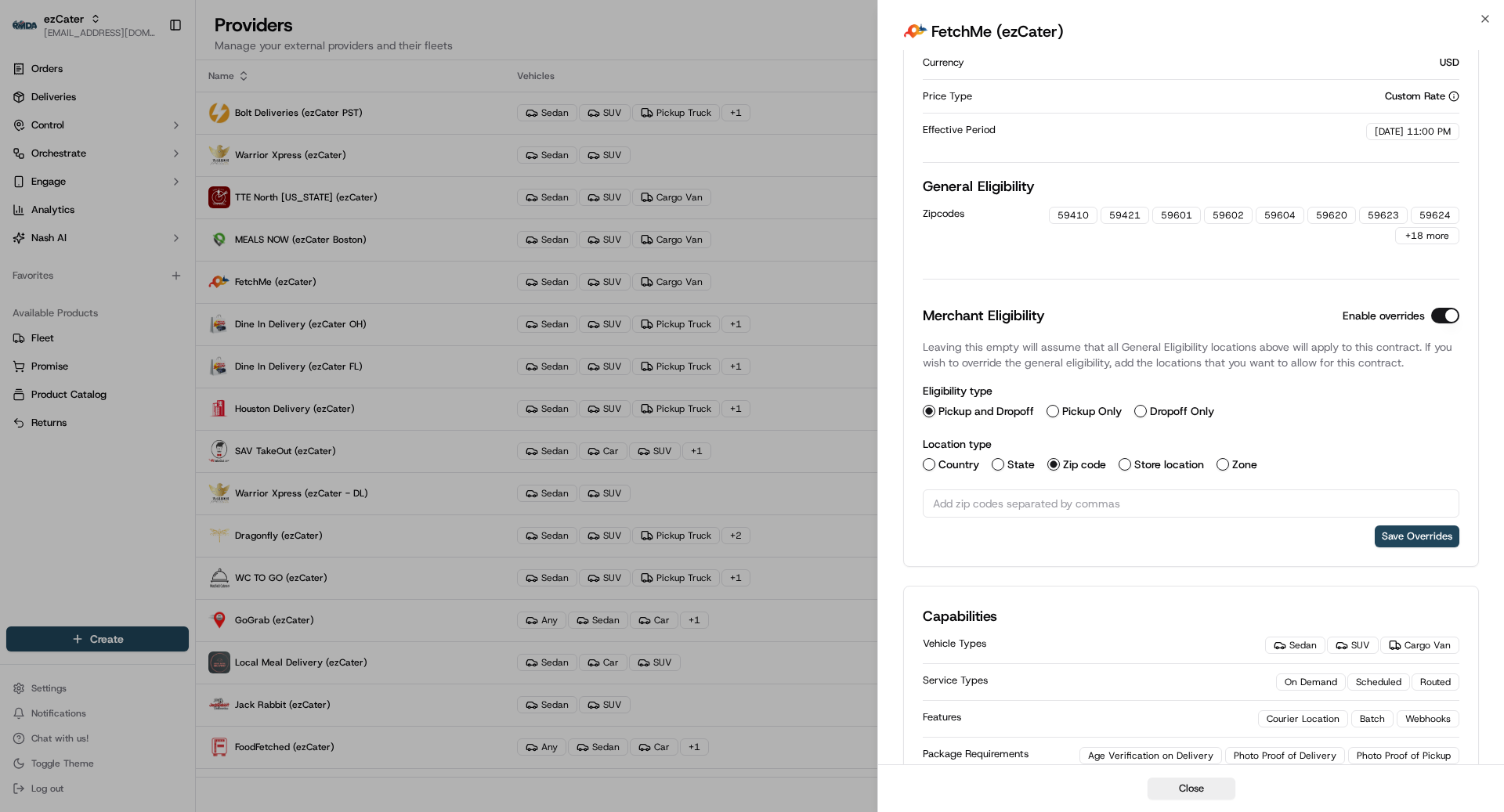
click at [998, 498] on input "text" at bounding box center [1191, 503] width 536 height 28
paste input "text"
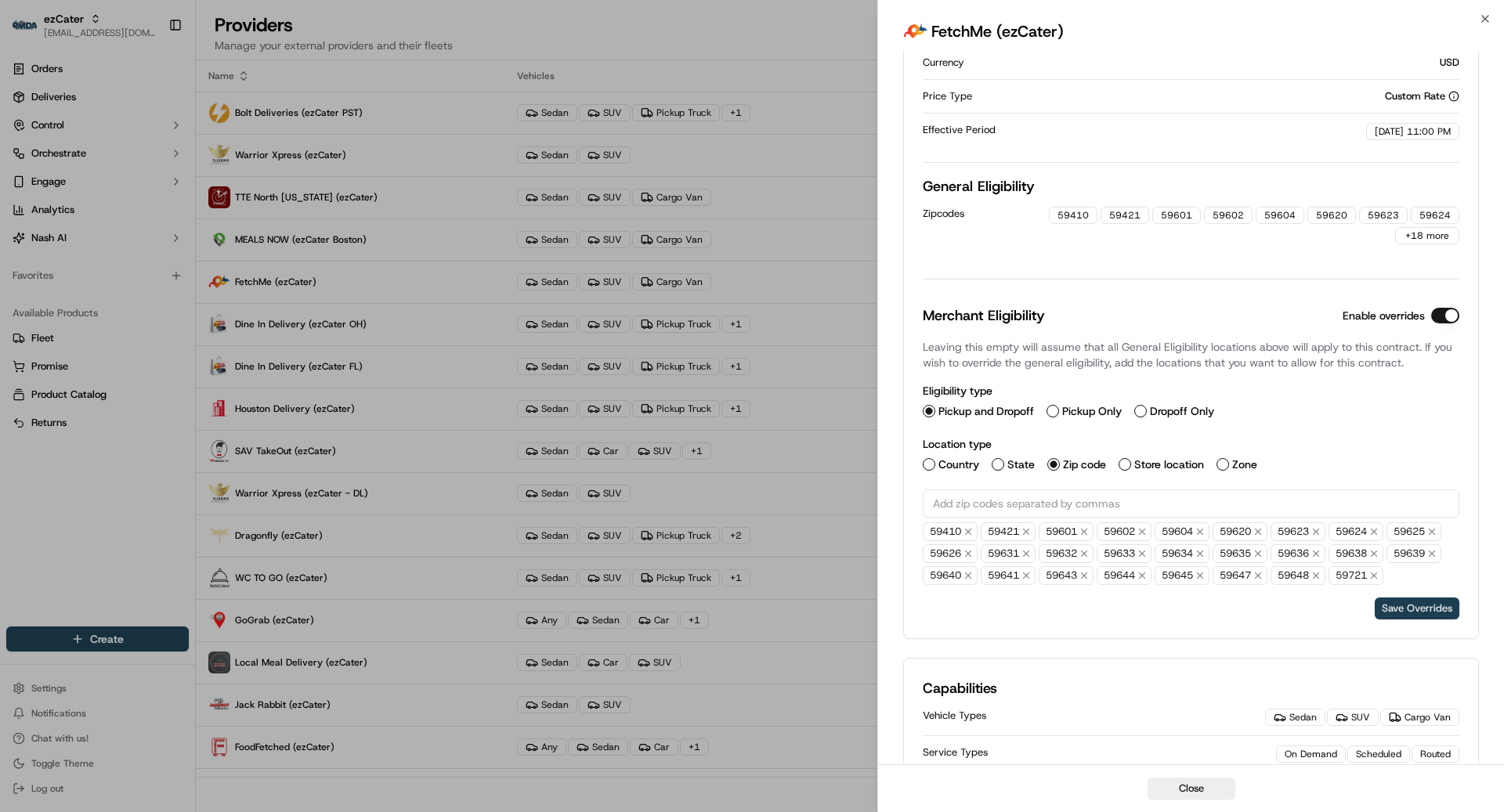
click at [1435, 609] on button "Save Overrides" at bounding box center [1417, 609] width 85 height 22
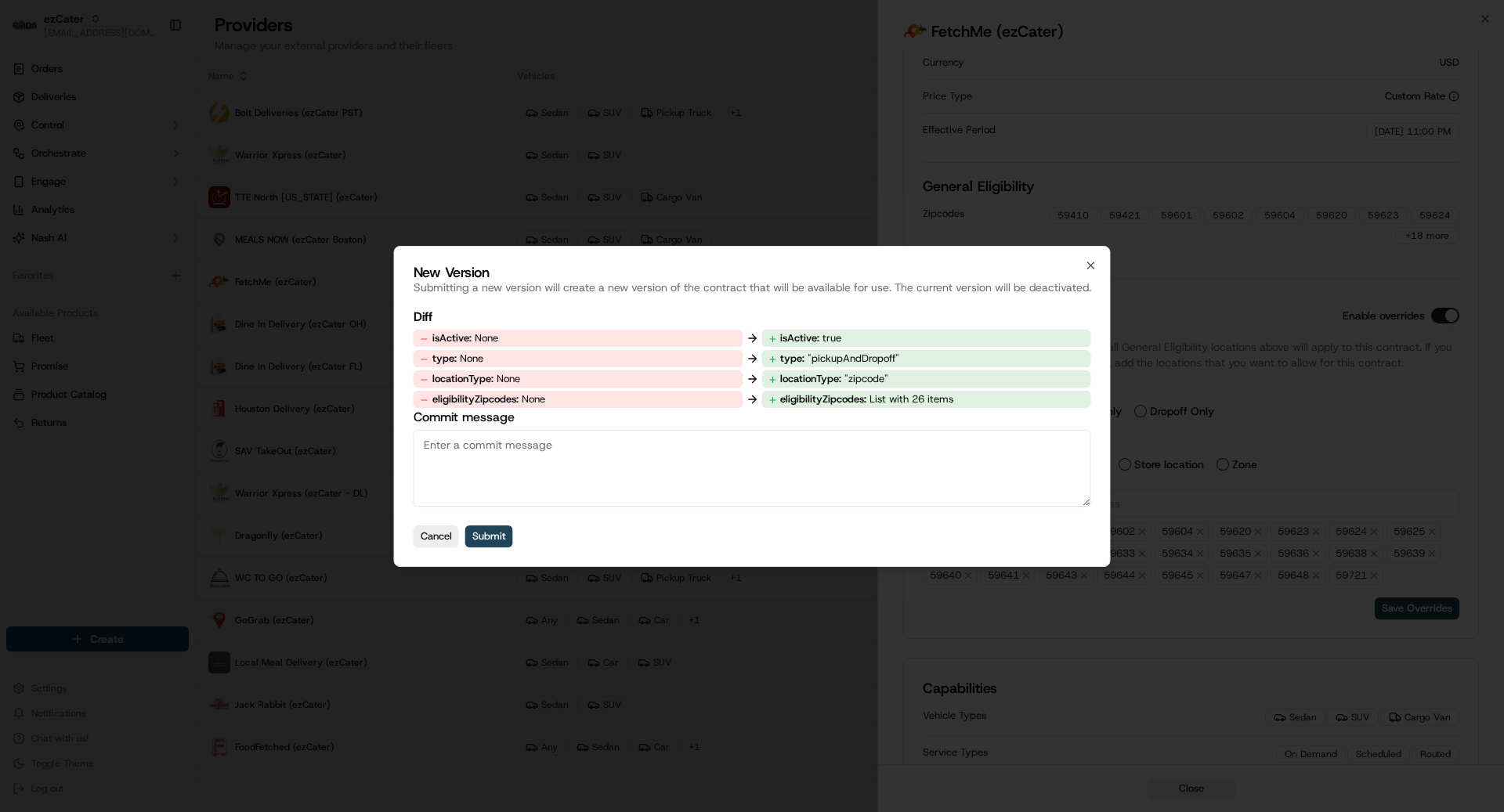
click at [1018, 492] on textarea "Commit message" at bounding box center [752, 468] width 677 height 76
type textarea "added override"
click at [485, 532] on button "Submit" at bounding box center [489, 536] width 47 height 22
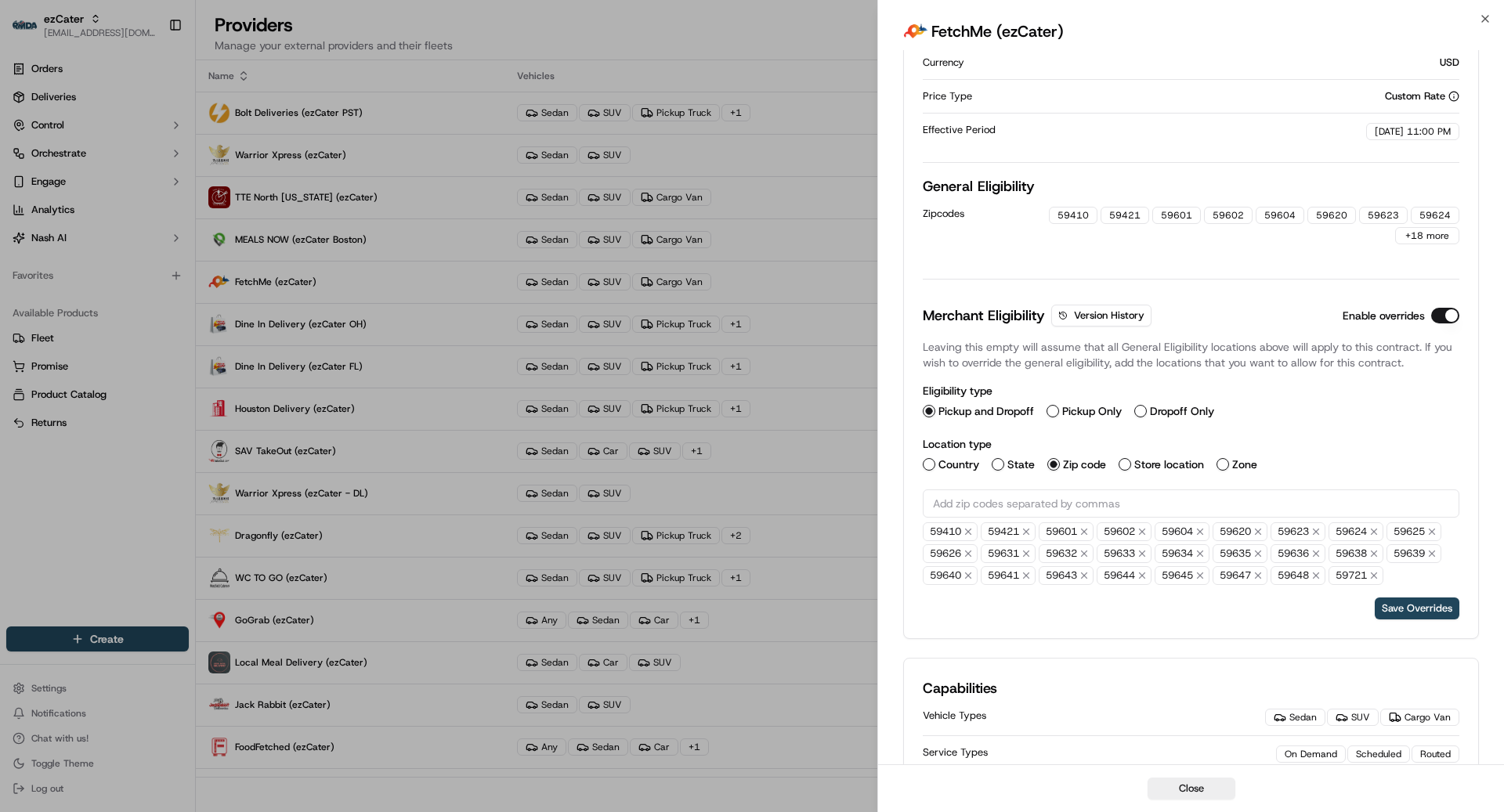
scroll to position [0, 0]
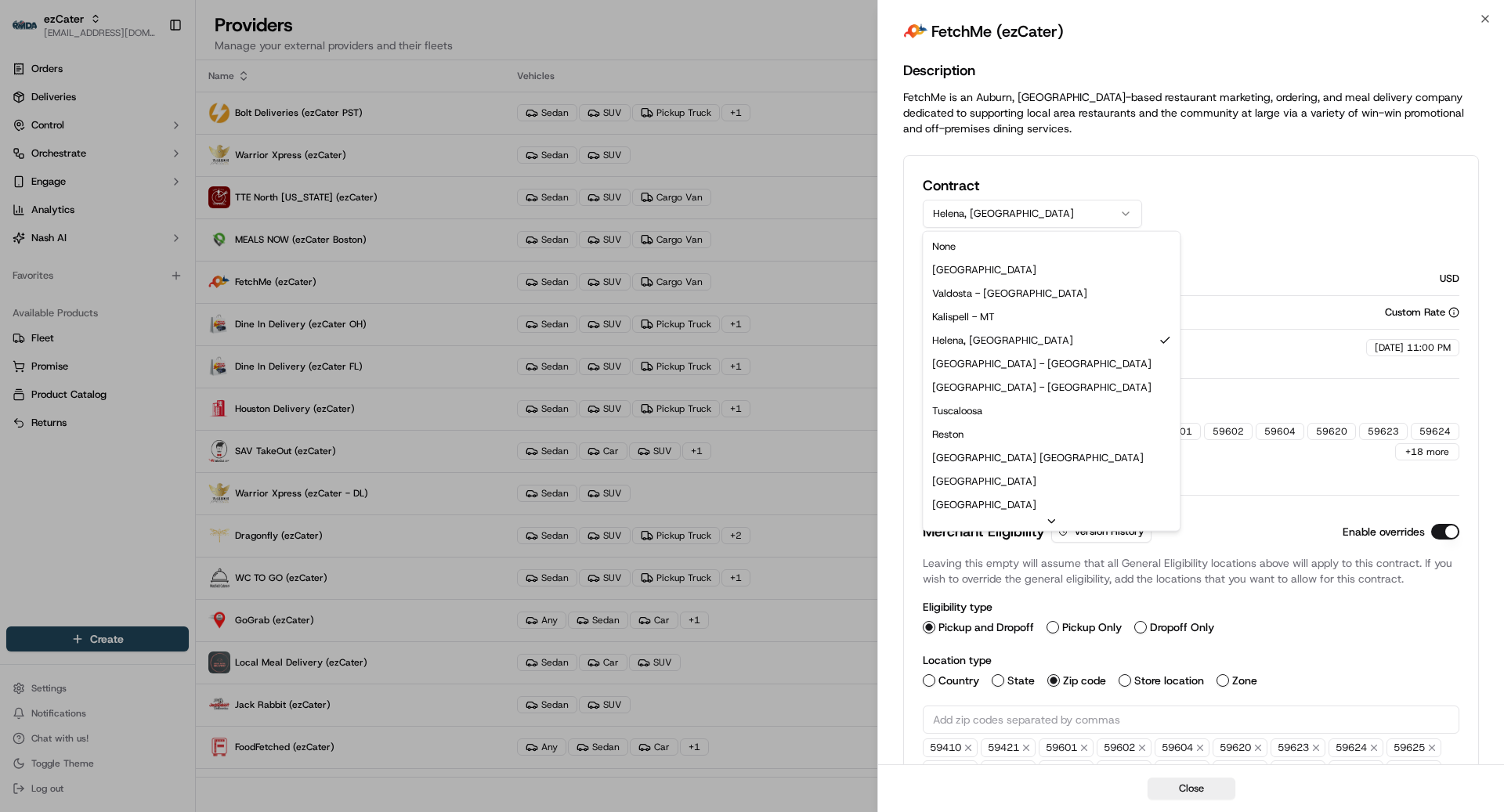
click at [1001, 210] on button "Helena, [GEOGRAPHIC_DATA]" at bounding box center [1032, 213] width 219 height 28
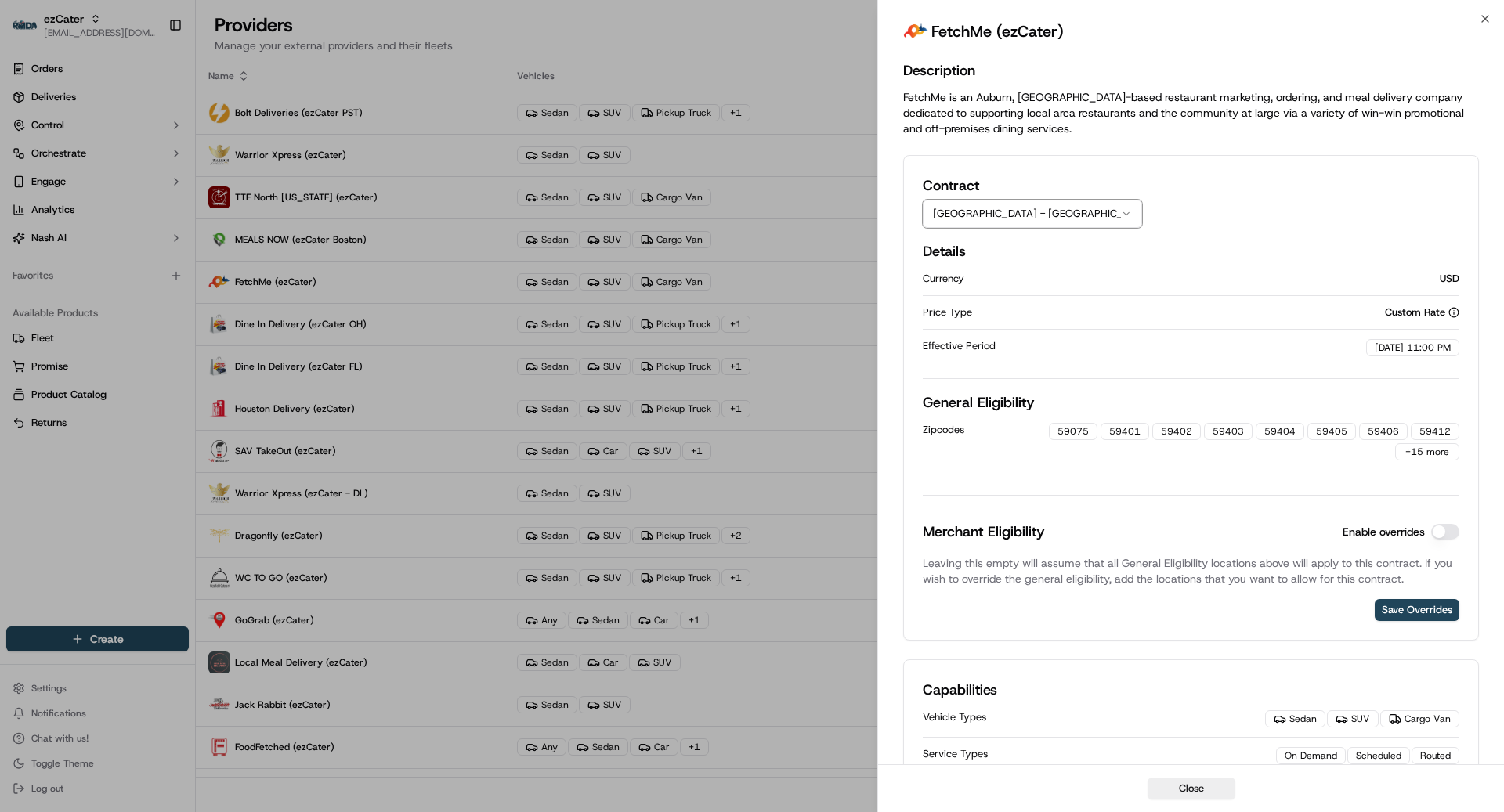
scroll to position [82, 0]
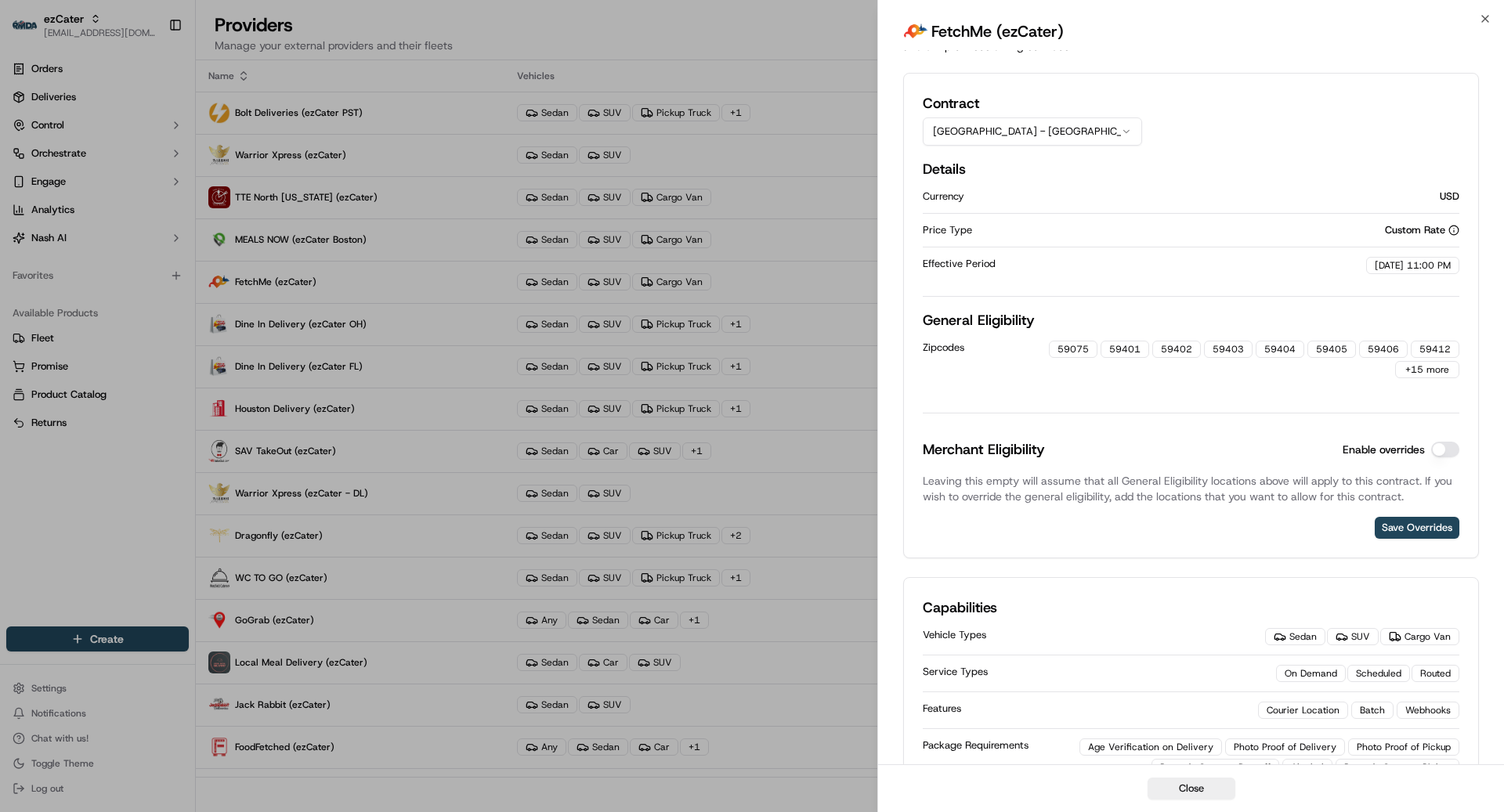
click at [1451, 443] on button "Enable overrides" at bounding box center [1445, 449] width 28 height 15
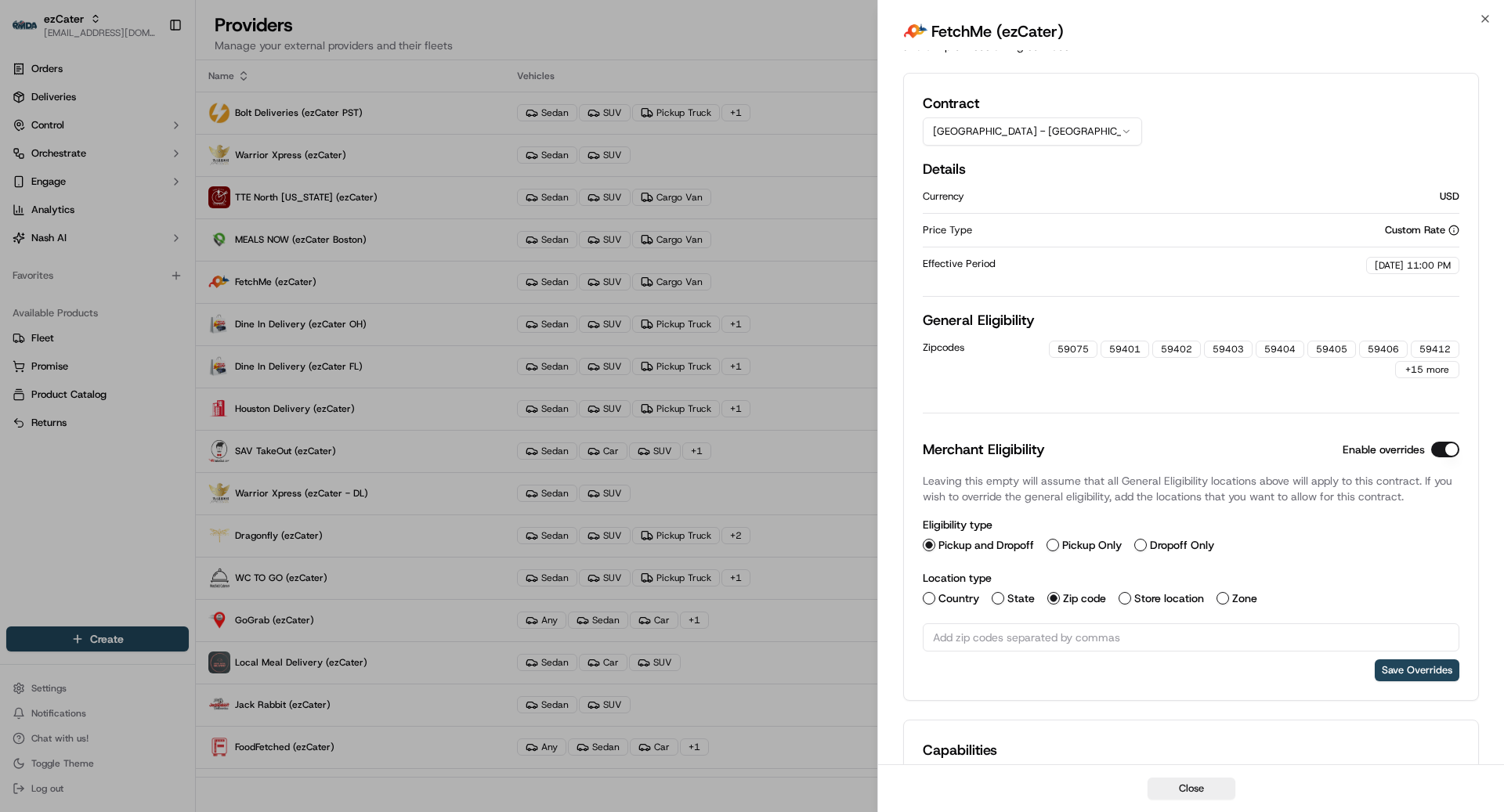
click at [1108, 642] on input "text" at bounding box center [1191, 637] width 536 height 28
paste input "text"
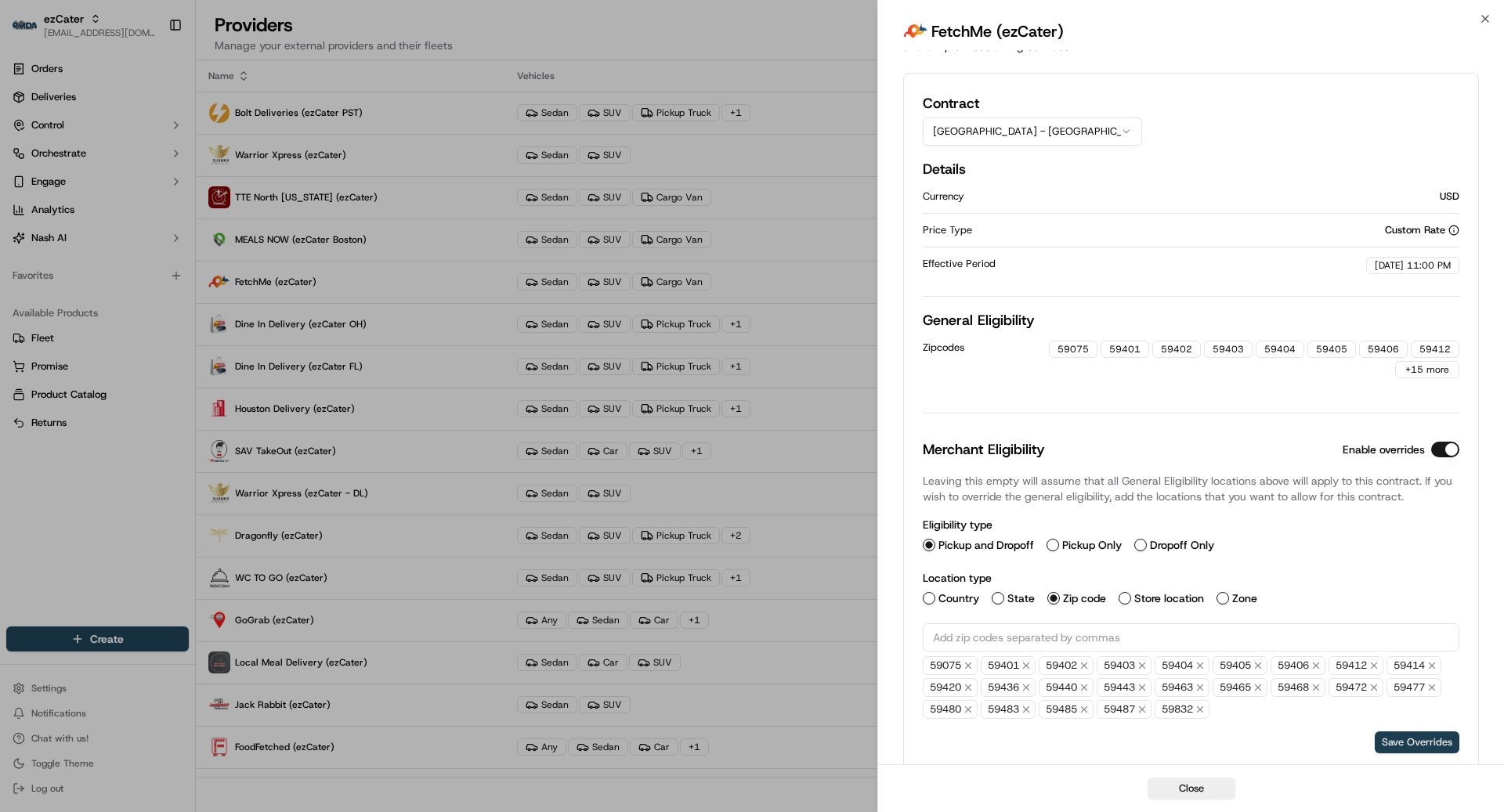
click at [1421, 742] on button "Save Overrides" at bounding box center [1417, 743] width 85 height 22
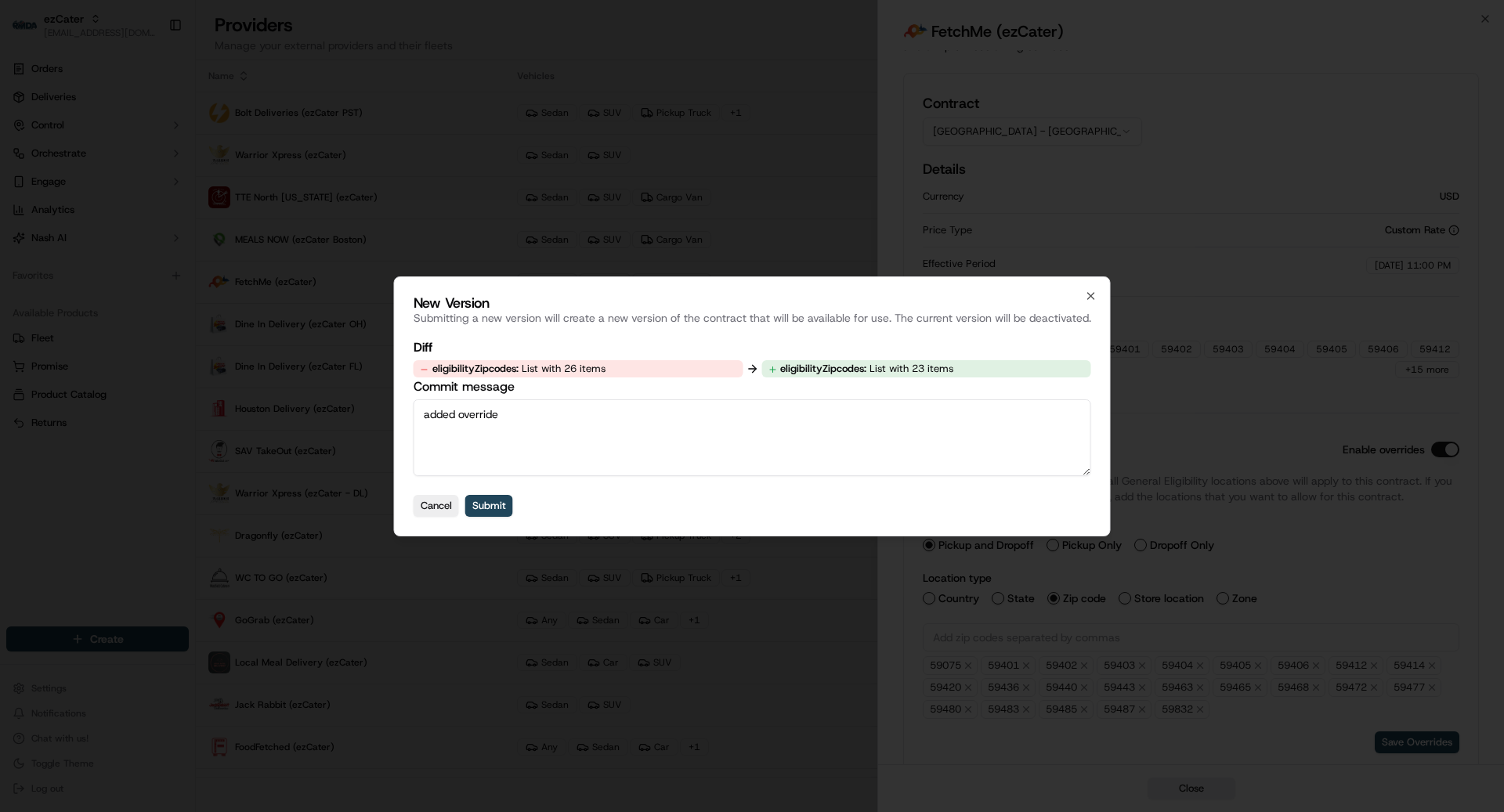
click at [828, 455] on textarea "added override" at bounding box center [752, 438] width 677 height 76
click at [500, 500] on button "Submit" at bounding box center [489, 506] width 47 height 22
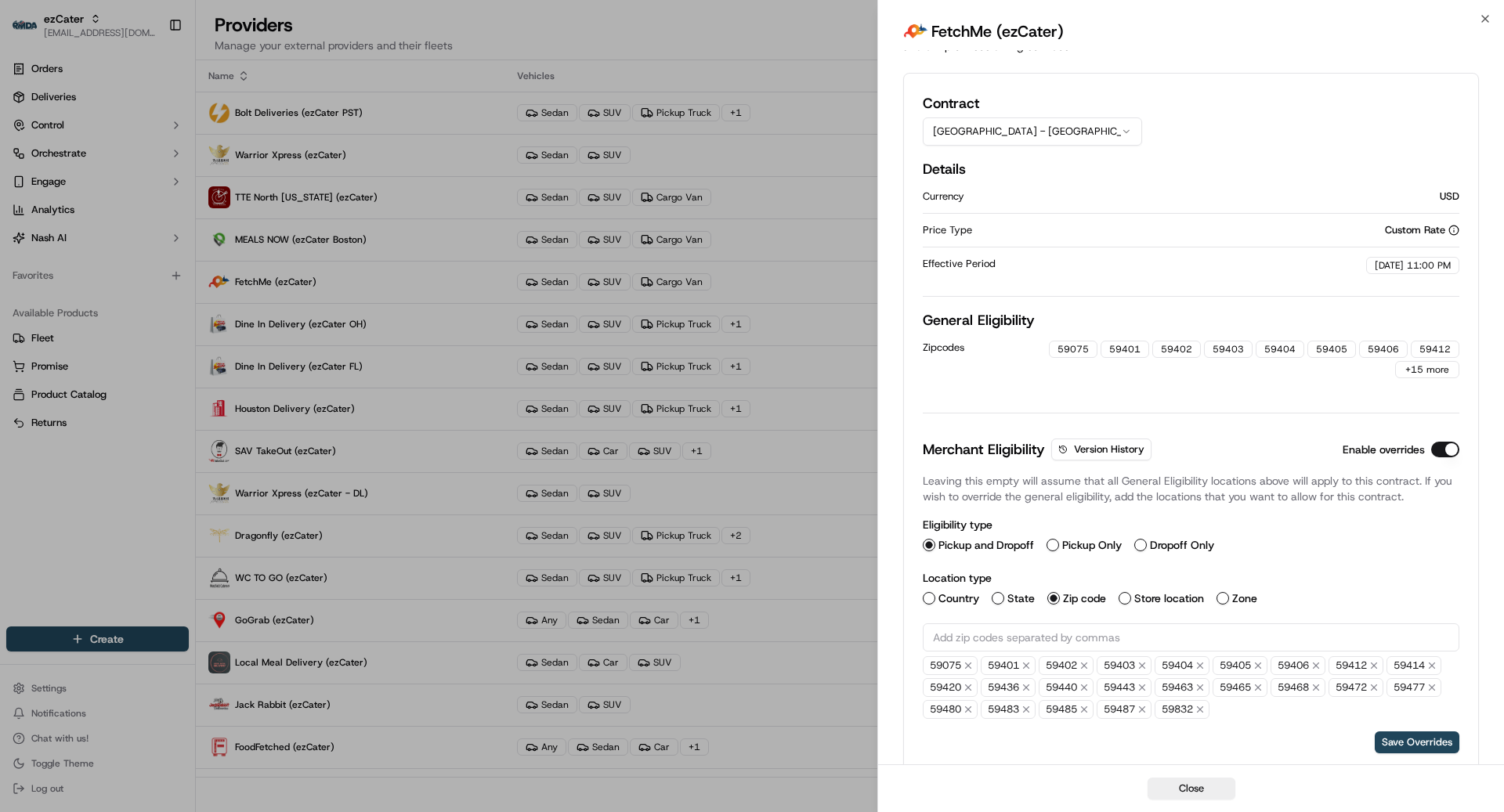
click at [1009, 141] on button "[GEOGRAPHIC_DATA] - [GEOGRAPHIC_DATA]" at bounding box center [1032, 131] width 219 height 28
